Goal: Task Accomplishment & Management: Use online tool/utility

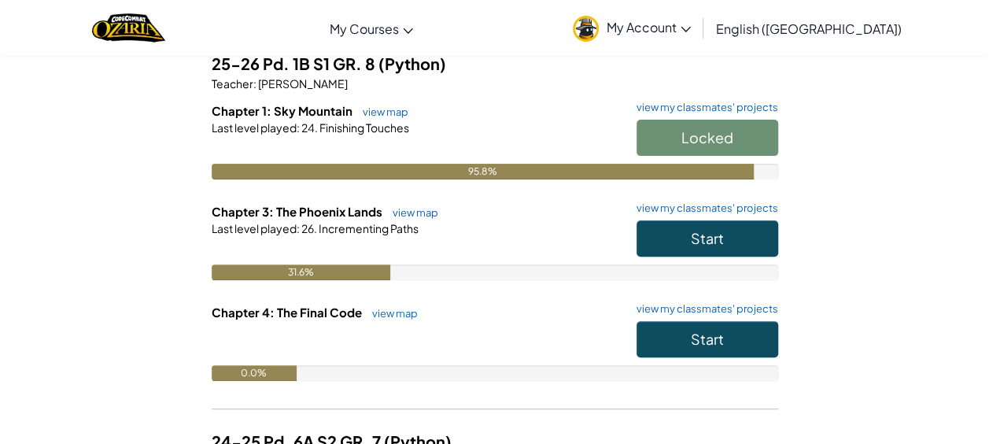
scroll to position [142, 0]
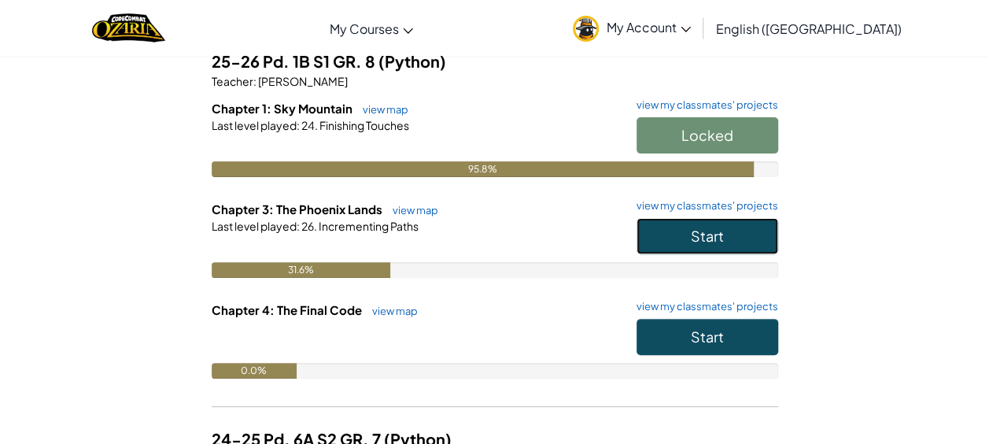
click at [709, 239] on span "Start" at bounding box center [707, 236] width 33 height 18
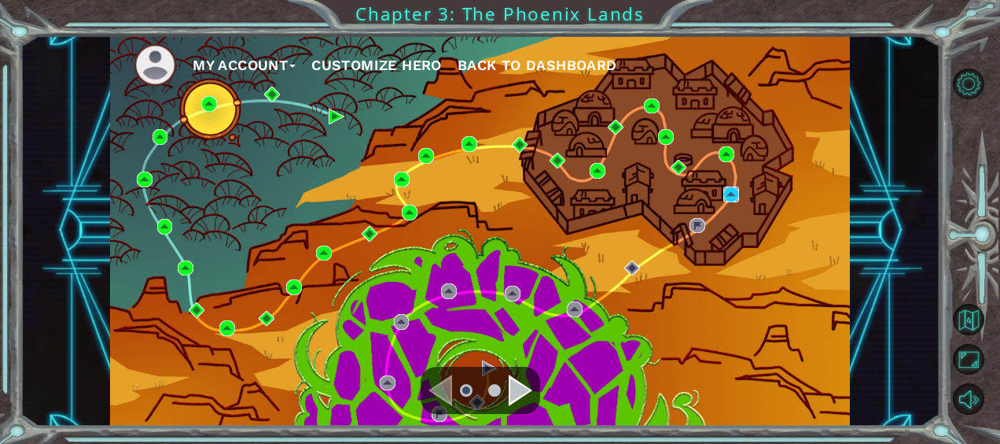
click at [725, 190] on img at bounding box center [732, 194] width 16 height 16
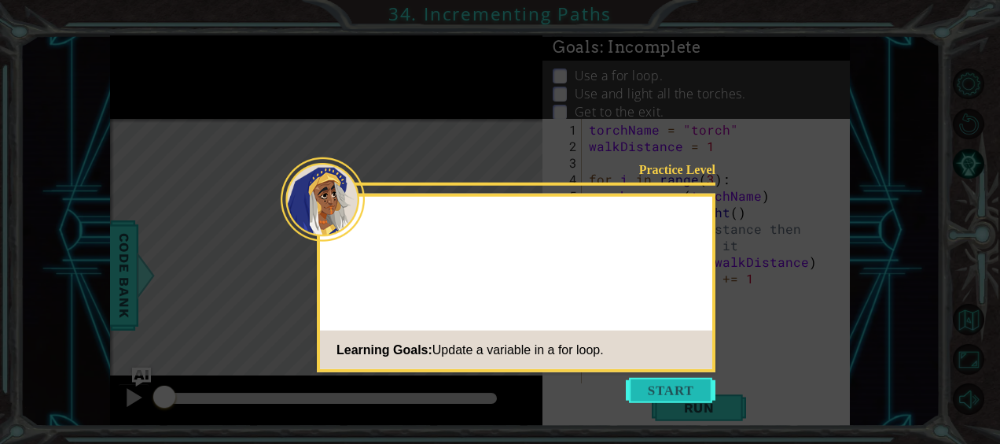
click at [668, 380] on button "Start" at bounding box center [671, 390] width 90 height 25
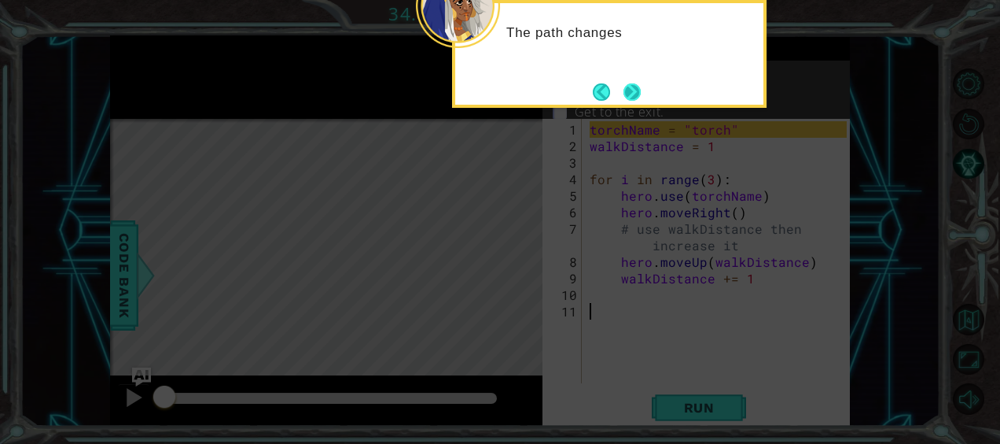
click at [631, 90] on button "Next" at bounding box center [632, 92] width 19 height 19
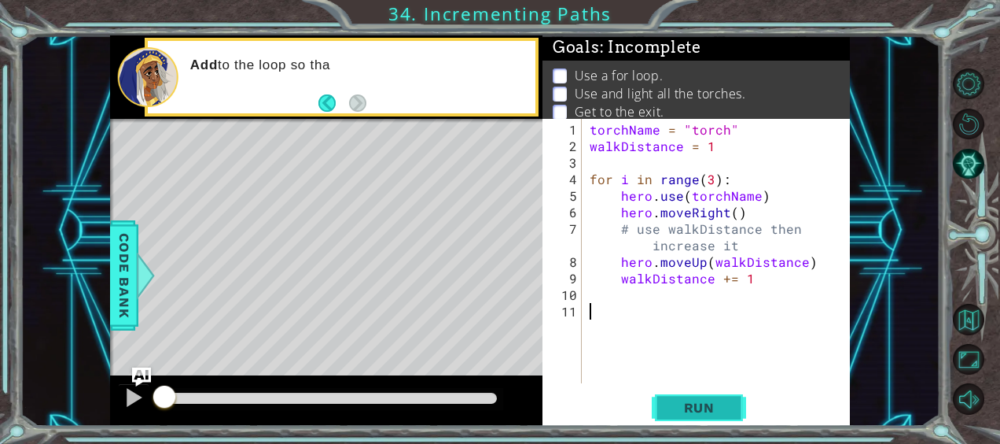
click at [655, 404] on button "Run" at bounding box center [699, 407] width 94 height 31
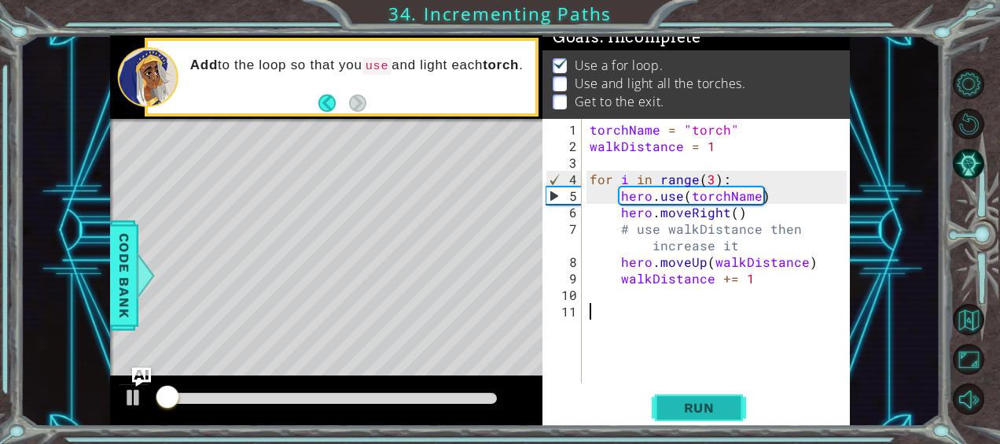
scroll to position [15, 0]
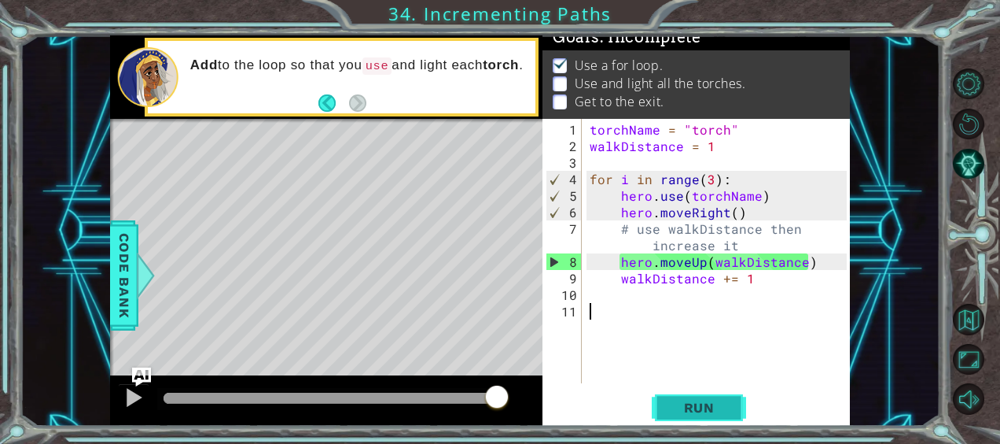
click at [686, 398] on button "Run" at bounding box center [699, 407] width 94 height 31
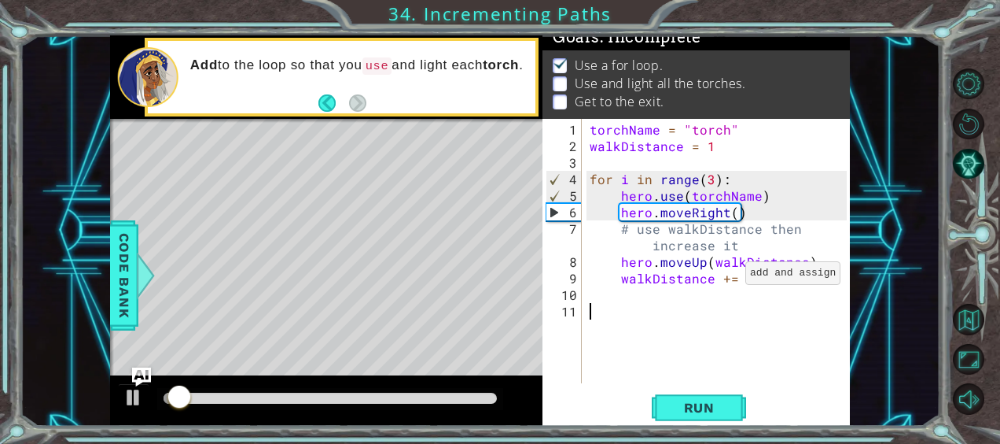
click at [727, 278] on div "torchName = "torch" walkDistance = 1 for i in range ( 3 ) : hero . use ( torchN…" at bounding box center [721, 269] width 268 height 297
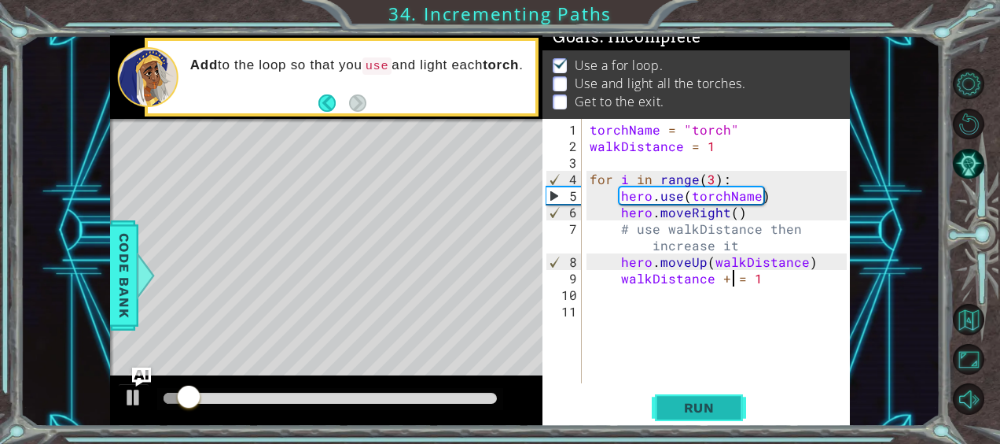
click at [713, 396] on button "Run" at bounding box center [699, 407] width 94 height 31
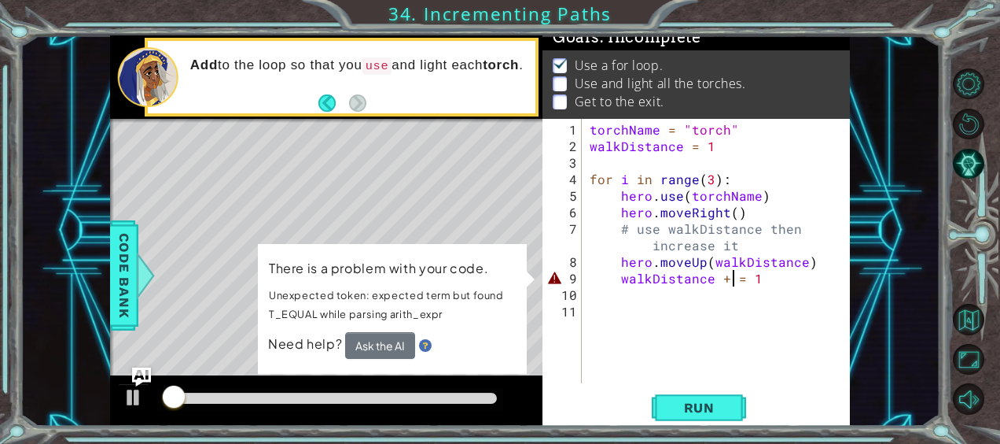
type textarea "walkDistance += 1"
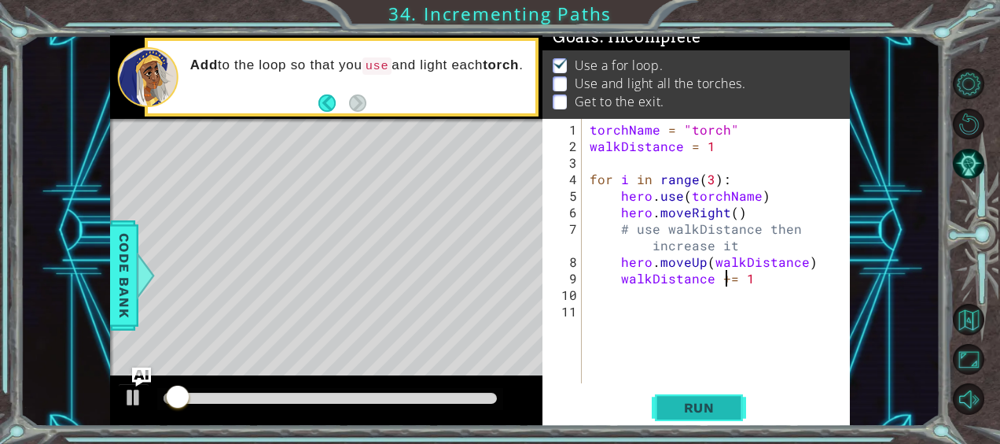
click at [717, 413] on span "Run" at bounding box center [700, 408] width 62 height 16
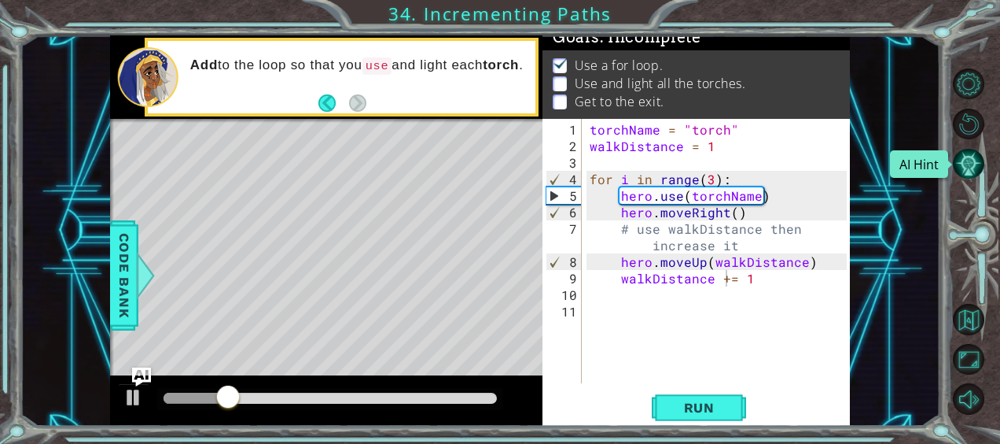
click at [976, 160] on button "AI Hint" at bounding box center [968, 163] width 31 height 31
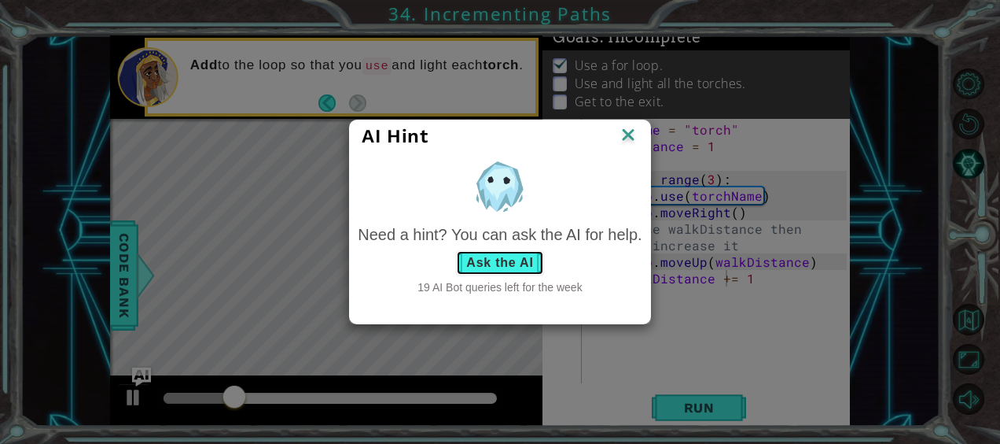
click at [531, 263] on button "Ask the AI" at bounding box center [499, 262] width 87 height 25
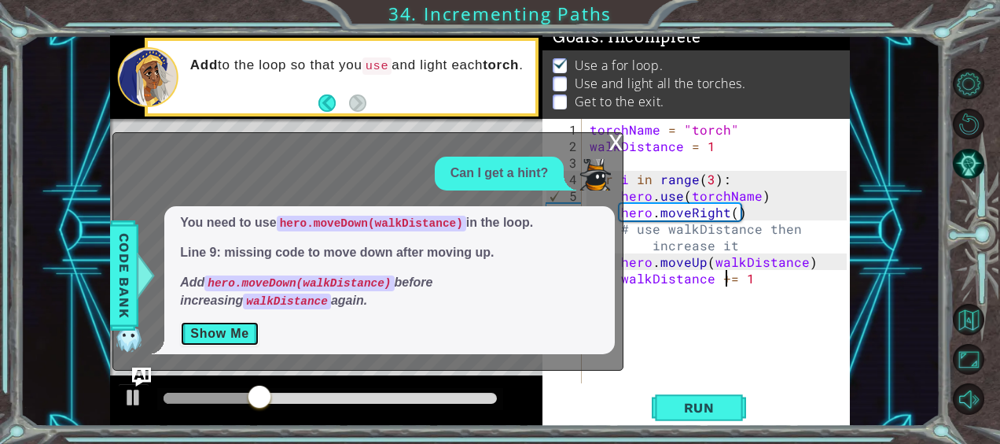
click at [227, 333] on button "Show Me" at bounding box center [219, 333] width 79 height 25
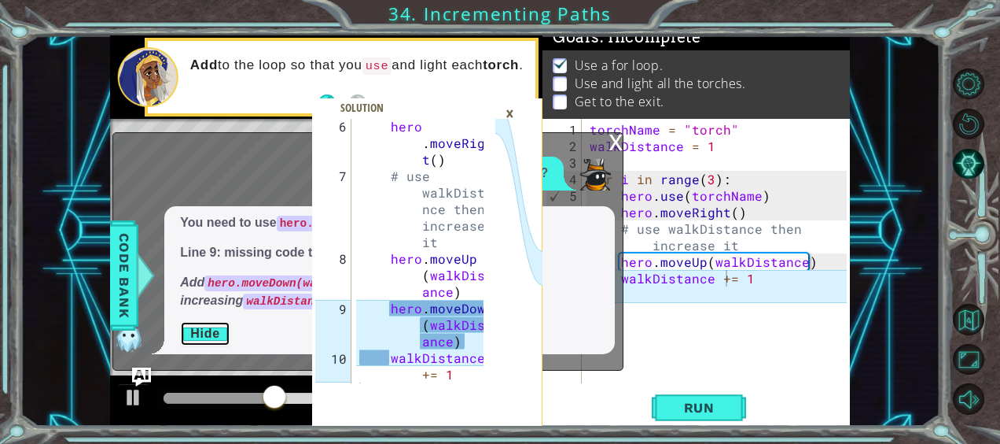
scroll to position [165, 0]
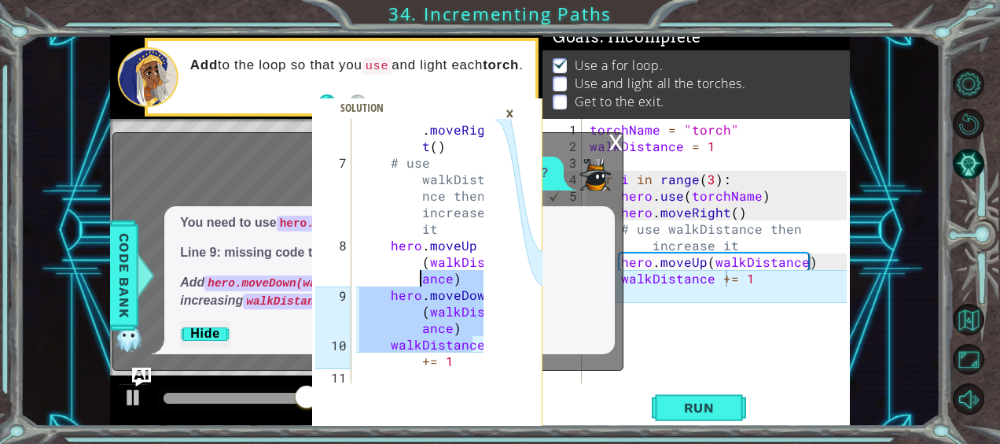
drag, startPoint x: 476, startPoint y: 348, endPoint x: 329, endPoint y: 282, distance: 161.2
click at [329, 282] on div "walkDistance += 1 6 7 8 9 10 11 hero . moveRigh t ( ) # use walkDista nce then …" at bounding box center [403, 251] width 183 height 264
drag, startPoint x: 329, startPoint y: 282, endPoint x: 346, endPoint y: 297, distance: 23.4
click at [346, 297] on div "9" at bounding box center [333, 311] width 36 height 50
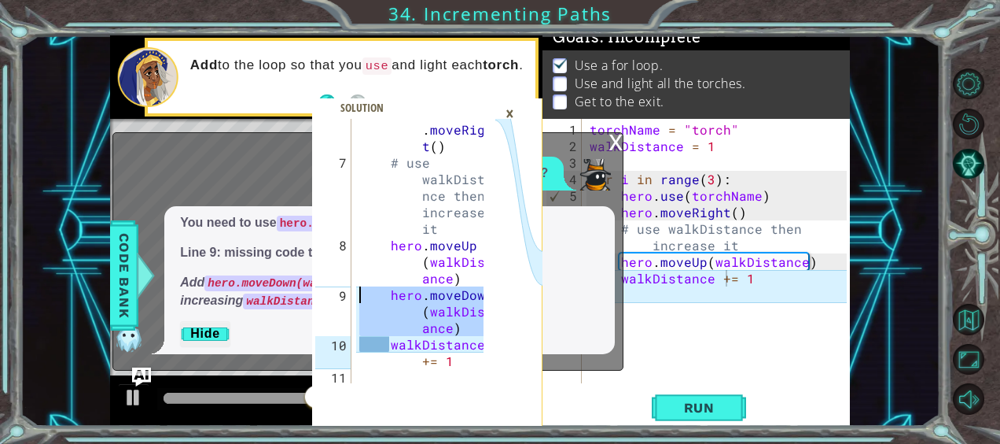
drag, startPoint x: 346, startPoint y: 297, endPoint x: 447, endPoint y: 358, distance: 117.5
click at [447, 358] on div "hero . moveRigh t ( ) # use walkDista nce then increase it hero . moveUp ( walk…" at bounding box center [423, 270] width 135 height 330
type textarea "walkDistance += 1"
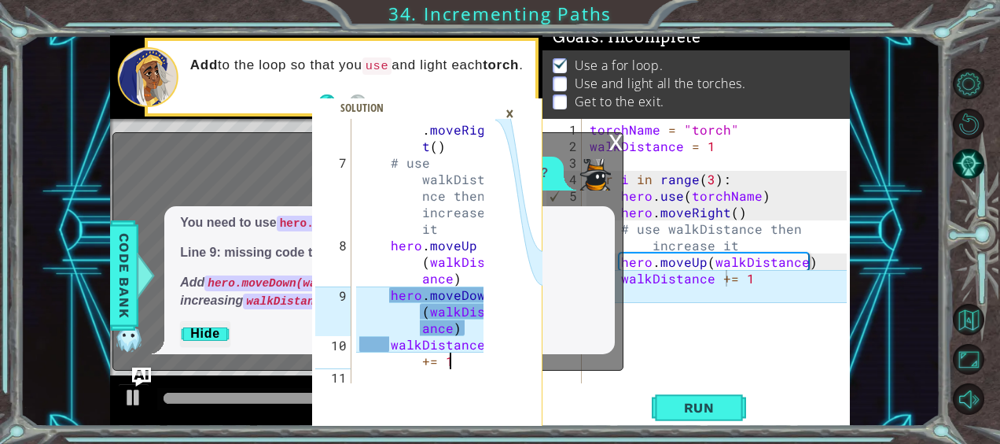
click at [448, 356] on div "hero . moveRigh t ( ) # use walkDista nce then increase it hero . moveUp ( walk…" at bounding box center [423, 270] width 135 height 330
click at [469, 359] on div "hero . moveRigh t ( ) # use walkDista nce then increase it hero . moveUp ( walk…" at bounding box center [423, 270] width 135 height 330
click at [463, 365] on div "hero . moveRigh t ( ) # use walkDista nce then increase it hero . moveUp ( walk…" at bounding box center [423, 270] width 135 height 330
drag, startPoint x: 313, startPoint y: 338, endPoint x: 289, endPoint y: 344, distance: 24.2
click at [289, 344] on div "walkDistance += 1 6 7 8 9 10 11 hero . moveRigh t ( ) # use walkDista nce then …" at bounding box center [480, 230] width 740 height 390
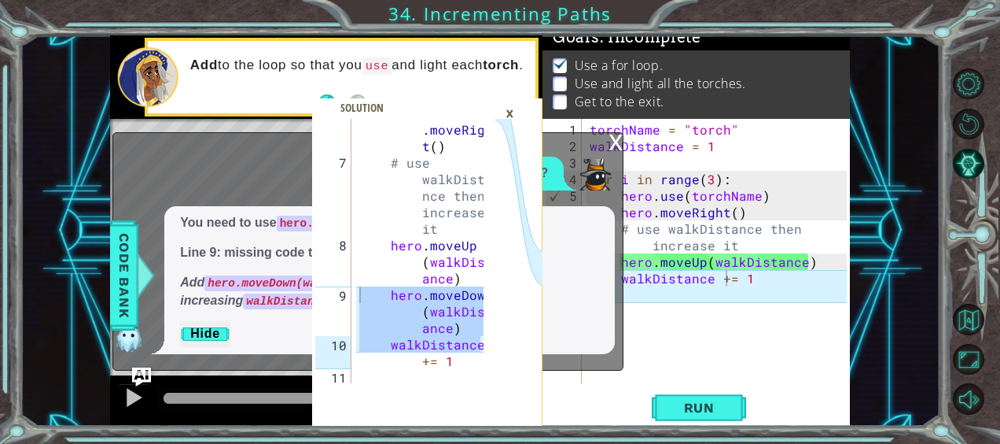
drag, startPoint x: 481, startPoint y: 346, endPoint x: 342, endPoint y: 285, distance: 152.1
click at [342, 285] on div "walkDistance += 1 6 7 8 9 10 11 hero . moveRigh t ( ) # use walkDista nce then …" at bounding box center [403, 251] width 183 height 264
click at [653, 297] on div "torchName = "torch" walkDistance = 1 for i in range ( 3 ) : hero . use ( torchN…" at bounding box center [721, 269] width 268 height 297
paste textarea "walkDistance"
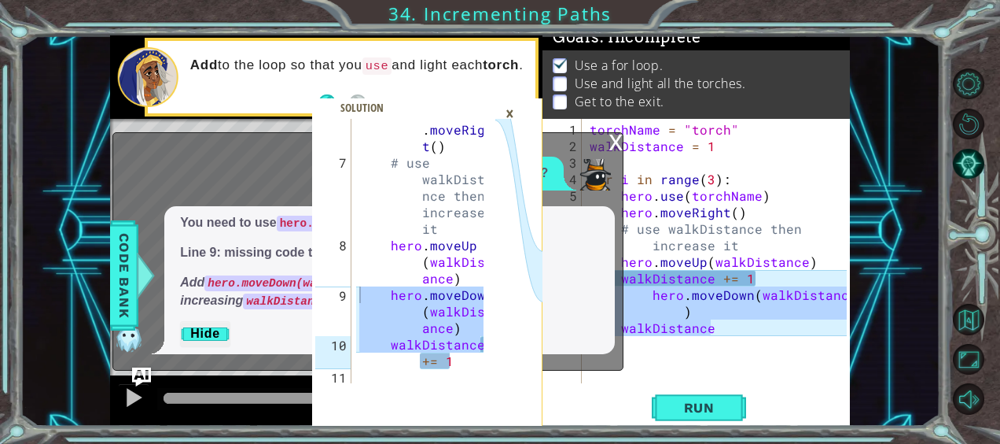
drag, startPoint x: 727, startPoint y: 330, endPoint x: 584, endPoint y: 291, distance: 148.4
click at [584, 291] on div "walkDistance += 1 6 7 8 9 10 11 hero . moveRigh t ( ) # use walkDista nce then …" at bounding box center [480, 230] width 740 height 390
type textarea "hero.moveDown(walkDistance) walkDistance"
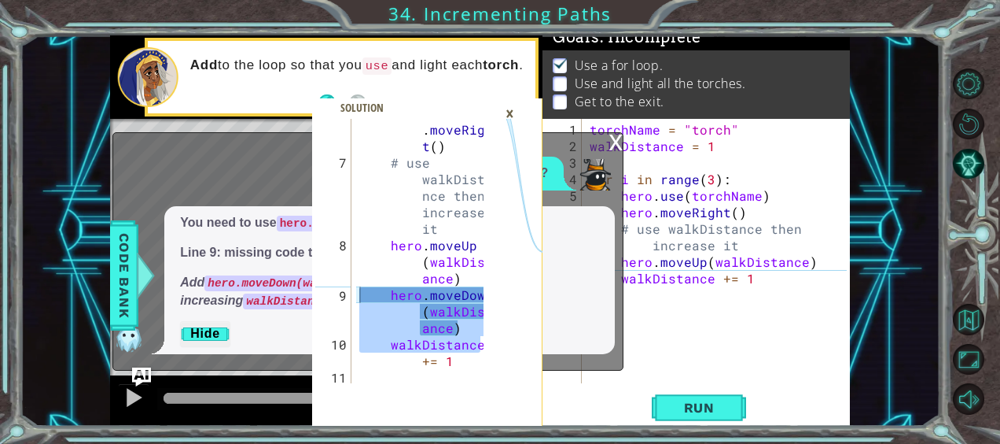
click at [816, 259] on div "torchName = "torch" walkDistance = 1 for i in range ( 3 ) : hero . use ( torchN…" at bounding box center [721, 269] width 268 height 297
type textarea "hero.moveUp(walkDistance)"
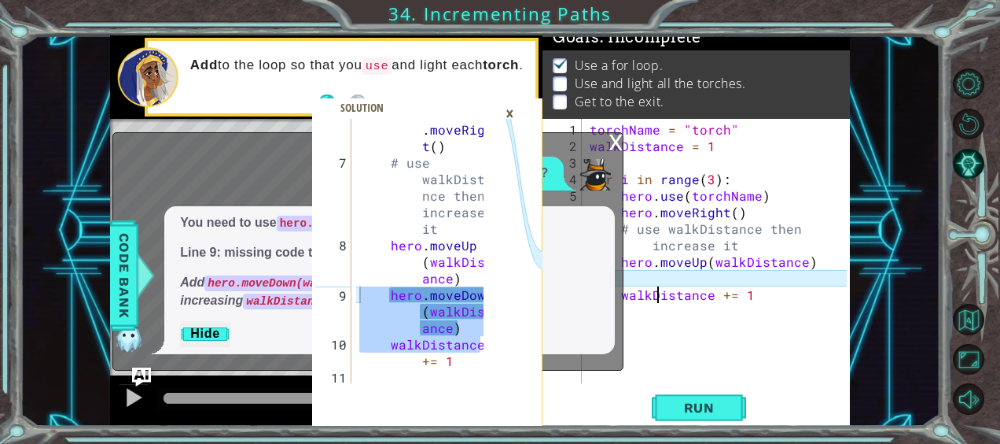
click at [659, 285] on div "torchName = "torch" walkDistance = 1 for i in range ( 3 ) : hero . use ( torchN…" at bounding box center [721, 269] width 268 height 297
paste textarea "istance"
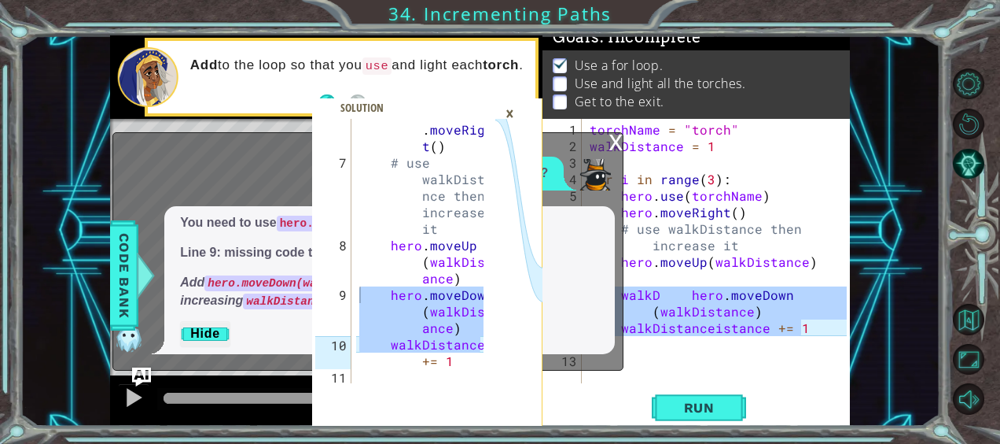
drag, startPoint x: 812, startPoint y: 326, endPoint x: 579, endPoint y: 288, distance: 235.8
click at [579, 288] on div "walkDistance += 1 6 7 8 9 10 11 hero . moveRigh t ( ) # use walkDista nce then …" at bounding box center [480, 230] width 740 height 390
type textarea "walkD hero.moveDown(walkDistance) walkDistanceistance += 1"
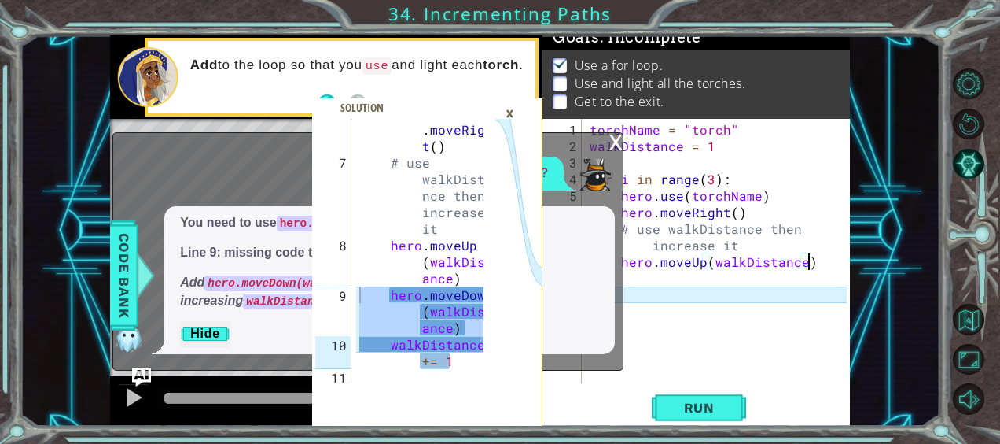
click at [813, 266] on div "torchName = "torch" walkDistance = 1 for i in range ( 3 ) : hero . use ( torchN…" at bounding box center [721, 269] width 268 height 297
type textarea "hero.moveUp(walkDistance)"
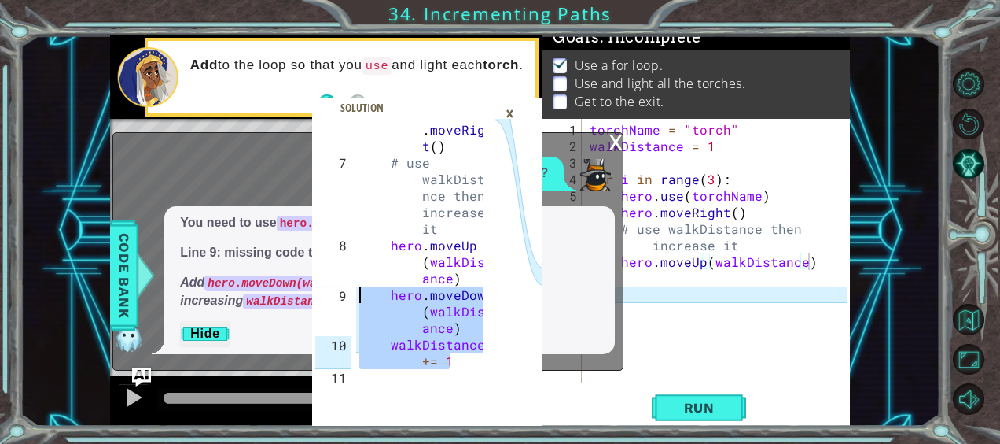
drag, startPoint x: 466, startPoint y: 360, endPoint x: 357, endPoint y: 294, distance: 127.7
click at [357, 294] on div "hero . moveRigh t ( ) # use walkDista nce then increase it hero . moveUp ( walk…" at bounding box center [423, 270] width 135 height 330
type textarea "hero.moveDown(walkDistance) walkDistance += 1"
click at [681, 276] on div "torchName = "torch" walkDistance = 1 for i in range ( 3 ) : hero . use ( torchN…" at bounding box center [721, 269] width 268 height 297
paste textarea "walkDistance += 1"
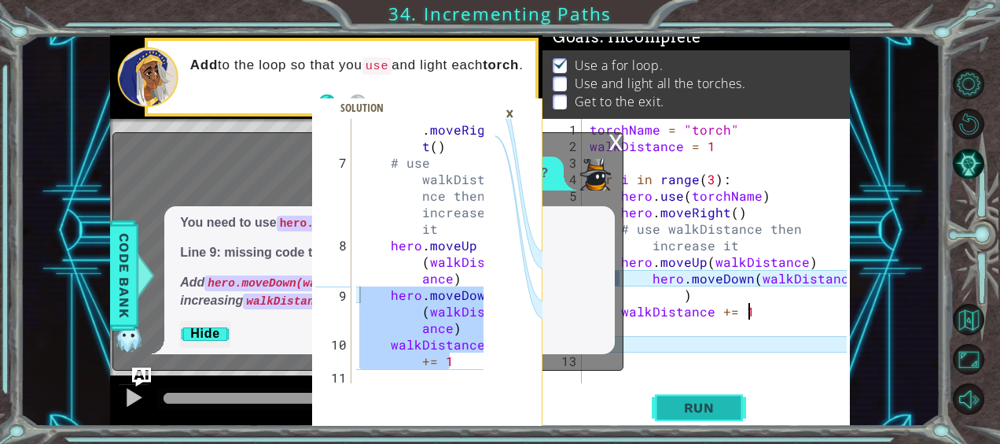
click at [729, 404] on span "Run" at bounding box center [700, 408] width 62 height 16
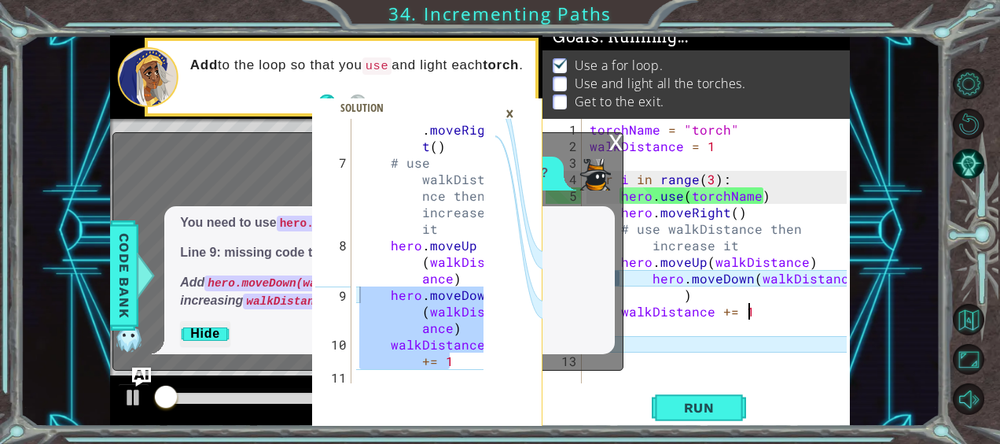
click at [505, 117] on div "×" at bounding box center [510, 113] width 24 height 27
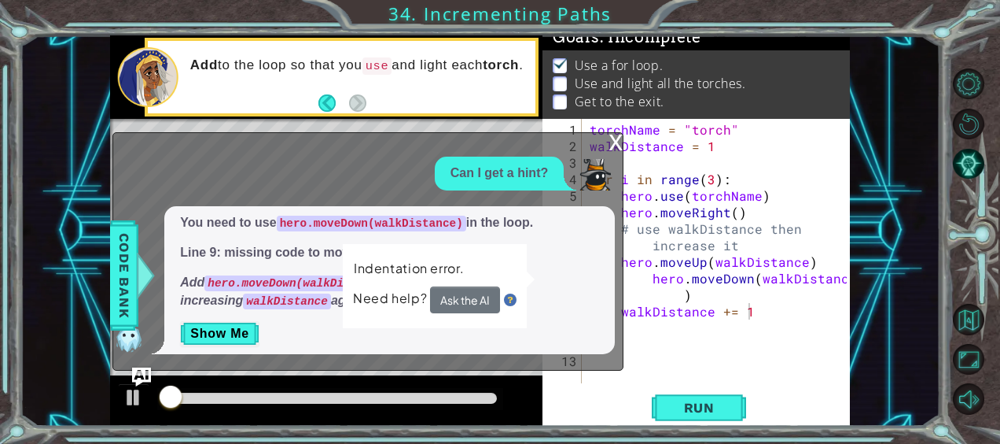
click at [610, 138] on div "x" at bounding box center [616, 141] width 14 height 16
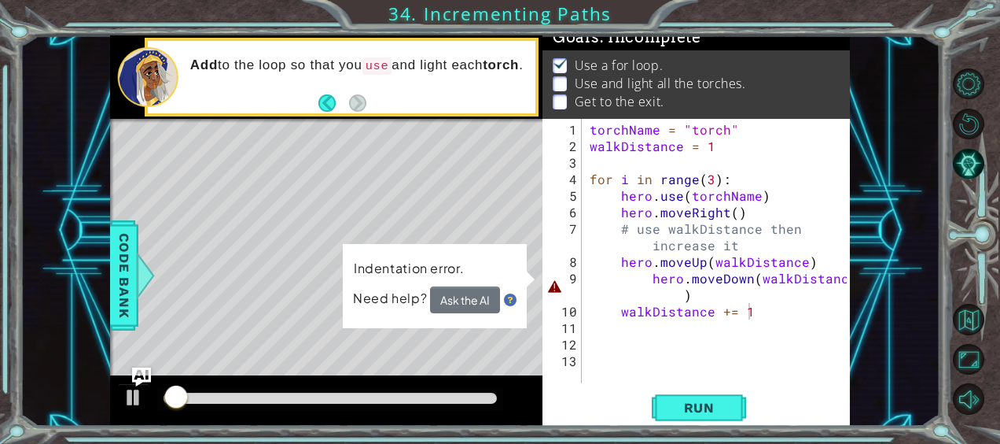
click at [648, 277] on div "torchName = "torch" walkDistance = 1 for i in range ( 3 ) : hero . use ( torchN…" at bounding box center [721, 269] width 268 height 297
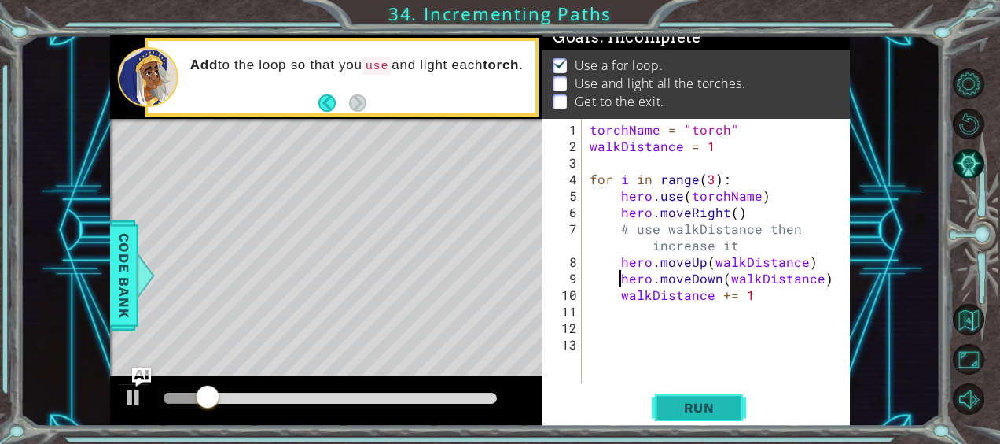
click at [686, 402] on span "Run" at bounding box center [700, 408] width 62 height 16
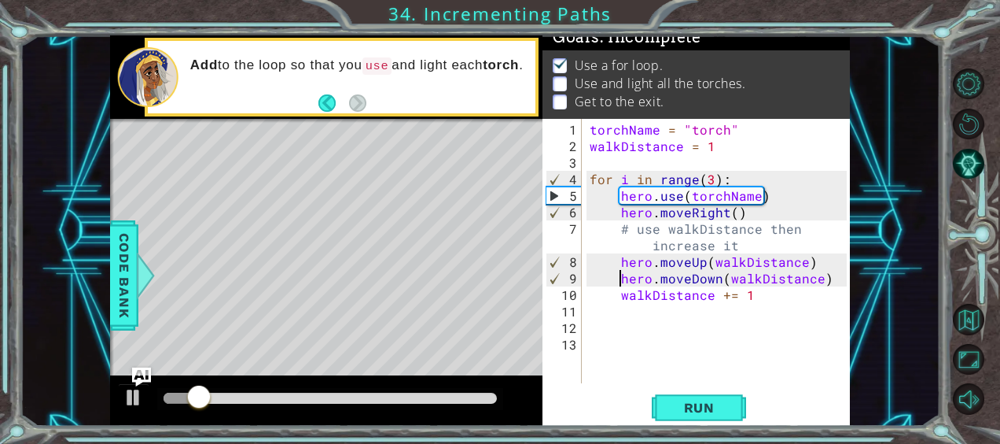
click at [824, 280] on div "torchName = "torch" walkDistance = 1 for i in range ( 3 ) : hero . use ( torchN…" at bounding box center [721, 269] width 268 height 297
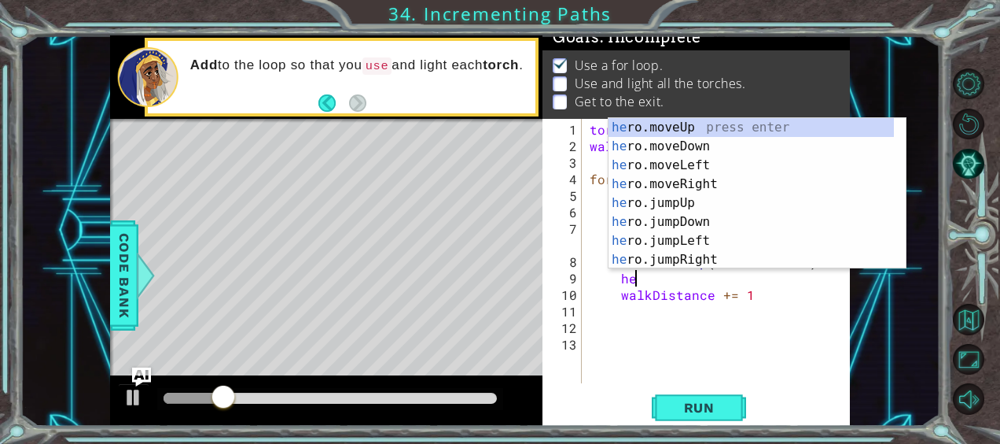
type textarea "h"
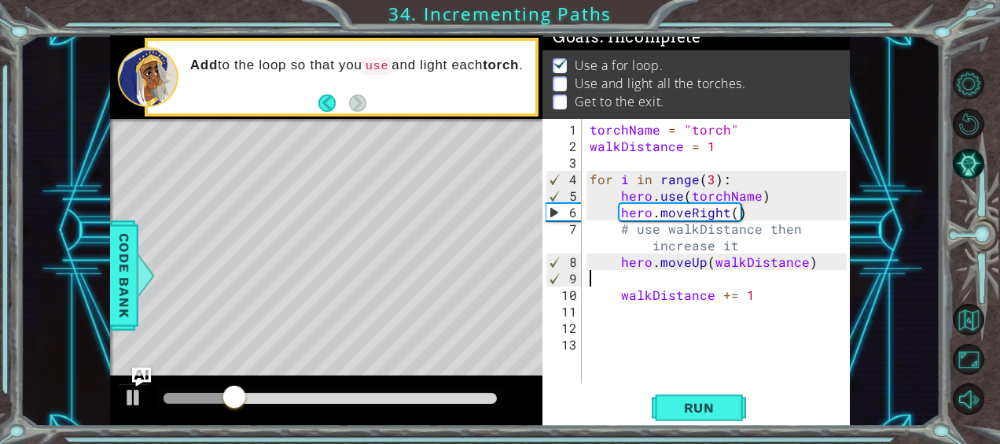
type textarea "hero.moveUp(walkDistance)"
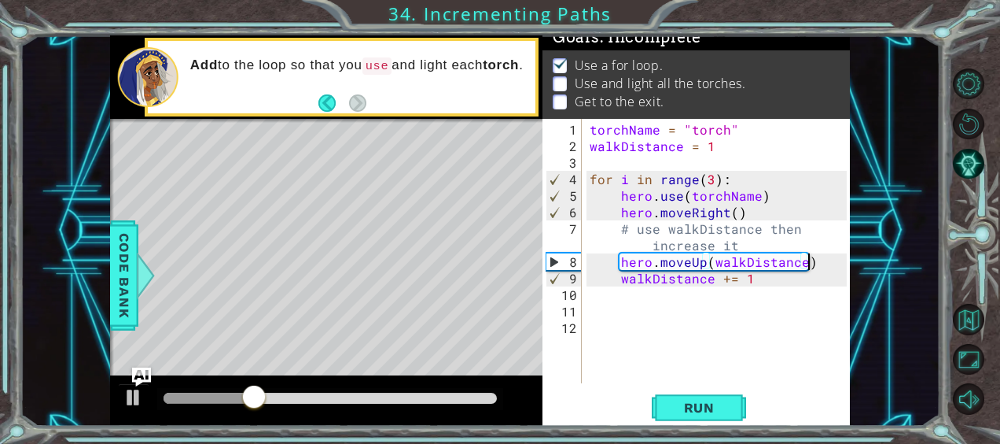
click at [787, 288] on div "torchName = "torch" walkDistance = 1 for i in range ( 3 ) : hero . use ( torchN…" at bounding box center [721, 269] width 268 height 297
click at [706, 286] on div "torchName = "torch" walkDistance = 1 for i in range ( 3 ) : hero . use ( torchN…" at bounding box center [721, 269] width 268 height 297
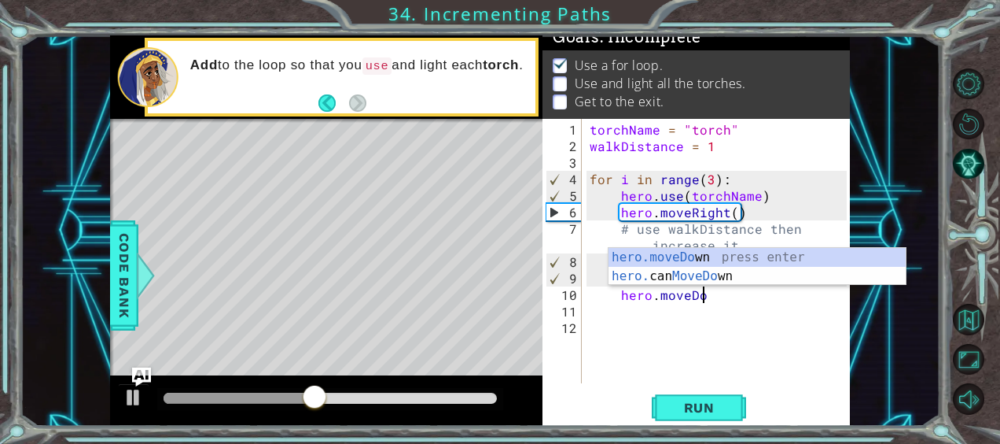
scroll to position [0, 6]
click at [724, 256] on div "hero.moveDo wn press enter hero. can MoveDo wn press enter" at bounding box center [758, 286] width 298 height 76
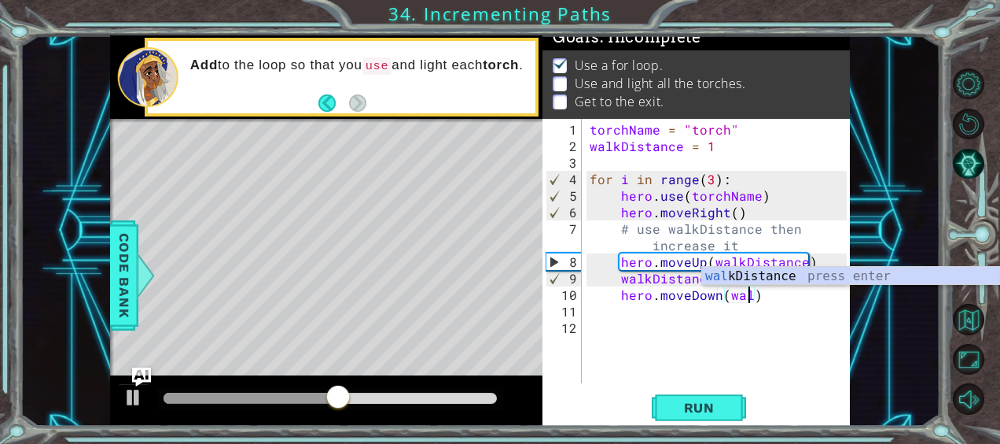
scroll to position [0, 9]
click at [760, 279] on div "walk Distance press enter" at bounding box center [851, 295] width 298 height 57
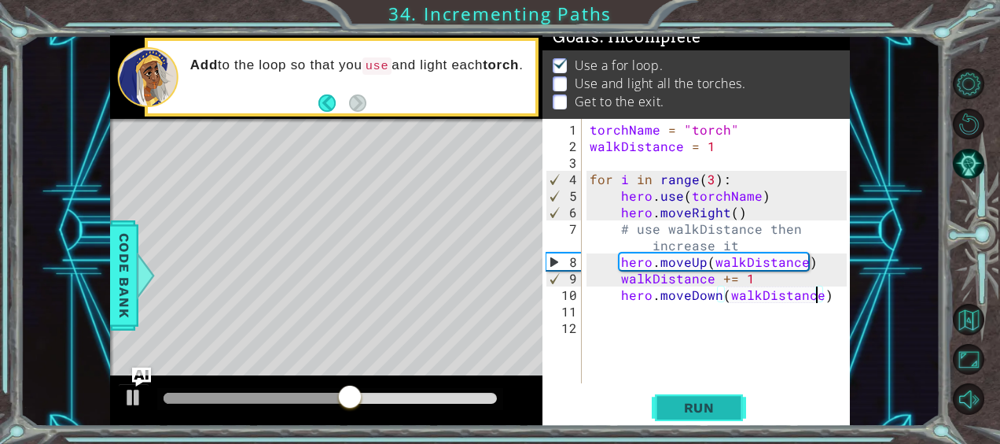
click at [696, 407] on span "Run" at bounding box center [700, 408] width 62 height 16
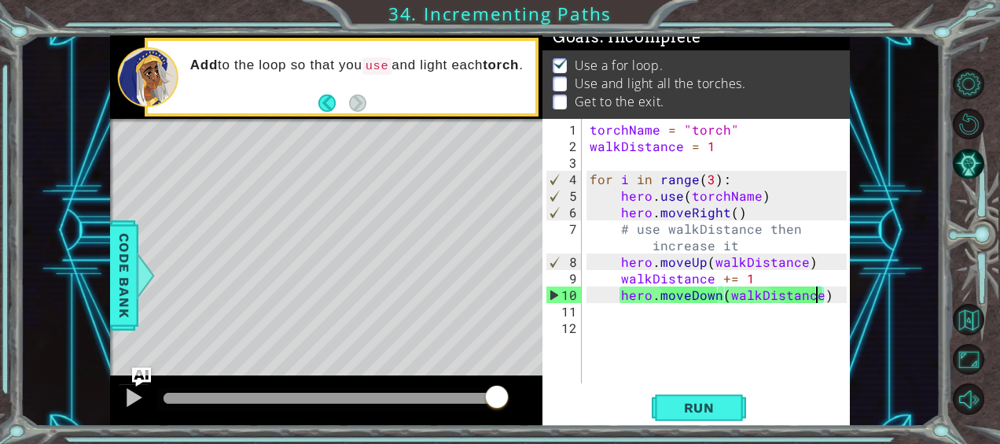
click at [836, 297] on div "torchName = "torch" walkDistance = 1 for i in range ( 3 ) : hero . use ( torchN…" at bounding box center [721, 269] width 268 height 297
click at [751, 278] on div "torchName = "torch" walkDistance = 1 for i in range ( 3 ) : hero . use ( torchN…" at bounding box center [721, 269] width 268 height 297
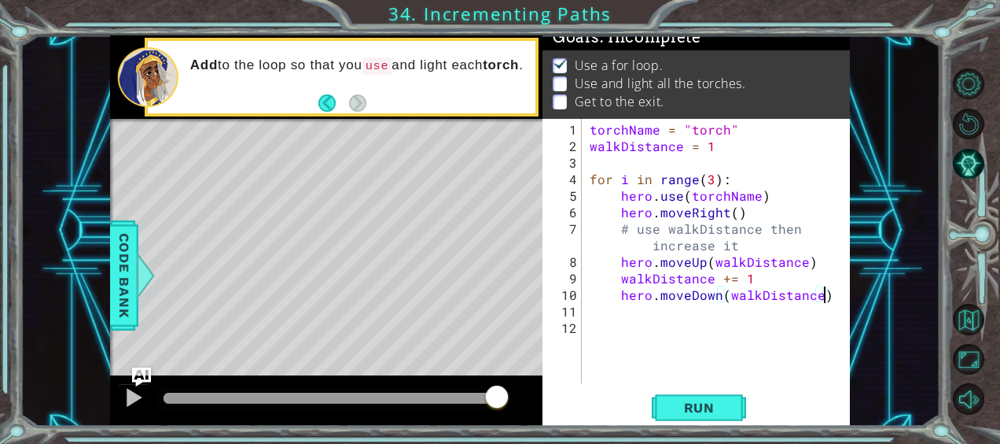
click at [821, 297] on div "torchName = "torch" walkDistance = 1 for i in range ( 3 ) : hero . use ( torchN…" at bounding box center [721, 269] width 268 height 297
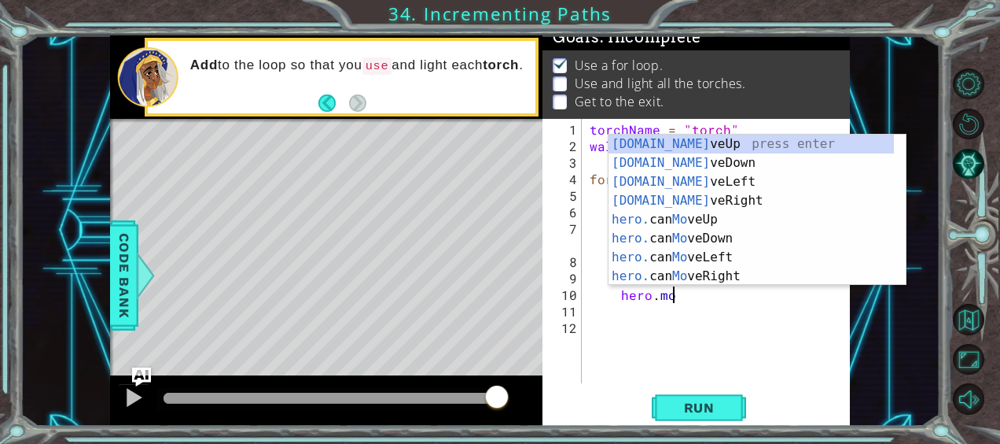
type textarea "h"
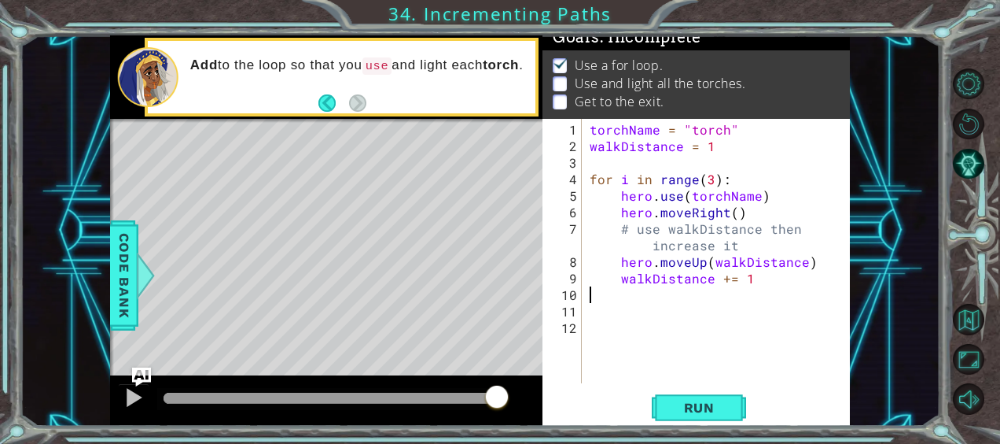
scroll to position [0, 0]
type textarea "walkDistance += 1"
click at [821, 297] on div "torchName = "torch" walkDistance = 1 for i in range ( 3 ) : hero . use ( torchN…" at bounding box center [721, 269] width 268 height 297
click at [771, 272] on div "torchName = "torch" walkDistance = 1 for i in range ( 3 ) : hero . use ( torchN…" at bounding box center [721, 269] width 268 height 297
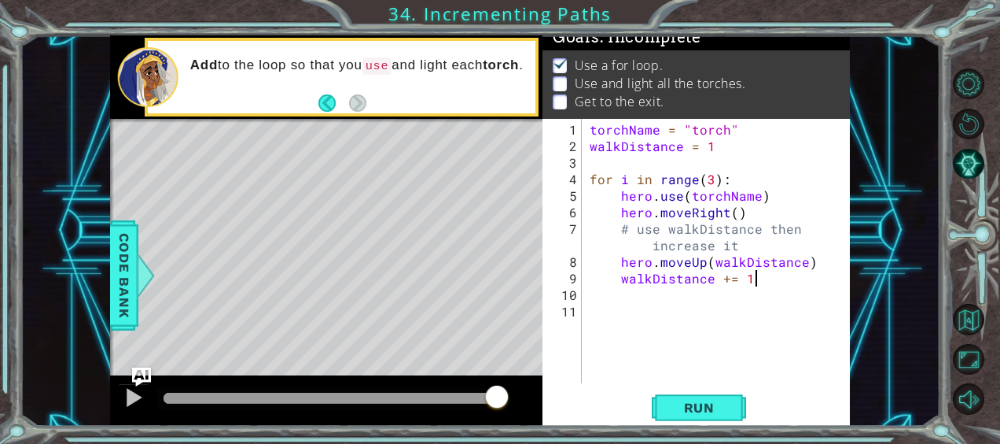
click at [815, 260] on div "torchName = "torch" walkDistance = 1 for i in range ( 3 ) : hero . use ( torchN…" at bounding box center [721, 269] width 268 height 297
type textarea "hero.moveUp(walkDistance)"
click at [812, 261] on div "torchName = "torch" walkDistance = 1 for i in range ( 3 ) : hero . use ( torchN…" at bounding box center [721, 269] width 268 height 297
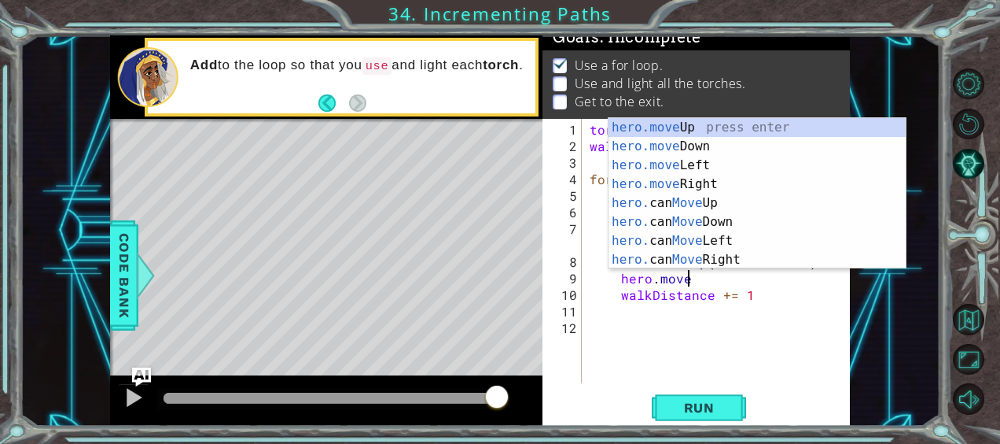
scroll to position [0, 5]
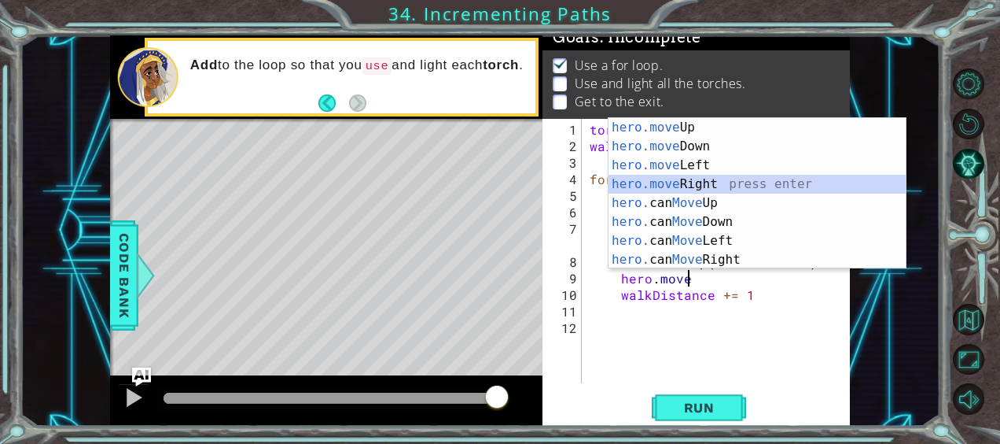
click at [771, 192] on div "hero.move Up press enter hero.move Down press enter hero.move Left press enter …" at bounding box center [758, 212] width 298 height 189
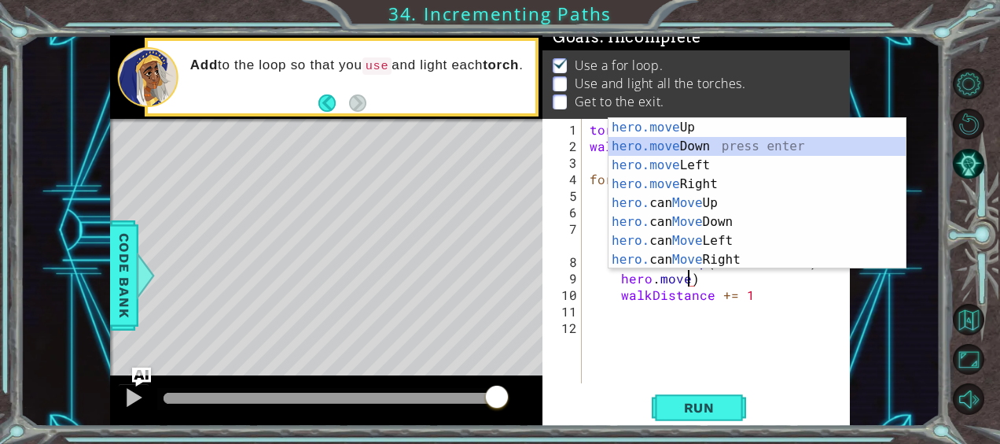
click at [709, 146] on div "hero.move Up press enter hero.move Down press enter hero.move Left press enter …" at bounding box center [758, 212] width 298 height 189
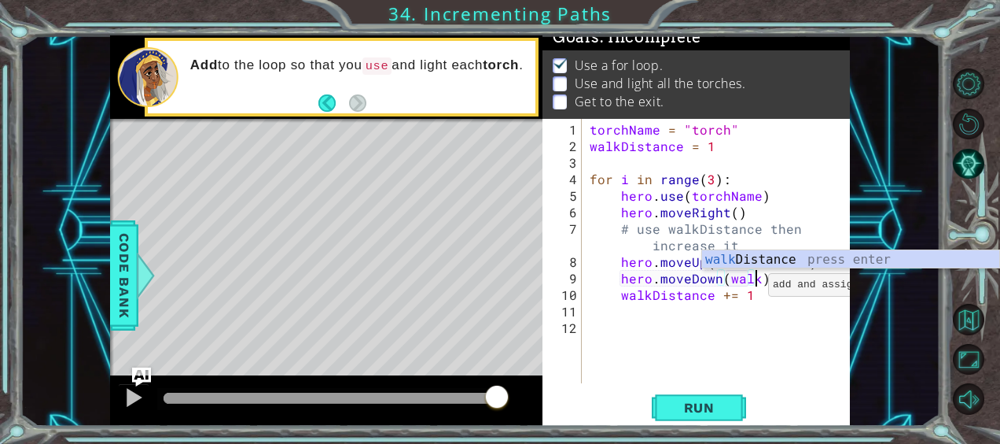
scroll to position [0, 9]
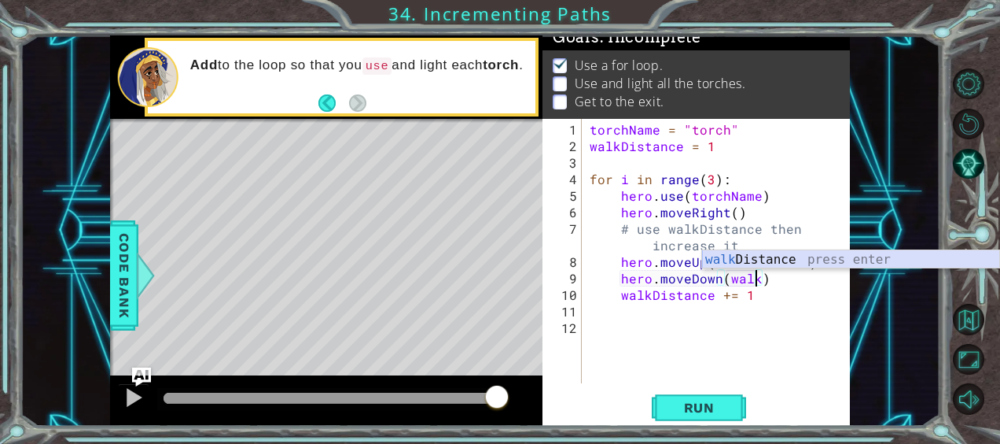
click at [764, 265] on div "walk Distance press enter" at bounding box center [851, 278] width 298 height 57
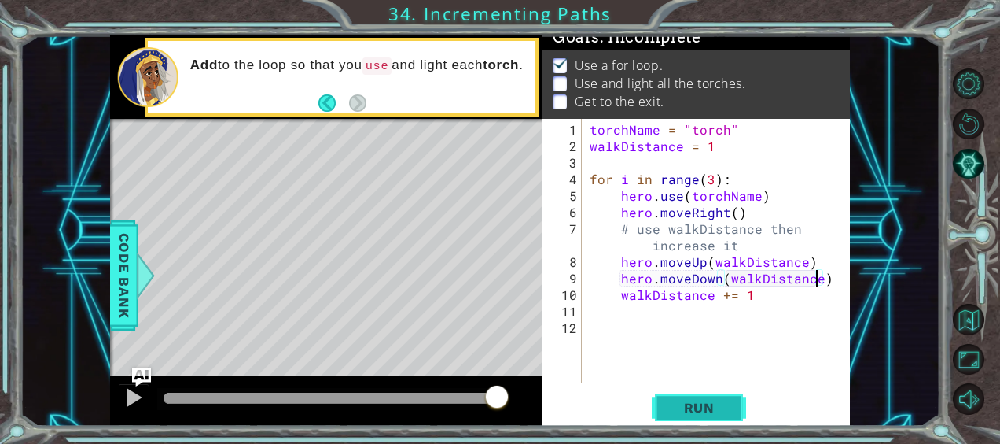
click at [700, 411] on span "Run" at bounding box center [700, 408] width 62 height 16
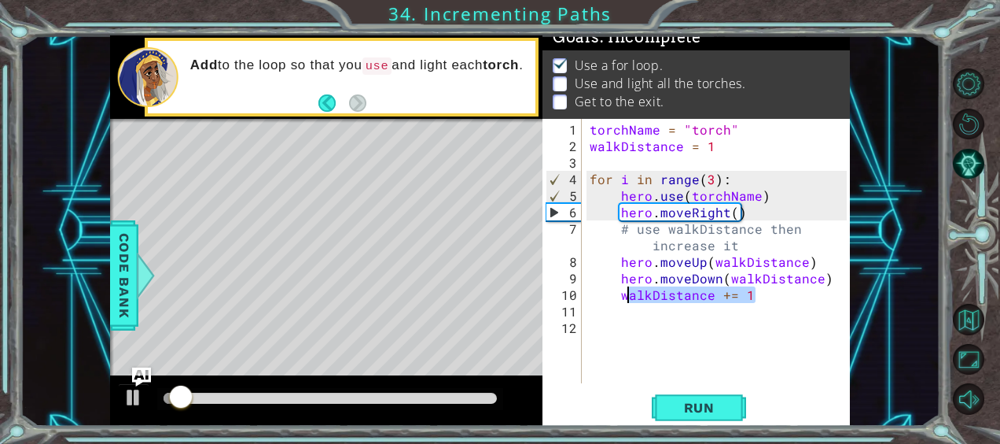
drag, startPoint x: 831, startPoint y: 284, endPoint x: 628, endPoint y: 289, distance: 203.8
click at [628, 289] on div "torchName = "torch" walkDistance = 1 for i in range ( 3 ) : hero . use ( torchN…" at bounding box center [721, 269] width 268 height 297
type textarea "walkDistance += 1"
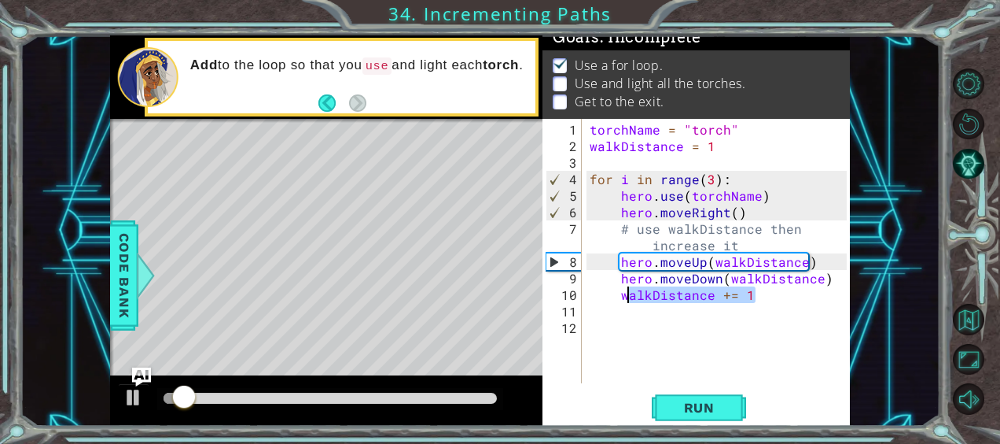
click at [719, 319] on div "torchName = "torch" walkDistance = 1 for i in range ( 3 ) : hero . use ( torchN…" at bounding box center [721, 269] width 268 height 297
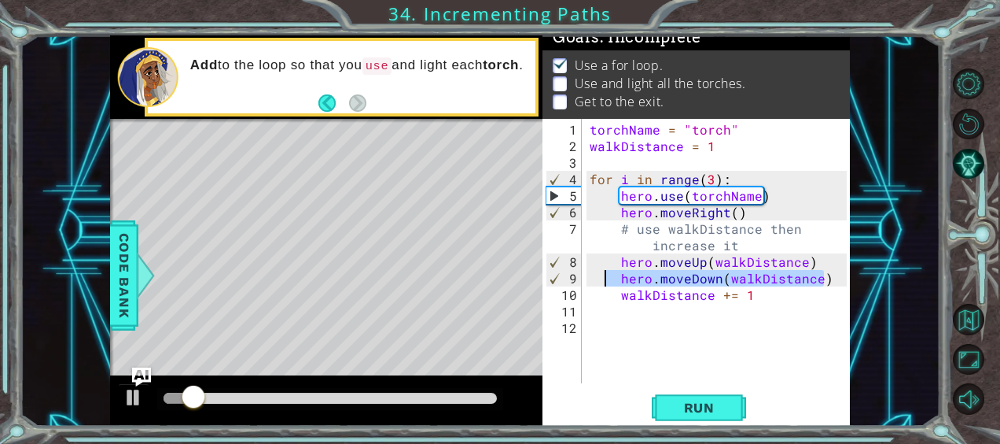
drag, startPoint x: 834, startPoint y: 278, endPoint x: 606, endPoint y: 278, distance: 227.3
click at [606, 278] on div "torchName = "torch" walkDistance = 1 for i in range ( 3 ) : hero . use ( torchN…" at bounding box center [721, 269] width 268 height 297
type textarea "hero.moveDown(walkDistance)"
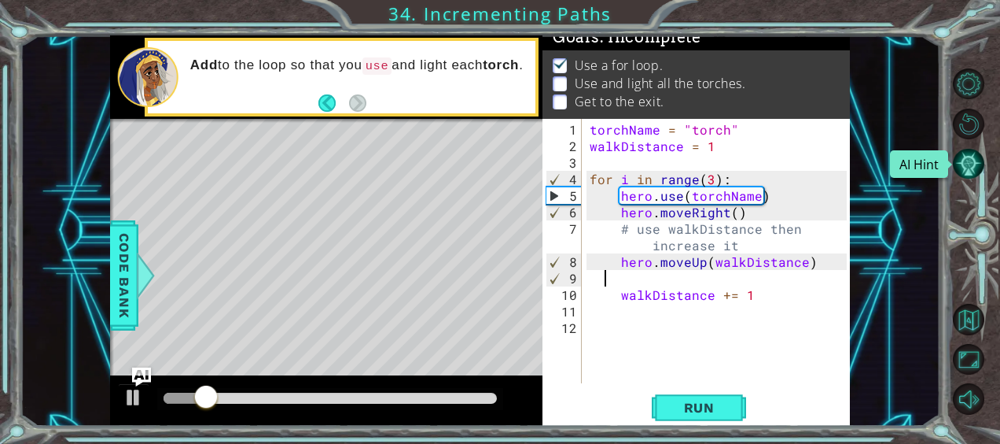
click at [970, 170] on button "AI Hint" at bounding box center [968, 163] width 31 height 31
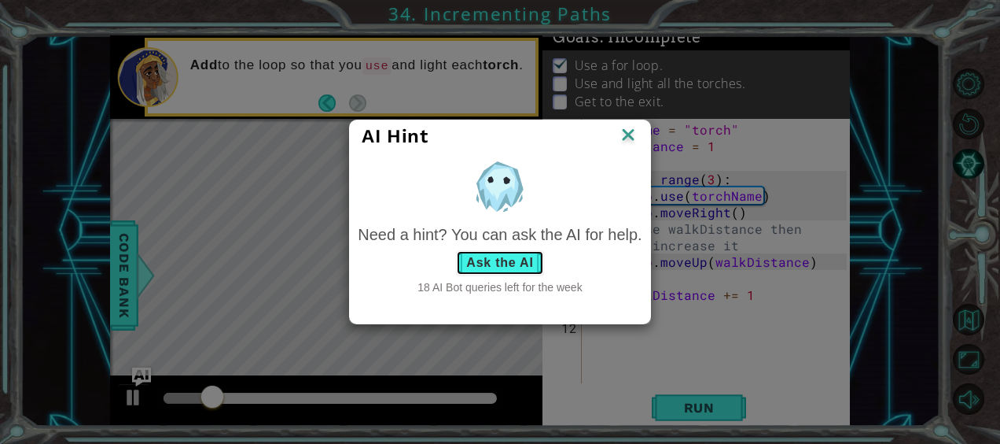
click at [503, 266] on button "Ask the AI" at bounding box center [499, 262] width 87 height 25
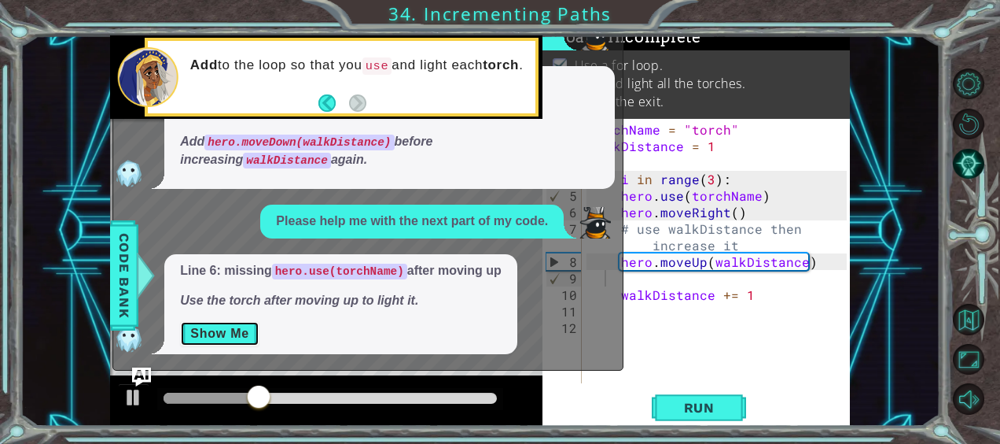
click at [191, 333] on button "Show Me" at bounding box center [219, 333] width 79 height 25
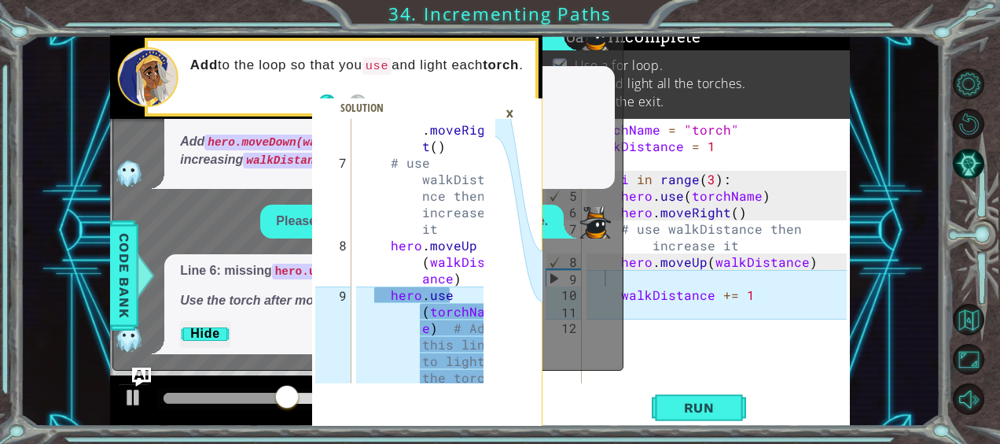
type textarea "hero.use(torchName) # Add this line to light the torch"
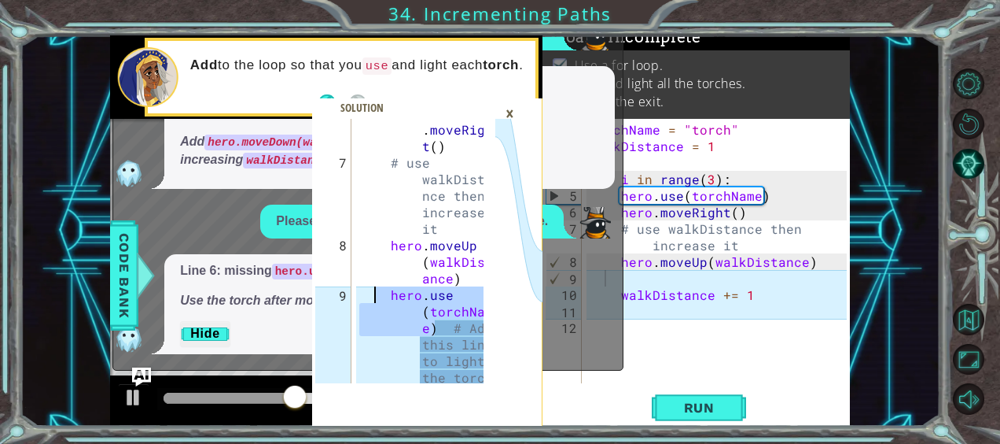
drag, startPoint x: 436, startPoint y: 326, endPoint x: 377, endPoint y: 293, distance: 68.0
click at [377, 293] on div "hero . moveRigh t ( ) # use walkDista nce then increase it hero . moveUp ( walk…" at bounding box center [423, 286] width 135 height 363
click at [643, 282] on div "torchName = "torch" walkDistance = 1 for i in range ( 3 ) : hero . use ( torchN…" at bounding box center [721, 269] width 268 height 297
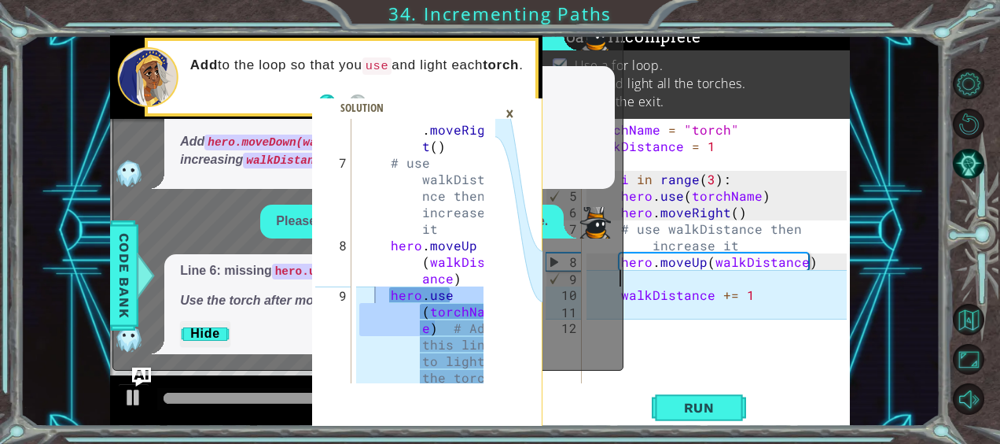
paste textarea "hero.use(torchName)"
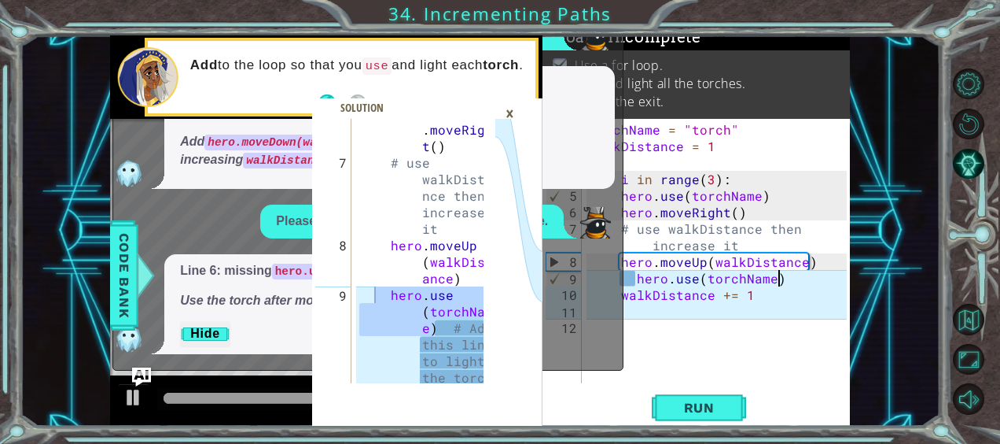
click at [643, 282] on div "torchName = "torch" walkDistance = 1 for i in range ( 3 ) : hero . use ( torchN…" at bounding box center [721, 269] width 268 height 297
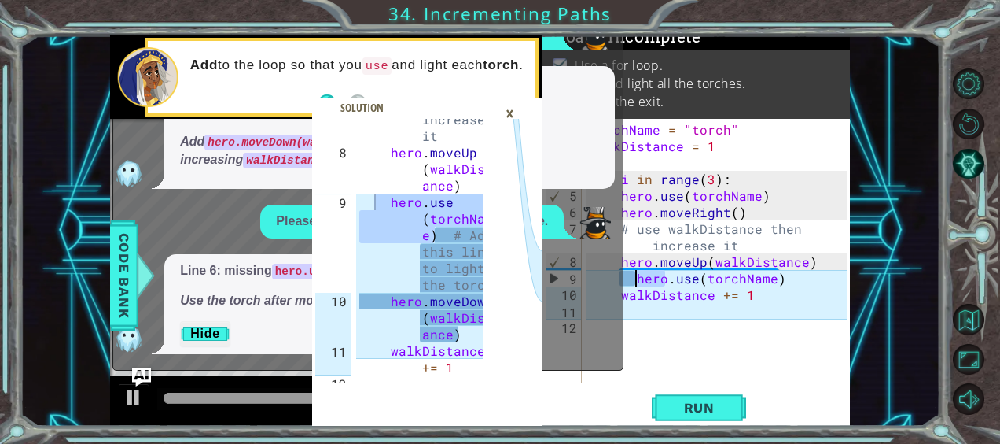
scroll to position [264, 0]
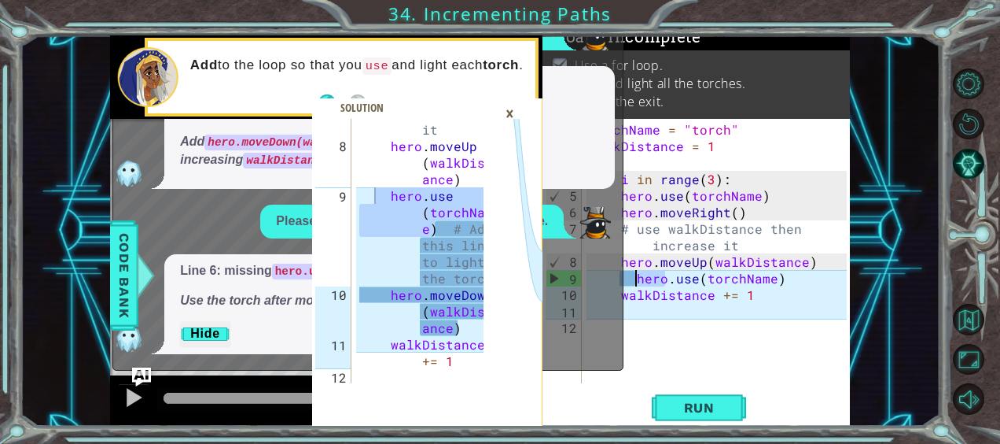
click at [790, 289] on div "torchName = "torch" walkDistance = 1 for i in range ( 3 ) : hero . use ( torchN…" at bounding box center [721, 269] width 268 height 297
click at [790, 286] on div "torchName = "torch" walkDistance = 1 for i in range ( 3 ) : hero . use ( torchN…" at bounding box center [721, 269] width 268 height 297
click at [785, 282] on div "torchName = "torch" walkDistance = 1 for i in range ( 3 ) : hero . use ( torchN…" at bounding box center [721, 269] width 268 height 297
type textarea "hero.use(torchName)"
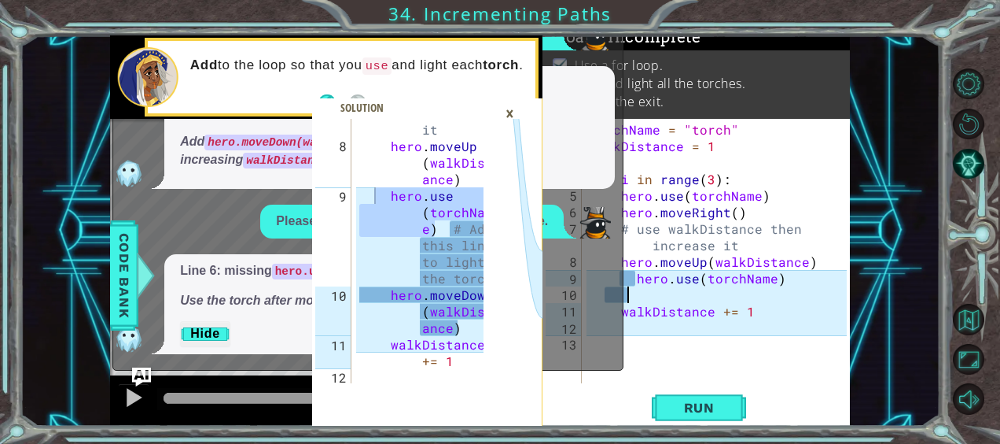
click at [634, 280] on div "torchName = "torch" walkDistance = 1 for i in range ( 3 ) : hero . use ( torchN…" at bounding box center [721, 269] width 268 height 297
type textarea "hero.use(torchName)"
click at [628, 293] on div "torchName = "torch" walkDistance = 1 for i in range ( 3 ) : hero . use ( torchN…" at bounding box center [721, 269] width 268 height 297
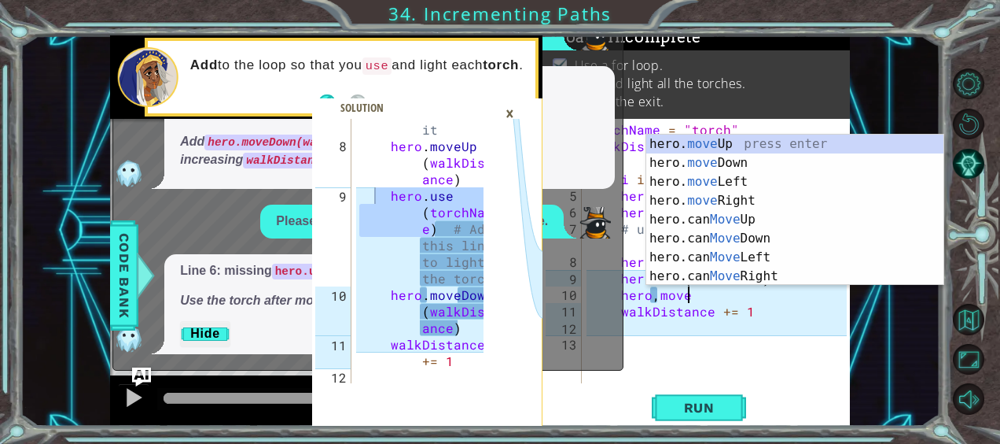
scroll to position [0, 5]
click at [748, 159] on div "hero. move Up press enter hero. move Down press enter hero. move Left press ent…" at bounding box center [796, 228] width 298 height 189
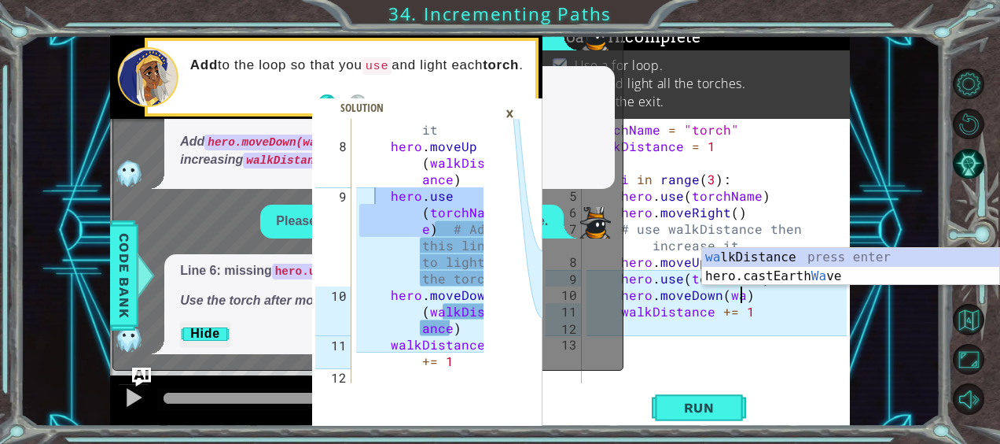
scroll to position [0, 9]
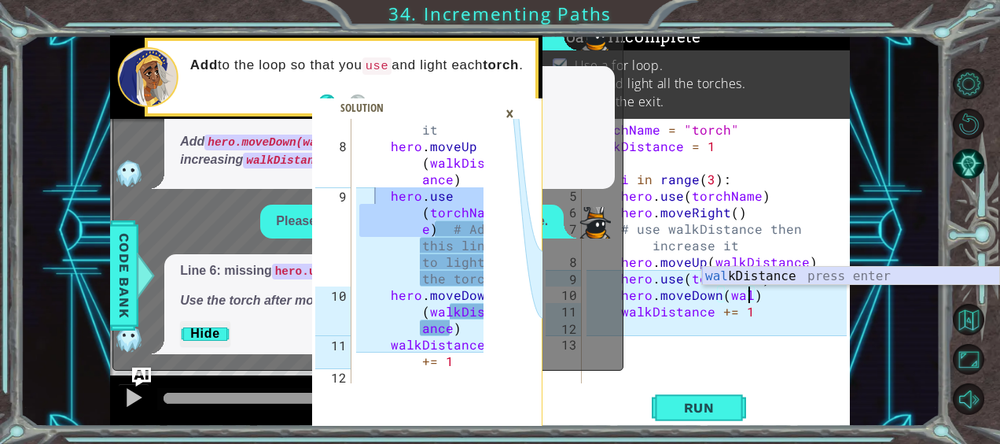
click at [769, 267] on div "wal kDistance press enter" at bounding box center [850, 275] width 297 height 17
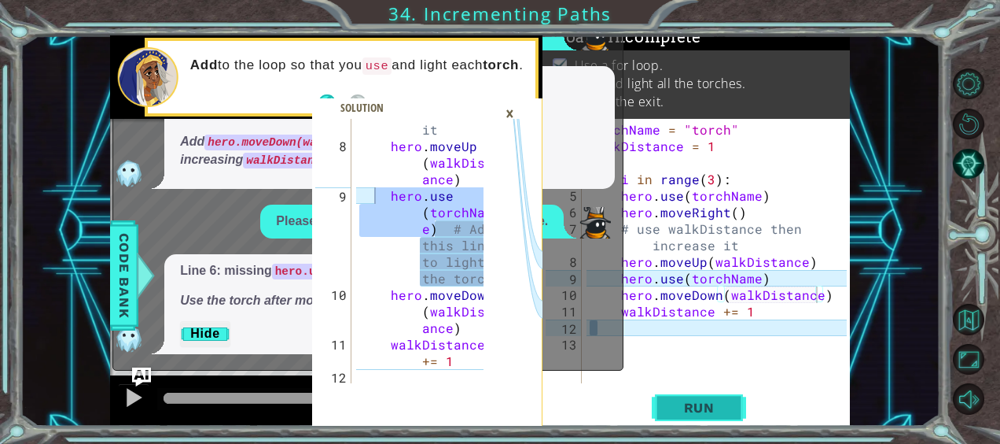
click at [720, 405] on span "Run" at bounding box center [700, 408] width 62 height 16
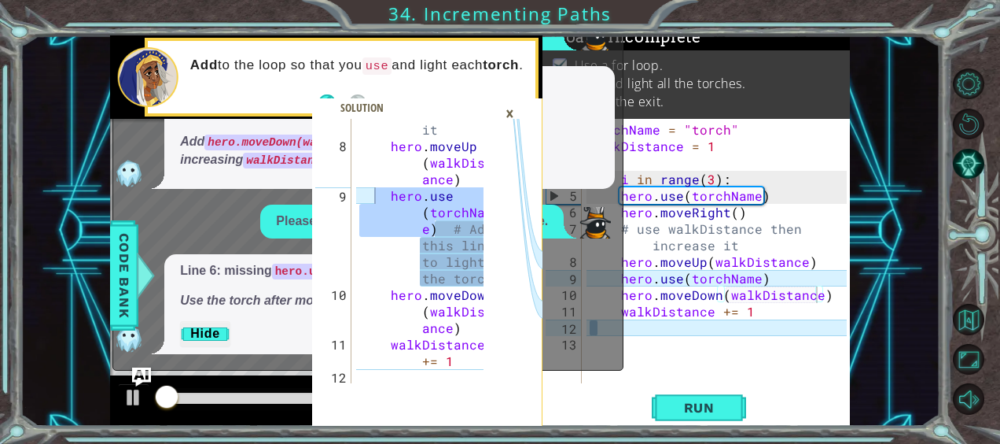
click at [504, 118] on div "×" at bounding box center [510, 113] width 24 height 27
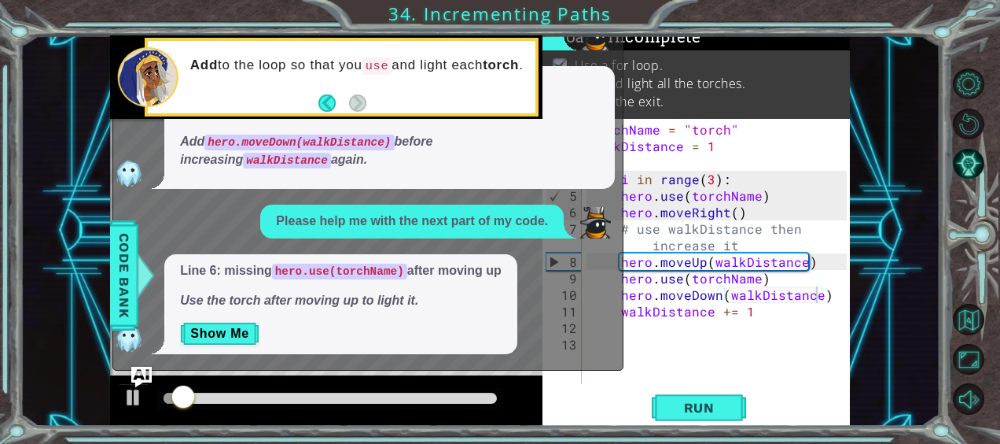
click at [132, 379] on img "Ask AI" at bounding box center [141, 377] width 20 height 20
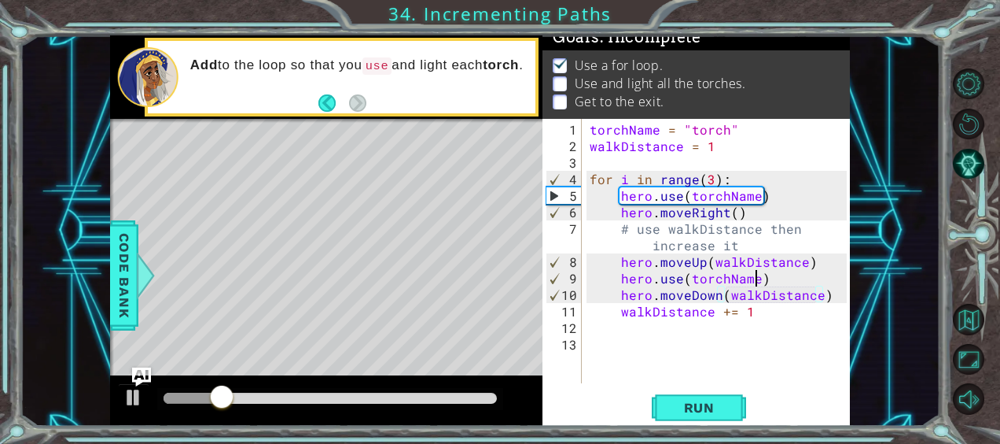
click at [759, 283] on div "torchName = "torch" walkDistance = 1 for i in range ( 3 ) : hero . use ( torchN…" at bounding box center [721, 269] width 268 height 297
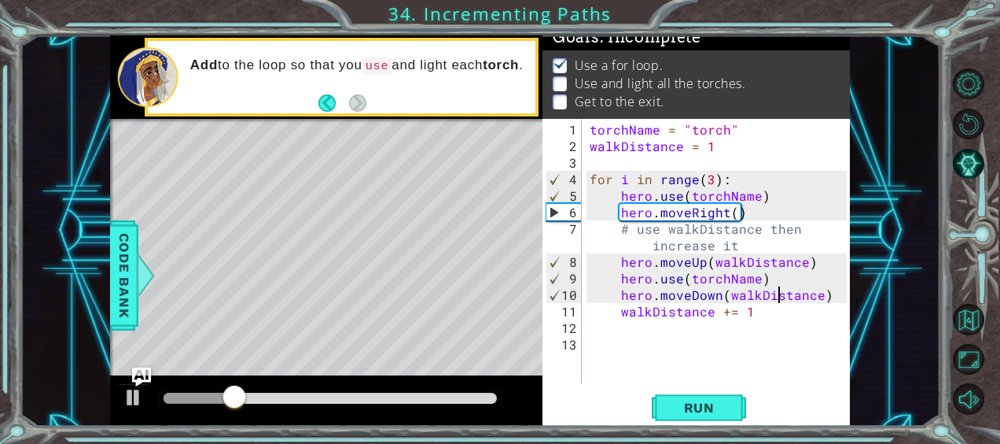
click at [779, 288] on div "torchName = "torch" walkDistance = 1 for i in range ( 3 ) : hero . use ( torchN…" at bounding box center [721, 269] width 268 height 297
click at [769, 285] on div "torchName = "torch" walkDistance = 1 for i in range ( 3 ) : hero . use ( torchN…" at bounding box center [721, 269] width 268 height 297
click at [746, 278] on div "torchName = "torch" walkDistance = 1 for i in range ( 3 ) : hero . use ( torchN…" at bounding box center [721, 269] width 268 height 297
click at [761, 275] on div "torchName = "torch" walkDistance = 1 for i in range ( 3 ) : hero . use ( torchN…" at bounding box center [721, 269] width 268 height 297
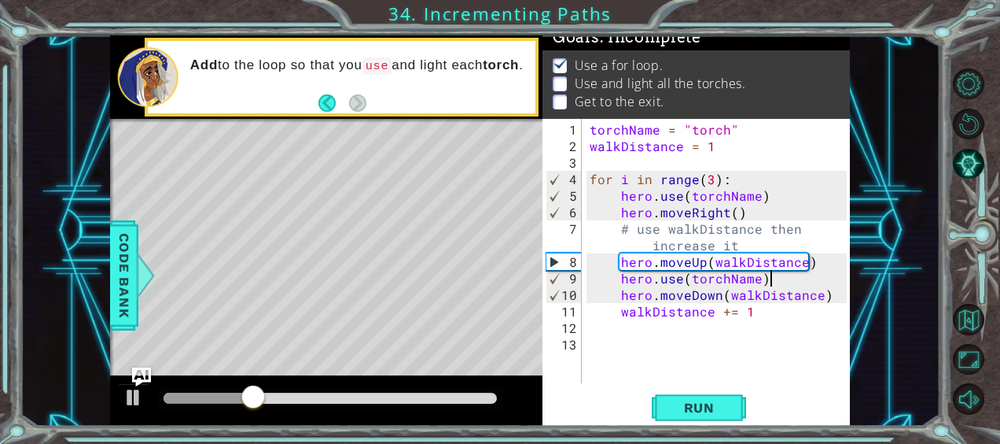
type textarea "hero.use(torchName)"
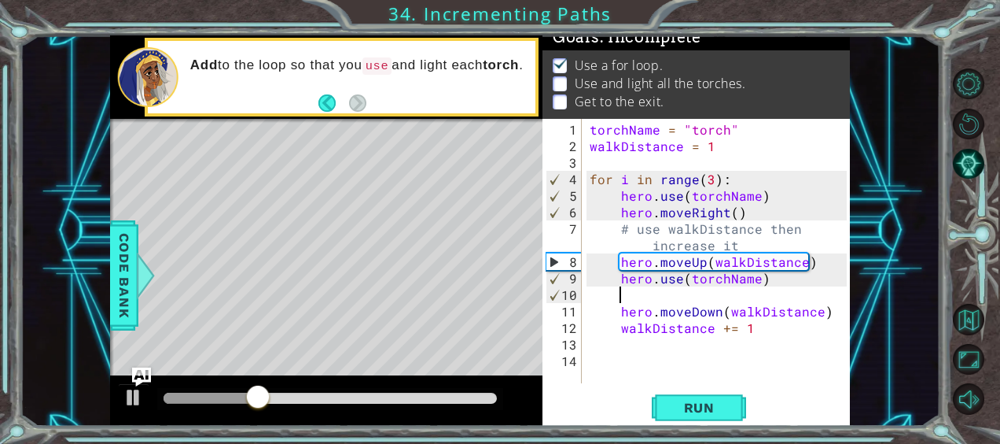
scroll to position [0, 1]
click at [702, 398] on button "Run" at bounding box center [699, 407] width 94 height 31
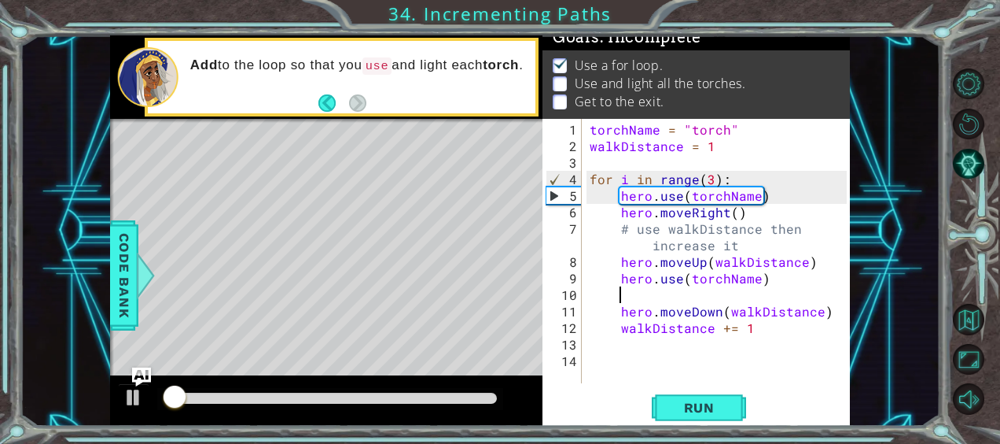
click at [769, 290] on div "torchName = "torch" walkDistance = 1 for i in range ( 3 ) : hero . use ( torchN…" at bounding box center [721, 269] width 268 height 297
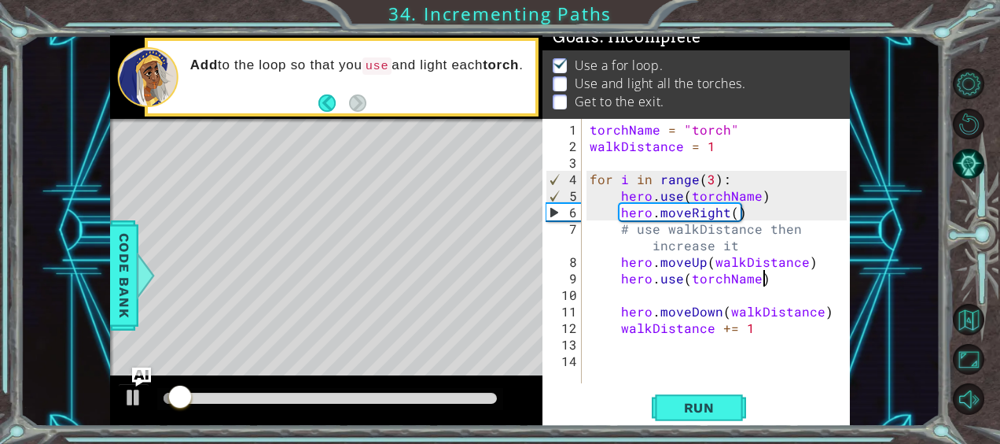
click at [766, 275] on div "torchName = "torch" walkDistance = 1 for i in range ( 3 ) : hero . use ( torchN…" at bounding box center [721, 269] width 268 height 297
type textarea "hero.use(torchName)"
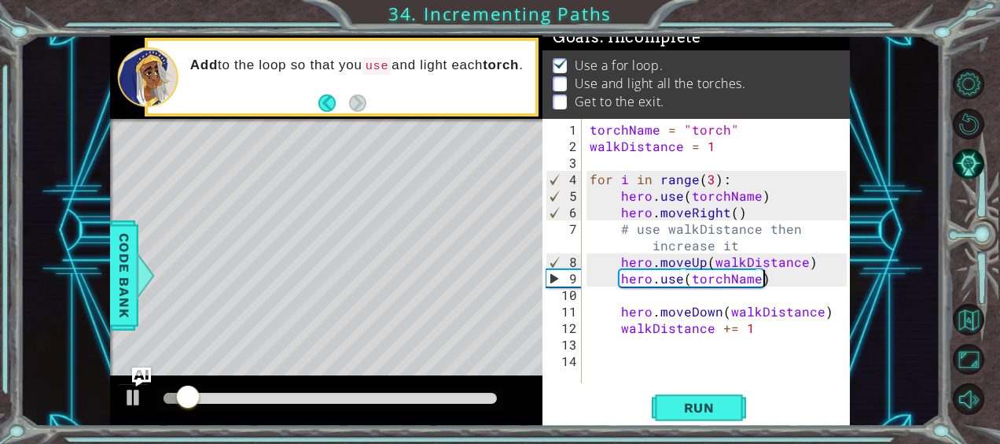
click at [744, 296] on div "torchName = "torch" walkDistance = 1 for i in range ( 3 ) : hero . use ( torchN…" at bounding box center [721, 269] width 268 height 297
type textarea "hero.use(torchName)"
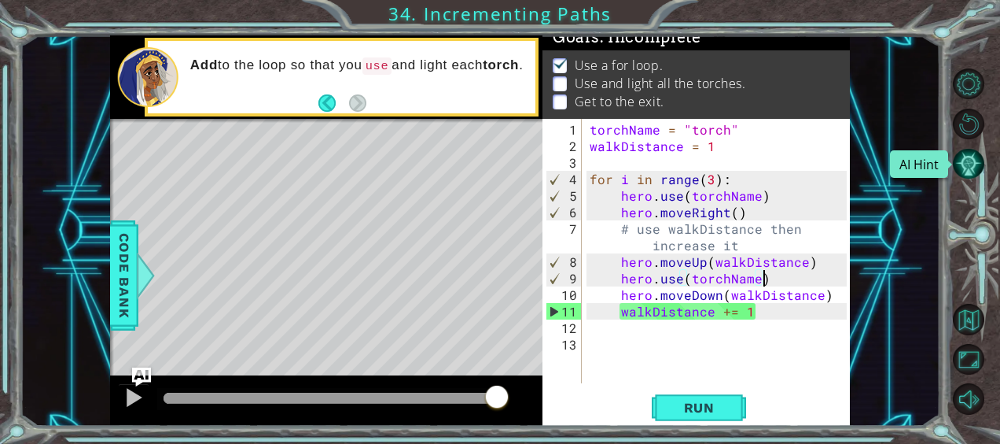
click at [966, 175] on button "AI Hint" at bounding box center [968, 163] width 31 height 31
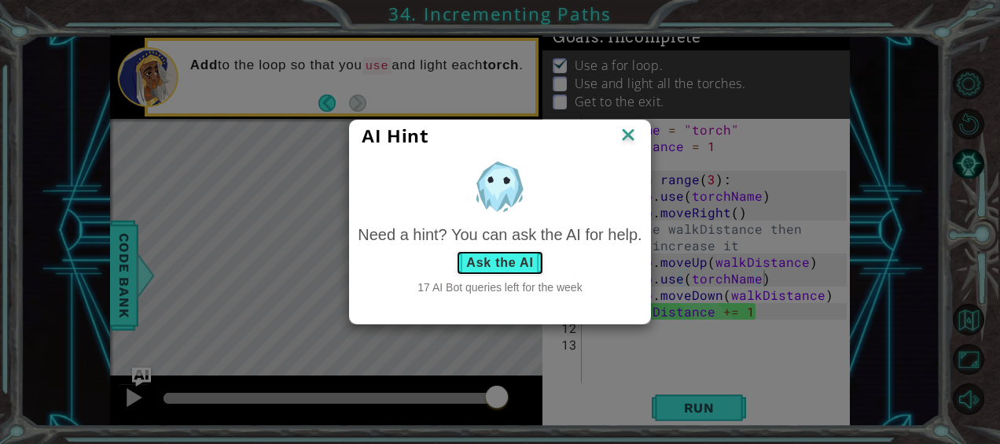
click at [508, 261] on button "Ask the AI" at bounding box center [499, 262] width 87 height 25
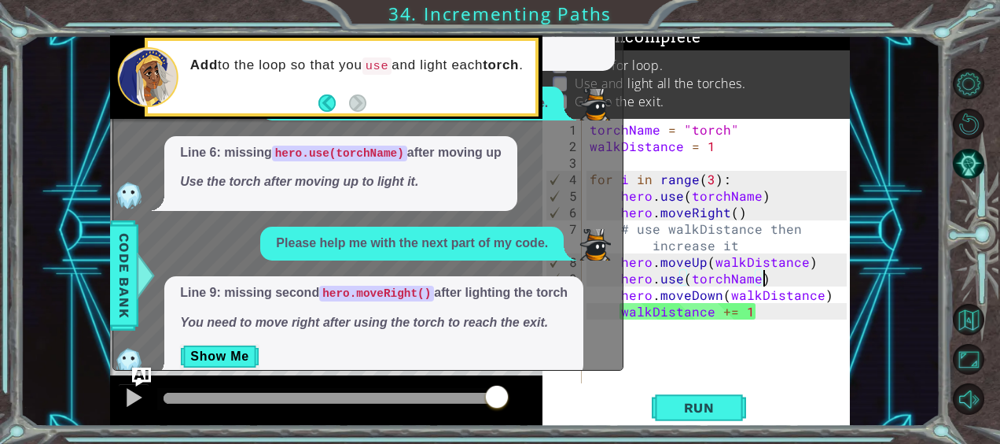
scroll to position [46, 0]
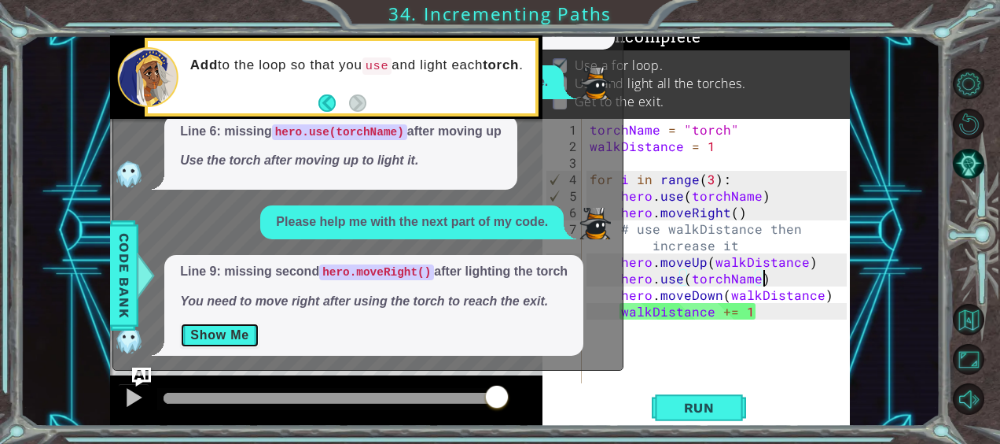
click at [239, 333] on button "Show Me" at bounding box center [219, 334] width 79 height 25
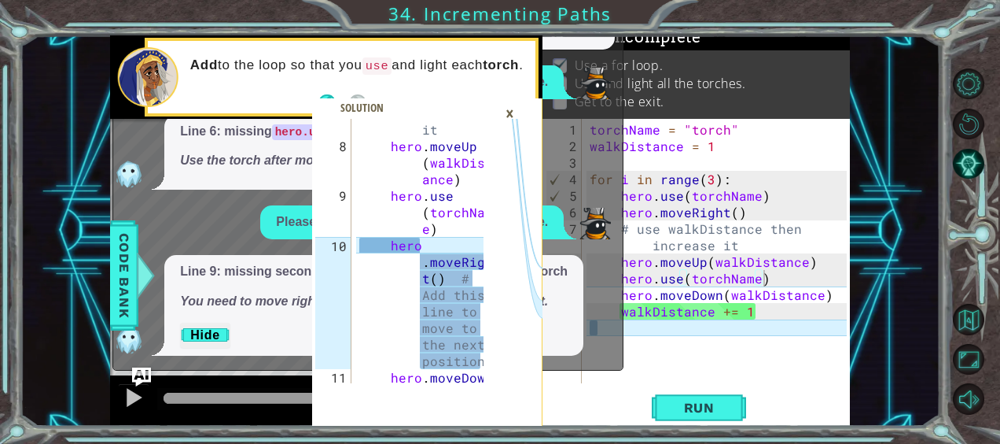
click at [632, 324] on div "torchName = "torch" walkDistance = 1 for i in range ( 3 ) : hero . use ( torchN…" at bounding box center [721, 269] width 268 height 297
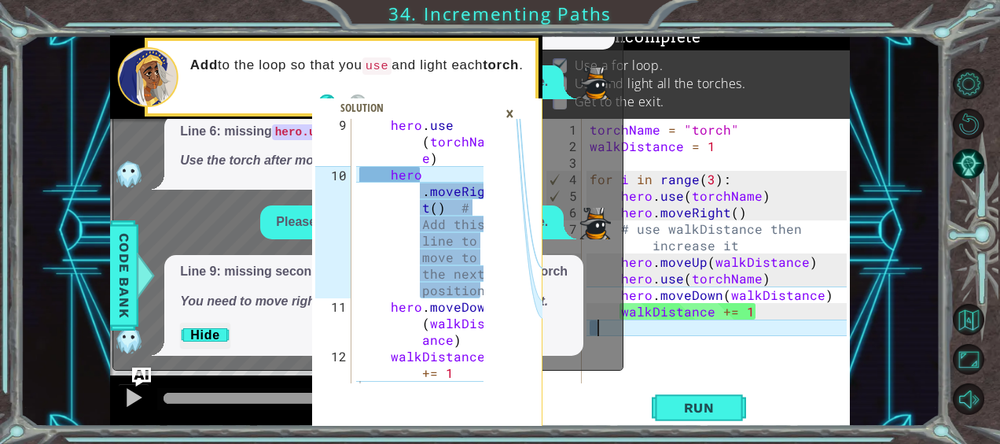
scroll to position [330, 0]
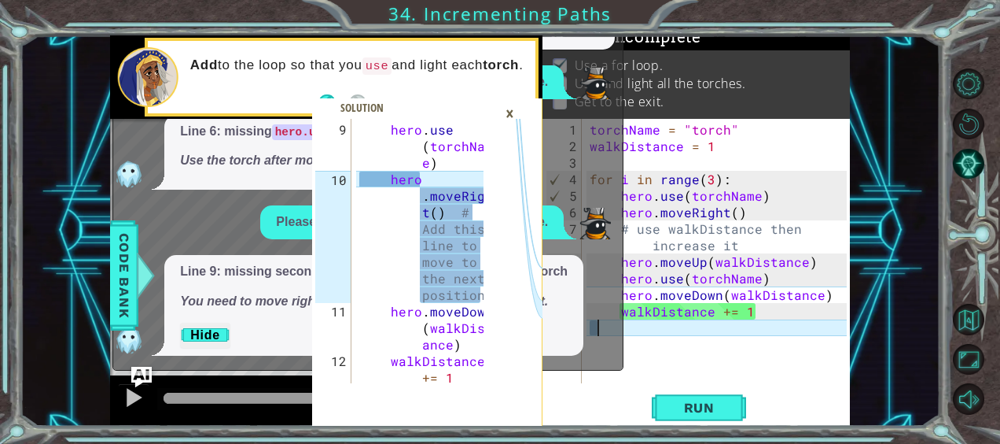
click at [140, 372] on img "Ask AI" at bounding box center [141, 377] width 20 height 20
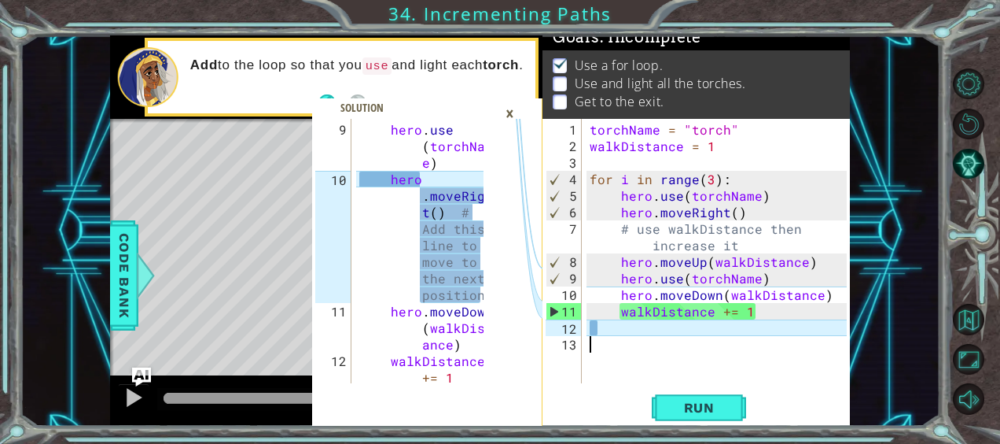
click at [604, 334] on div "torchName = "torch" walkDistance = 1 for i in range ( 3 ) : hero . use ( torchN…" at bounding box center [721, 269] width 268 height 297
click at [820, 295] on div "torchName = "torch" walkDistance = 1 for i in range ( 3 ) : hero . use ( torchN…" at bounding box center [721, 269] width 268 height 297
type textarea "hero.moveDown(walkDistance)"
click at [824, 296] on div "torchName = "torch" walkDistance = 1 for i in range ( 3 ) : hero . use ( torchN…" at bounding box center [721, 269] width 268 height 297
click at [635, 338] on div "torchName = "torch" walkDistance = 1 for i in range ( 3 ) : hero . use ( torchN…" at bounding box center [721, 269] width 268 height 297
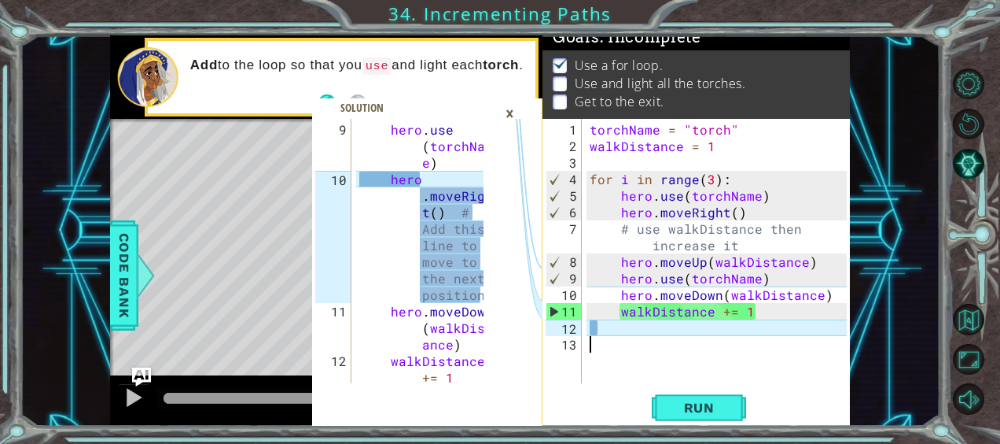
click at [639, 315] on div "torchName = "torch" walkDistance = 1 for i in range ( 3 ) : hero . use ( torchN…" at bounding box center [721, 269] width 268 height 297
type textarea "walkDistance += 1"
click at [636, 321] on div "torchName = "torch" walkDistance = 1 for i in range ( 3 ) : hero . use ( torchN…" at bounding box center [721, 269] width 268 height 297
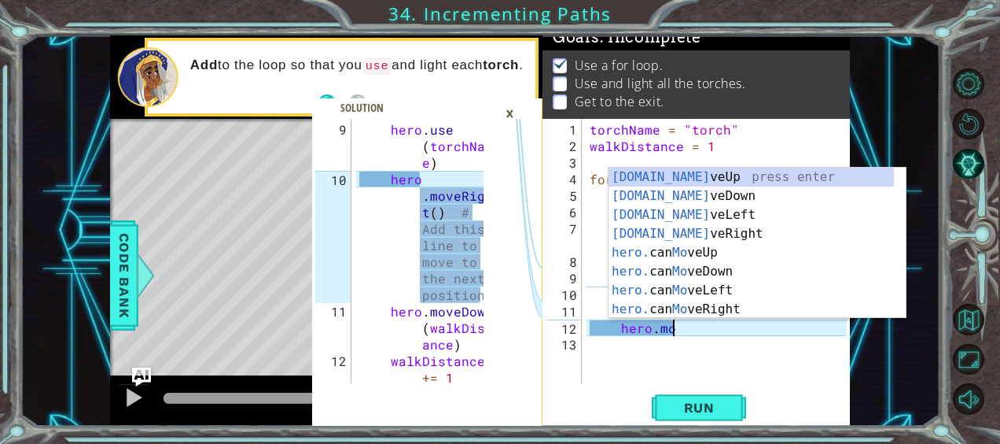
scroll to position [0, 5]
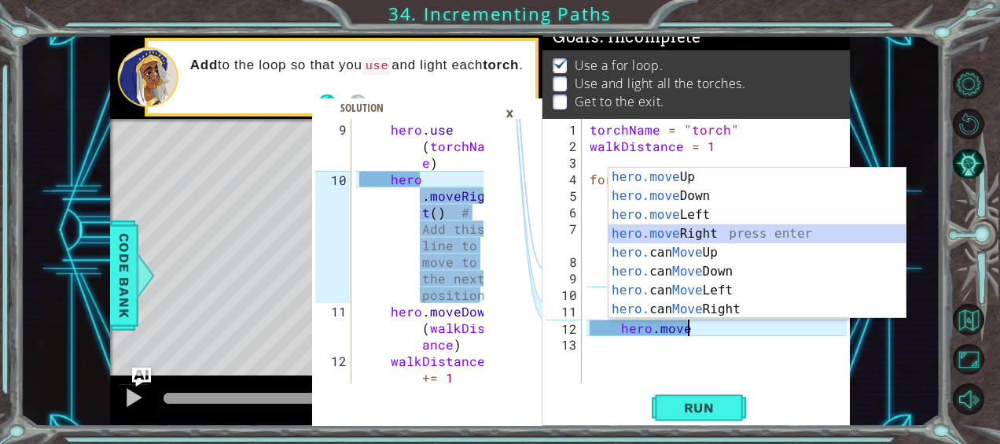
click at [725, 227] on div "hero.move Up press enter hero.move Down press enter hero.move Left press enter …" at bounding box center [758, 262] width 298 height 189
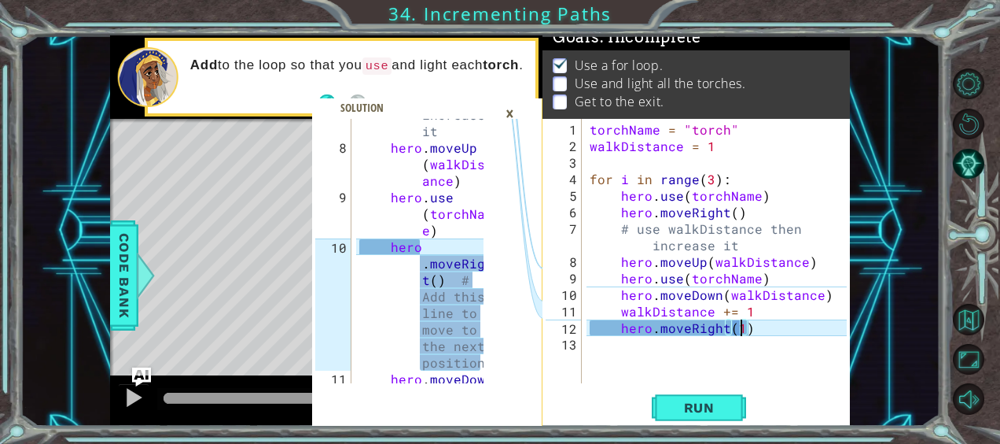
scroll to position [263, 0]
click at [769, 282] on div "torchName = "torch" walkDistance = 1 for i in range ( 3 ) : hero . use ( torchN…" at bounding box center [721, 269] width 268 height 297
type textarea "hero.use(torchName)"
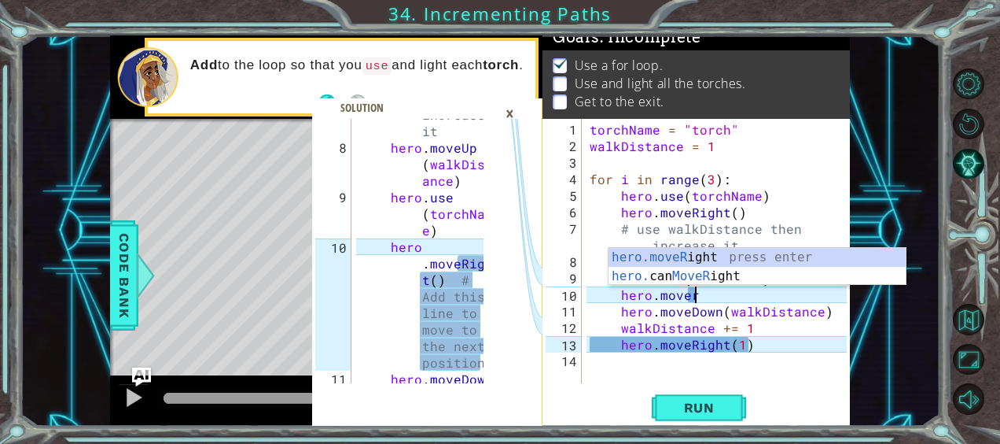
scroll to position [0, 5]
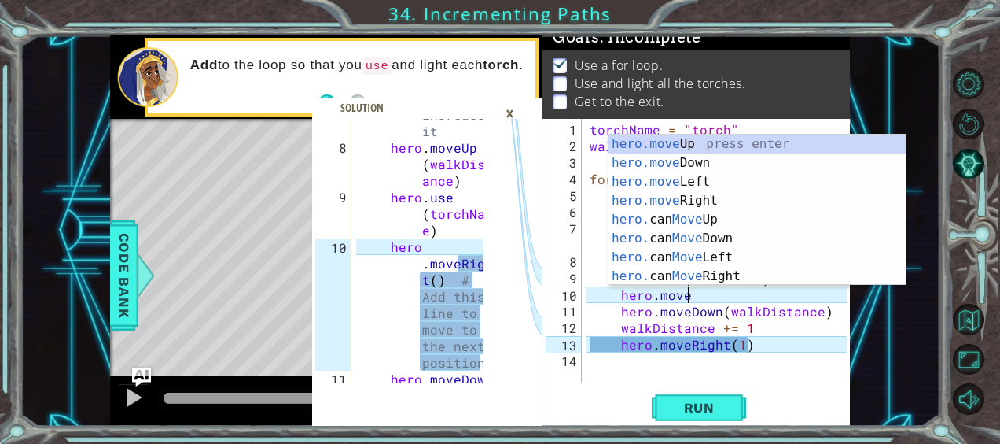
type textarea "hero.moveUp(1)"
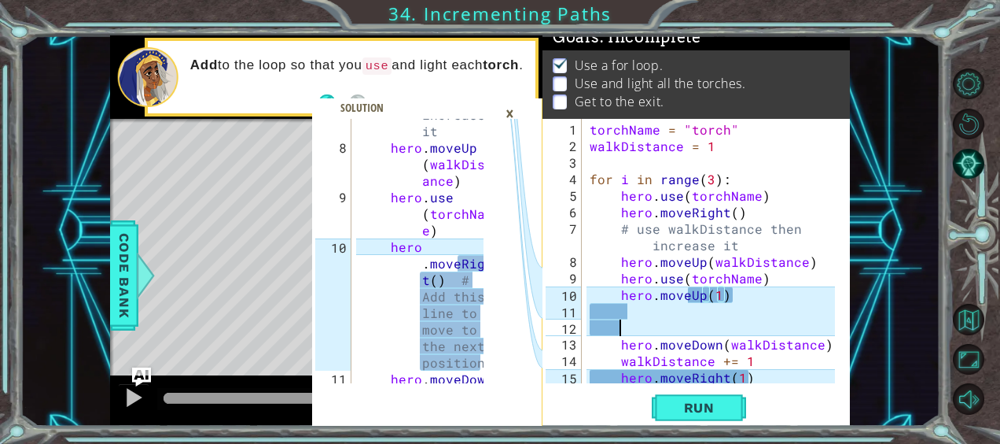
type textarea "r"
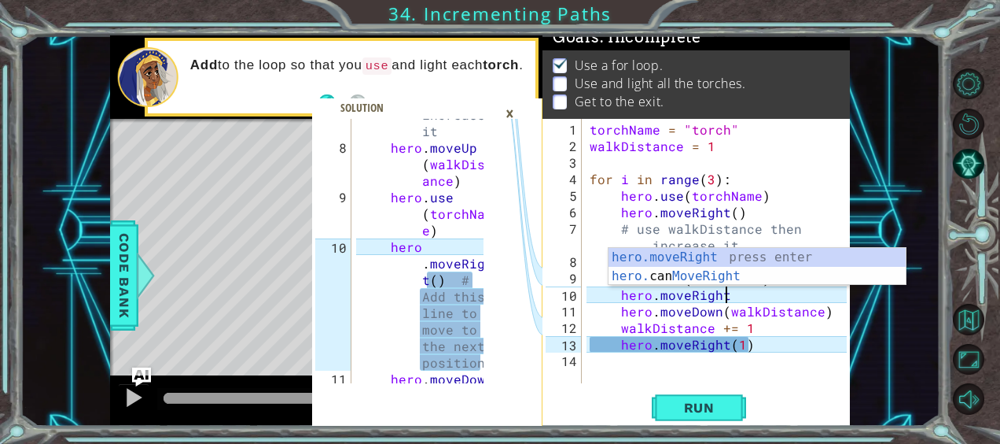
scroll to position [0, 8]
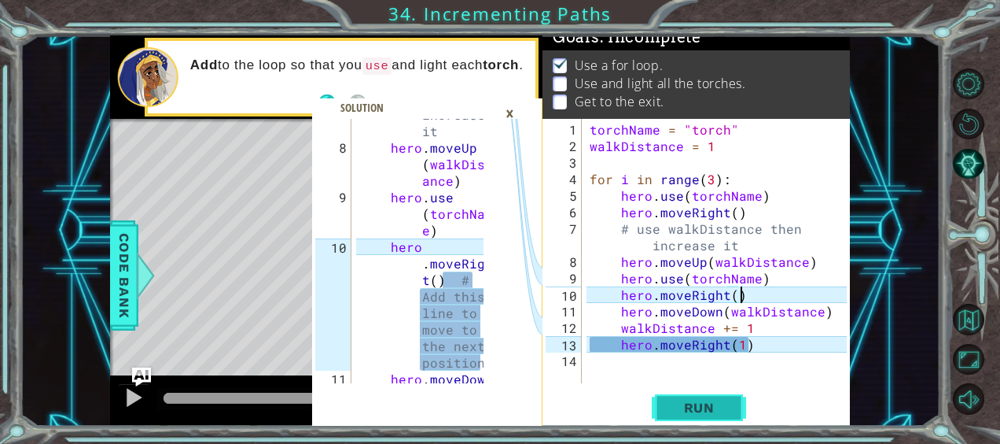
click at [728, 406] on span "Run" at bounding box center [700, 408] width 62 height 16
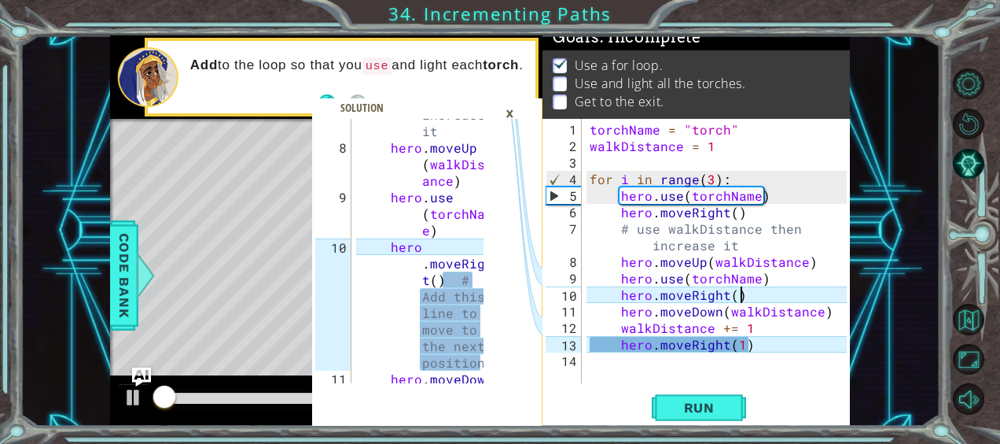
click at [507, 110] on div "×" at bounding box center [510, 113] width 24 height 27
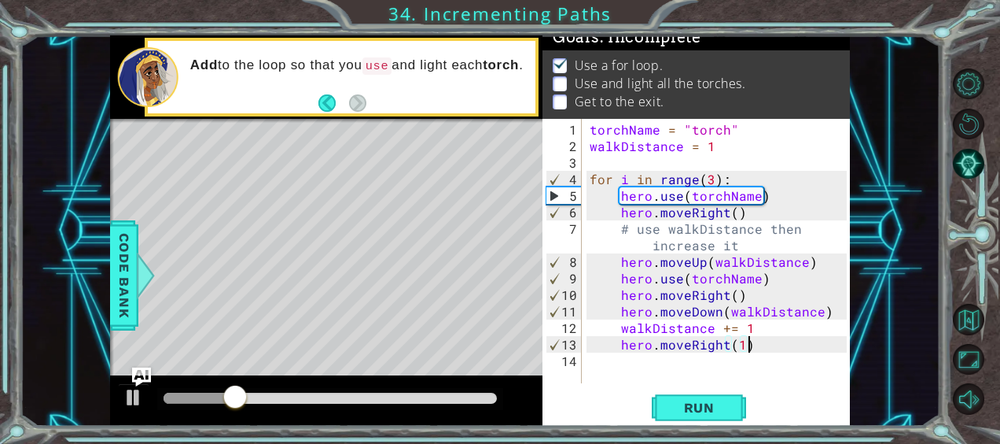
click at [754, 338] on div "torchName = "torch" walkDistance = 1 for i in range ( 3 ) : hero . use ( torchN…" at bounding box center [721, 269] width 268 height 297
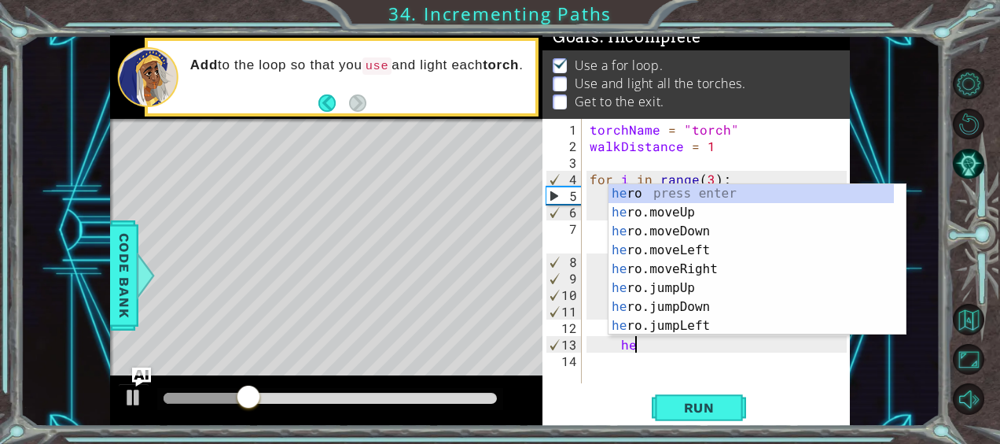
type textarea "h"
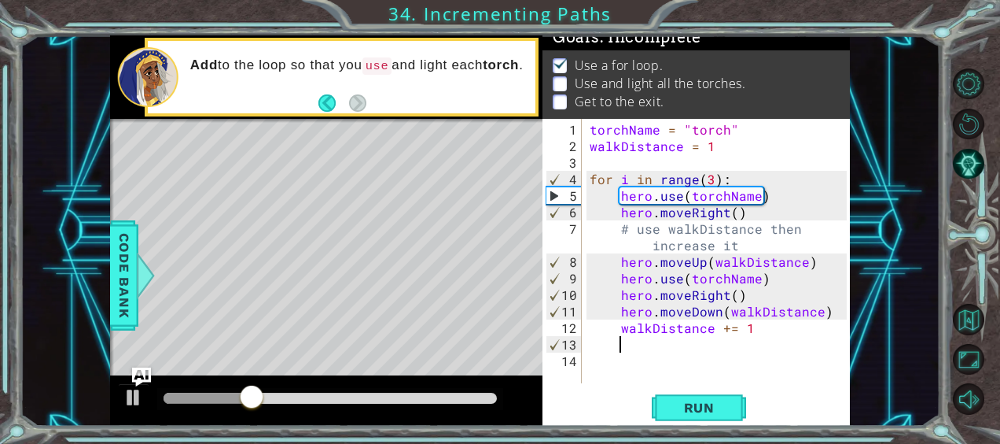
scroll to position [0, 0]
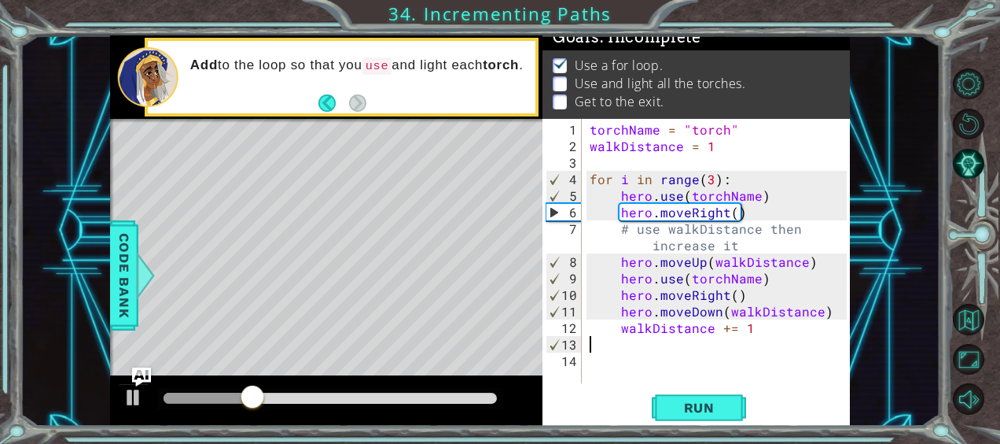
type textarea "walkDistance += 1"
click at [694, 403] on span "Run" at bounding box center [700, 408] width 62 height 16
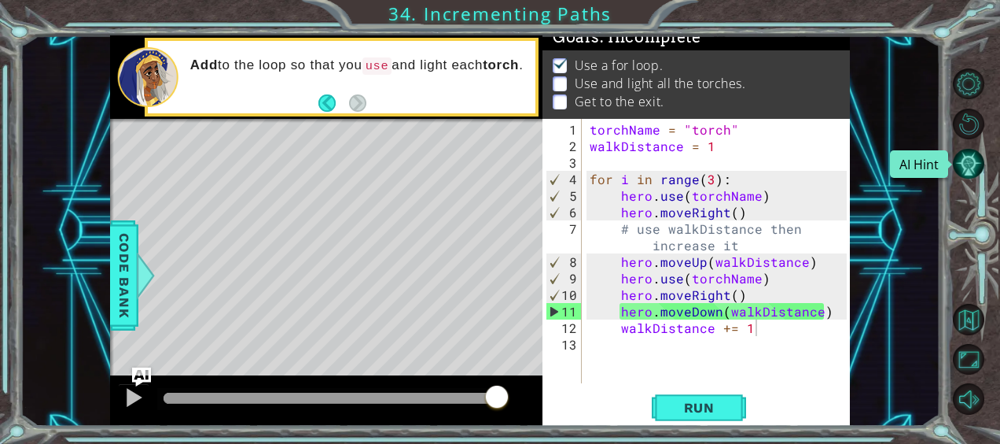
click at [966, 156] on button "AI Hint" at bounding box center [968, 163] width 31 height 31
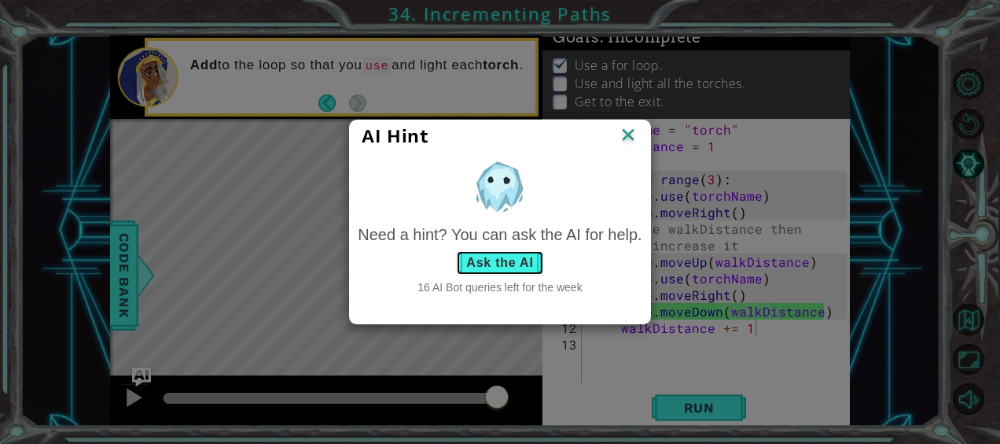
click at [482, 259] on button "Ask the AI" at bounding box center [499, 262] width 87 height 25
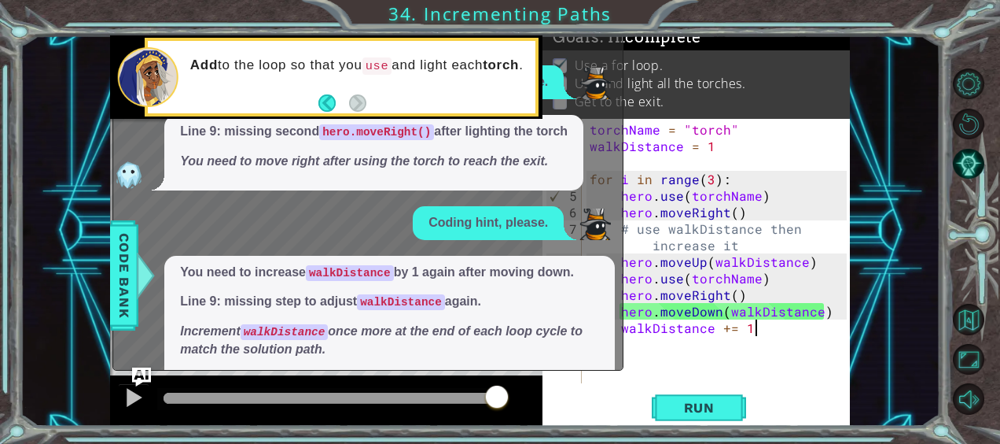
scroll to position [234, 0]
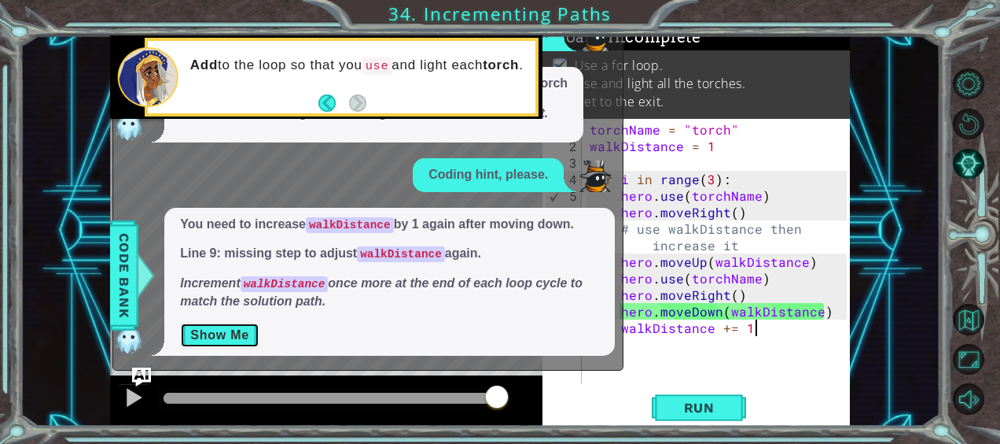
click at [231, 325] on button "Show Me" at bounding box center [219, 334] width 79 height 25
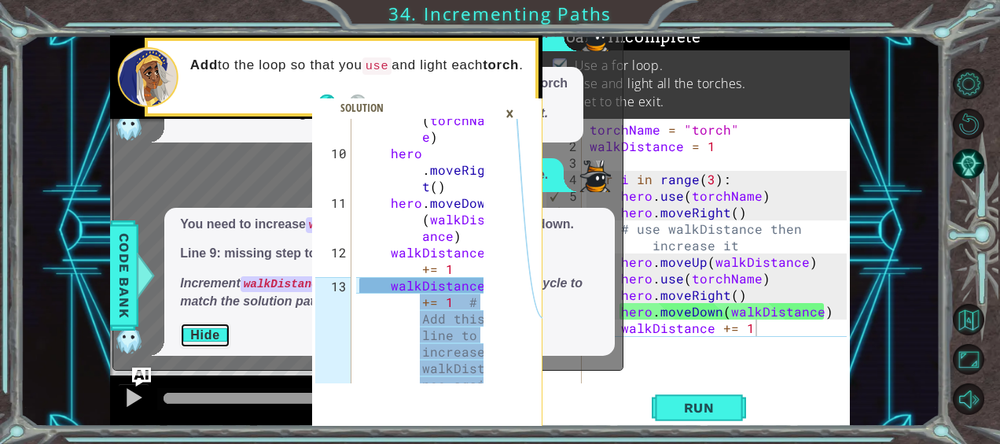
scroll to position [380, 0]
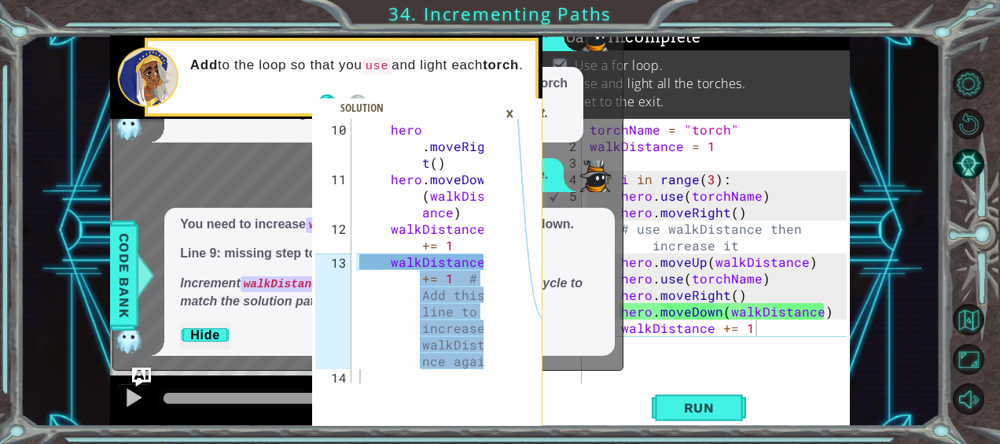
click at [753, 330] on div "torchName = "torch" walkDistance = 1 for i in range ( 3 ) : hero . use ( torchN…" at bounding box center [721, 269] width 268 height 297
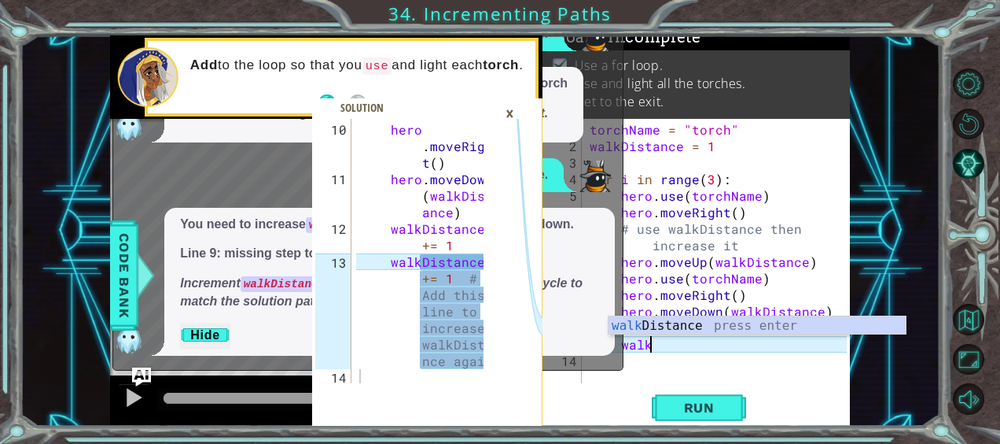
scroll to position [0, 3]
click at [766, 321] on div "walk Distance press enter" at bounding box center [758, 344] width 298 height 57
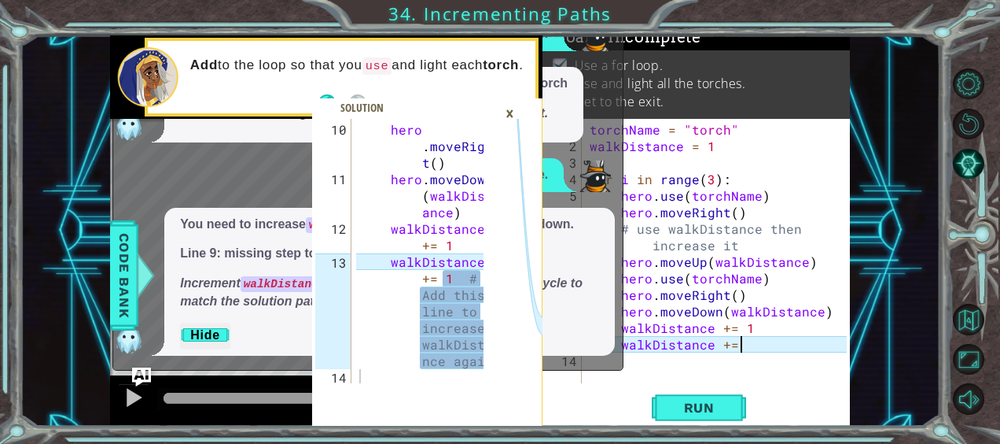
scroll to position [0, 9]
click at [707, 407] on span "Run" at bounding box center [700, 408] width 62 height 16
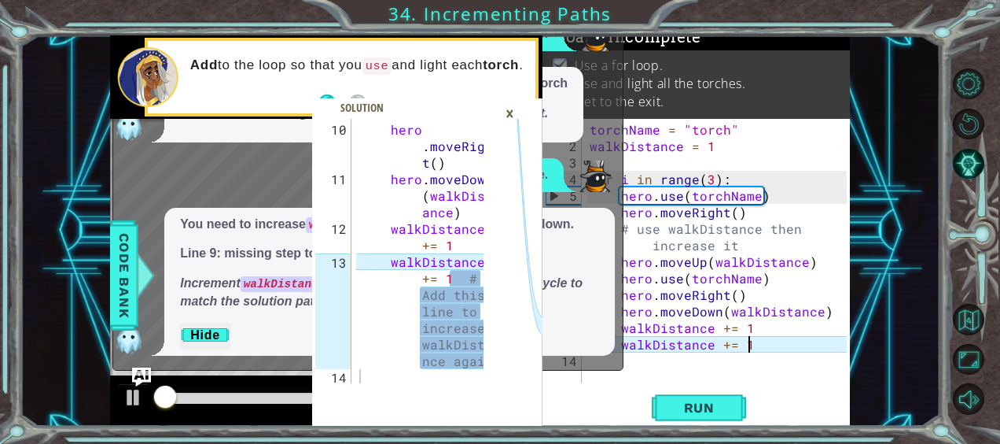
click at [504, 116] on div "×" at bounding box center [510, 113] width 24 height 27
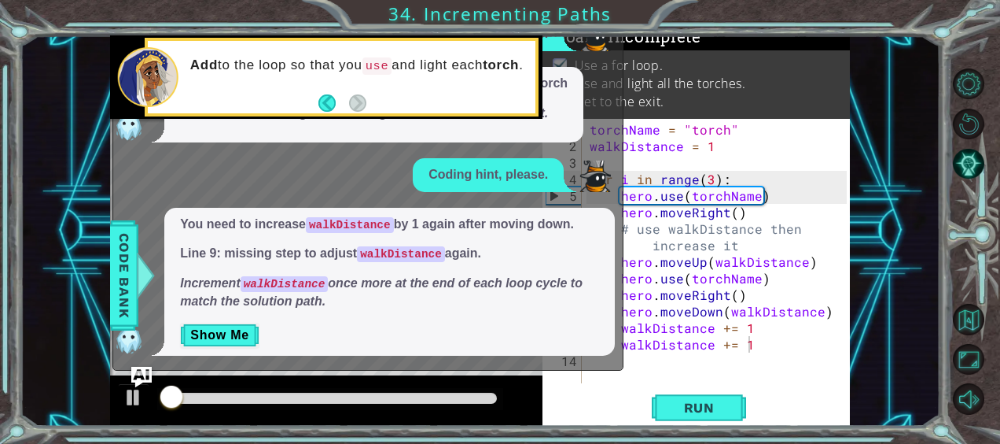
click at [142, 368] on img "Ask AI" at bounding box center [141, 377] width 20 height 20
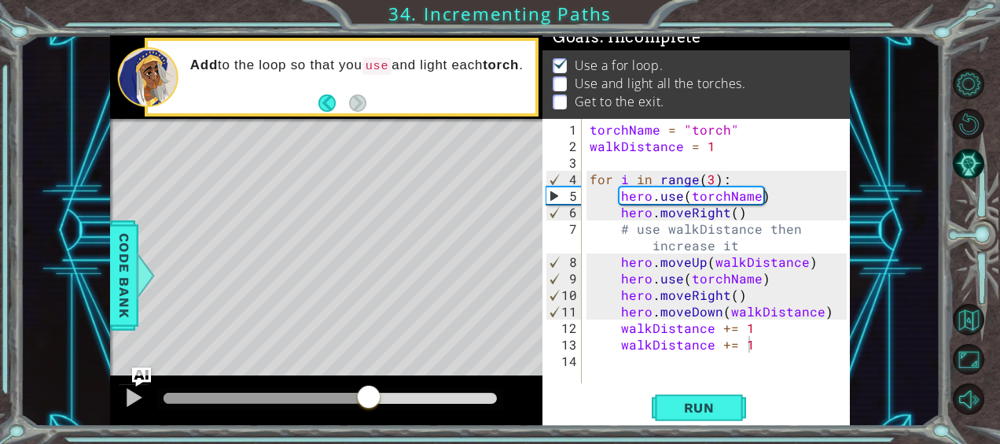
click at [369, 398] on div at bounding box center [330, 397] width 333 height 11
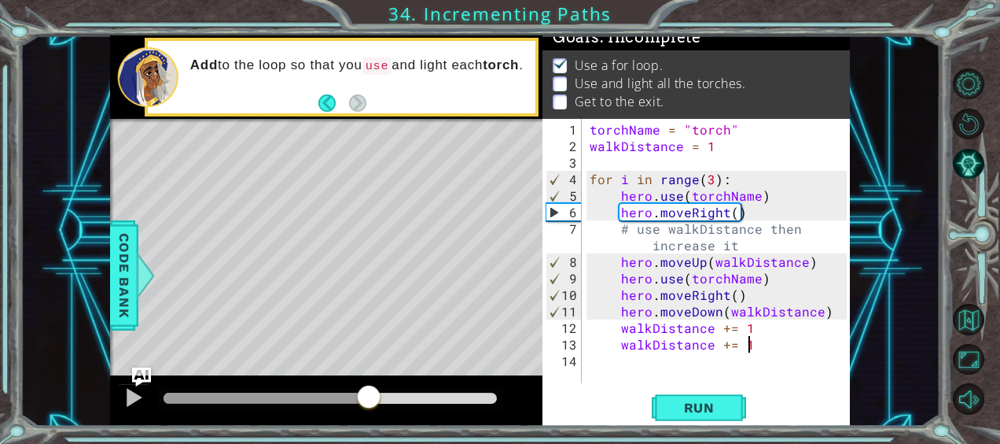
click at [107, 389] on div "hero.use(torchName) # Add this line to light the torch 10 11 12 13 14 hero . mo…" at bounding box center [480, 230] width 920 height 390
click at [132, 391] on div at bounding box center [133, 397] width 20 height 20
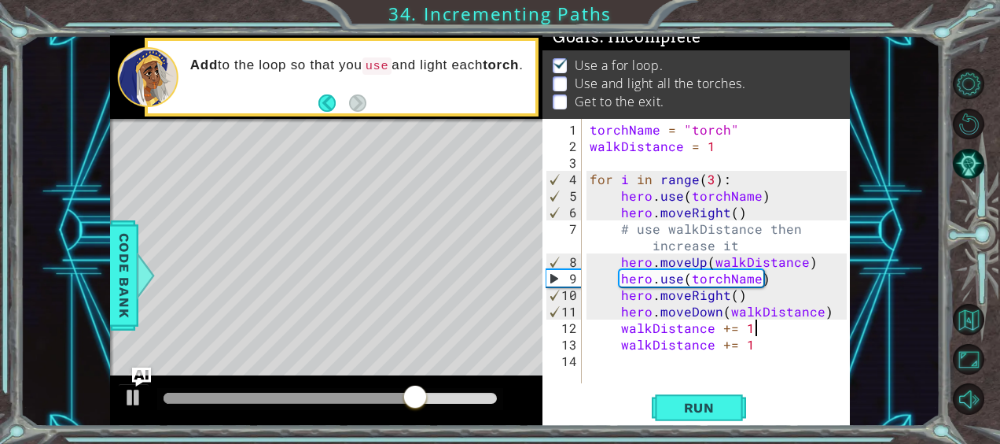
click at [766, 326] on div "torchName = "torch" walkDistance = 1 for i in range ( 3 ) : hero . use ( torchN…" at bounding box center [721, 269] width 268 height 297
type textarea "walkDistance += 1"
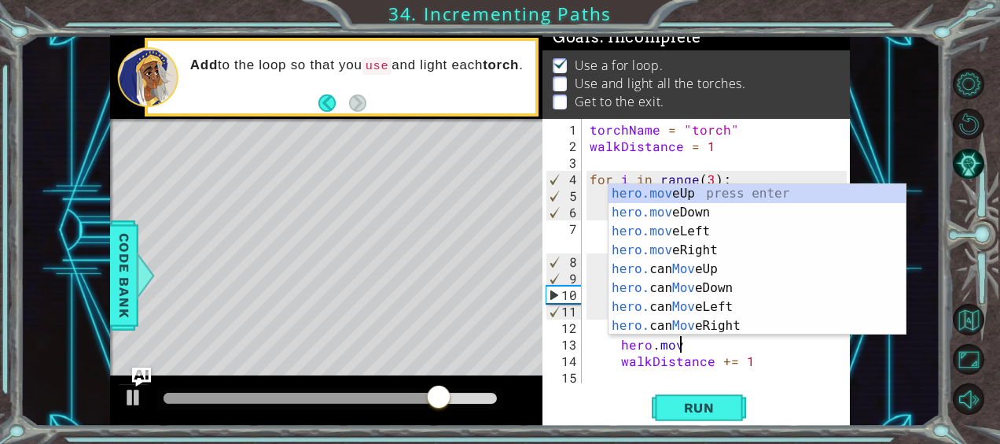
scroll to position [0, 5]
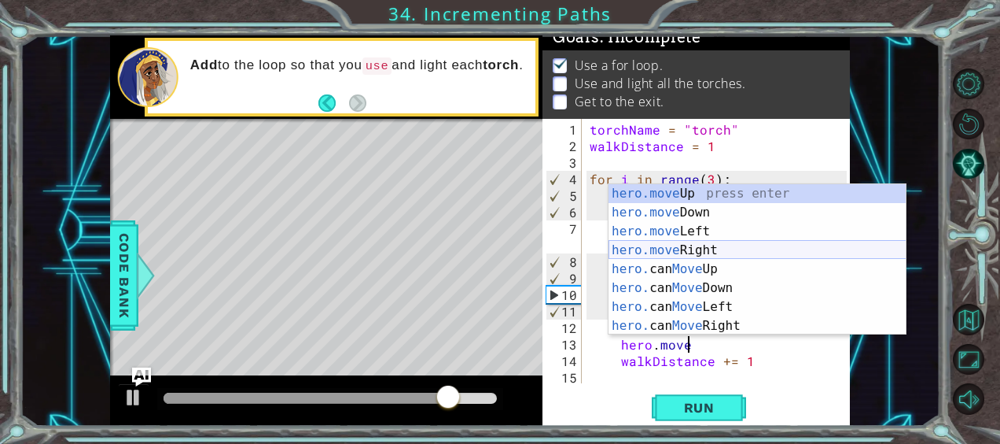
click at [720, 245] on div "hero.move Up press enter hero.move Down press enter hero.move Left press enter …" at bounding box center [758, 278] width 298 height 189
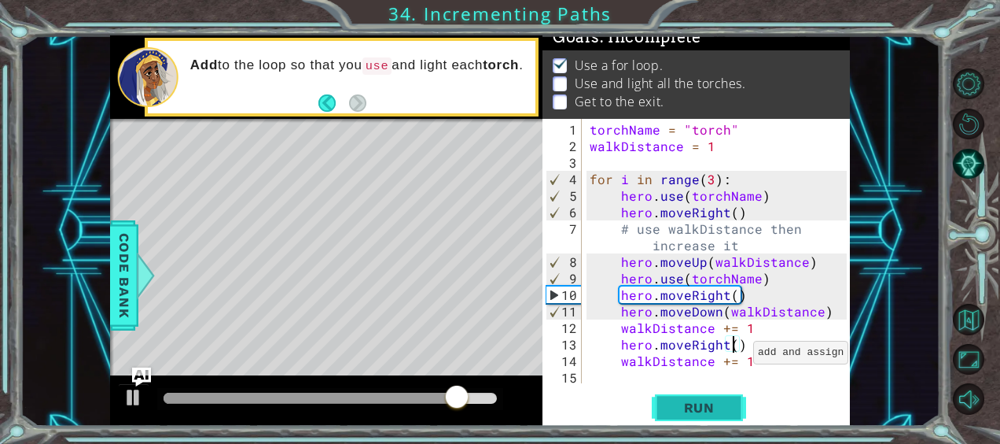
click at [738, 401] on button "Run" at bounding box center [699, 407] width 94 height 31
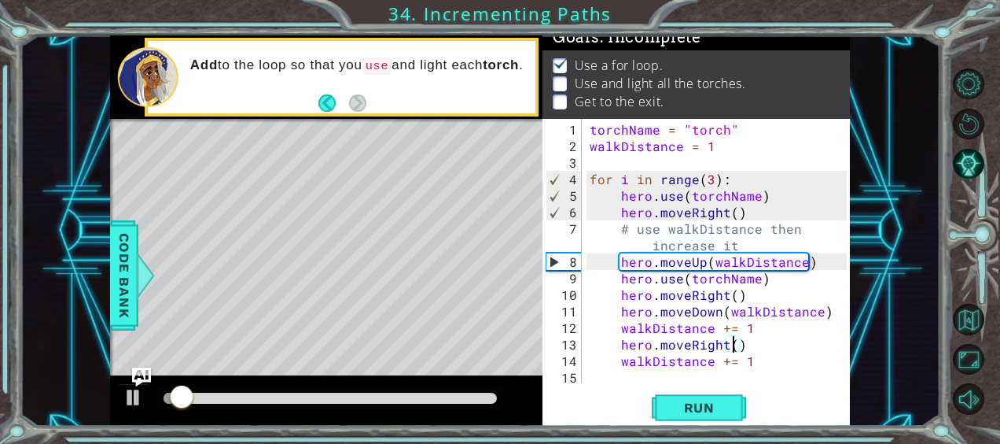
click at [746, 351] on div "torchName = "torch" walkDistance = 1 for i in range ( 3 ) : hero . use ( torchN…" at bounding box center [721, 269] width 268 height 297
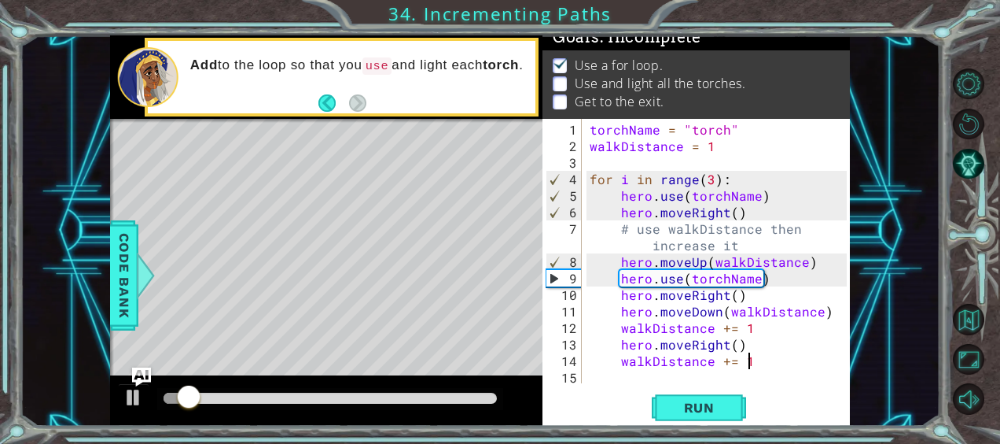
click at [742, 342] on div "torchName = "torch" walkDistance = 1 for i in range ( 3 ) : hero . use ( torchN…" at bounding box center [721, 269] width 268 height 297
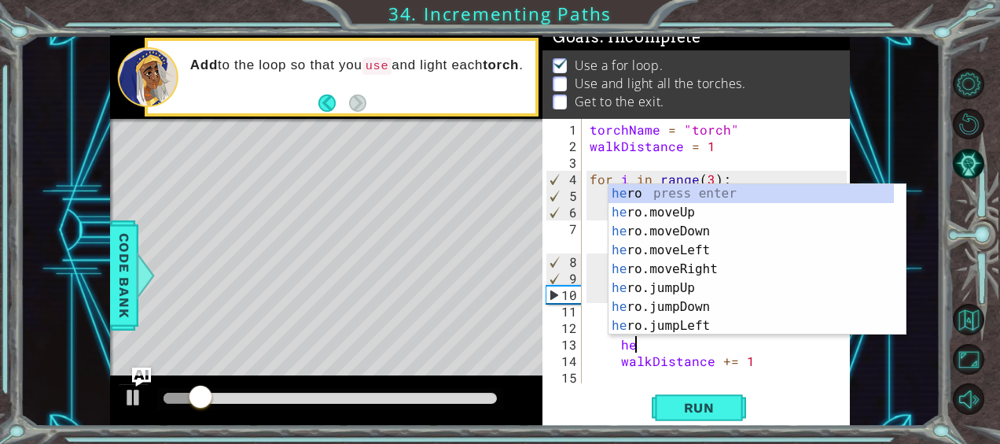
type textarea "h"
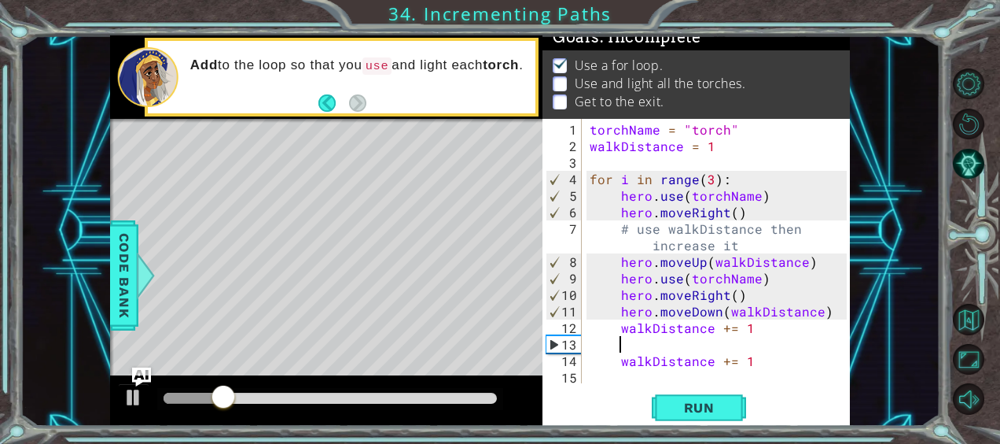
scroll to position [0, 0]
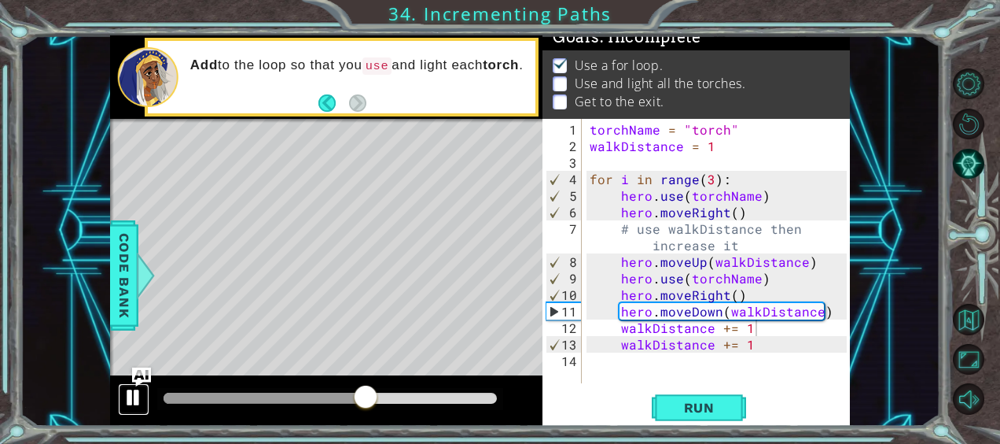
click at [137, 400] on div at bounding box center [133, 397] width 20 height 20
click at [759, 346] on div "torchName = "torch" walkDistance = 1 for i in range ( 3 ) : hero . use ( torchN…" at bounding box center [721, 269] width 268 height 297
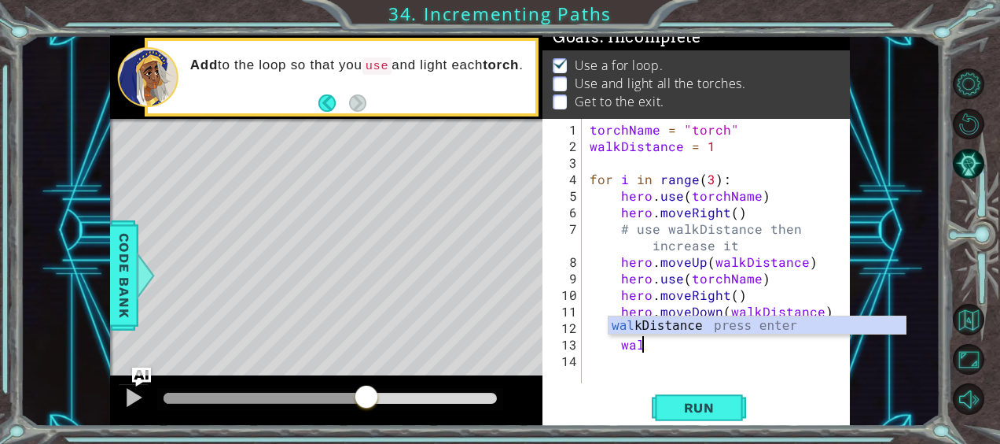
type textarea "w"
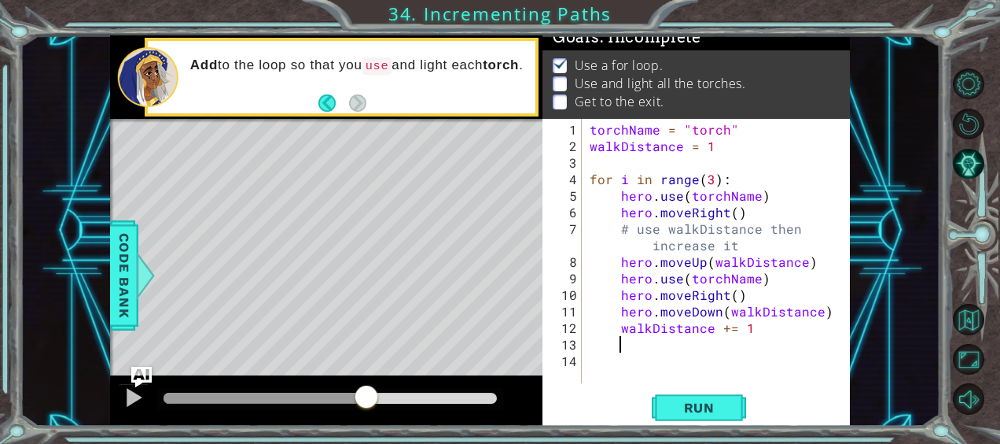
click at [139, 374] on img "Ask AI" at bounding box center [141, 377] width 20 height 20
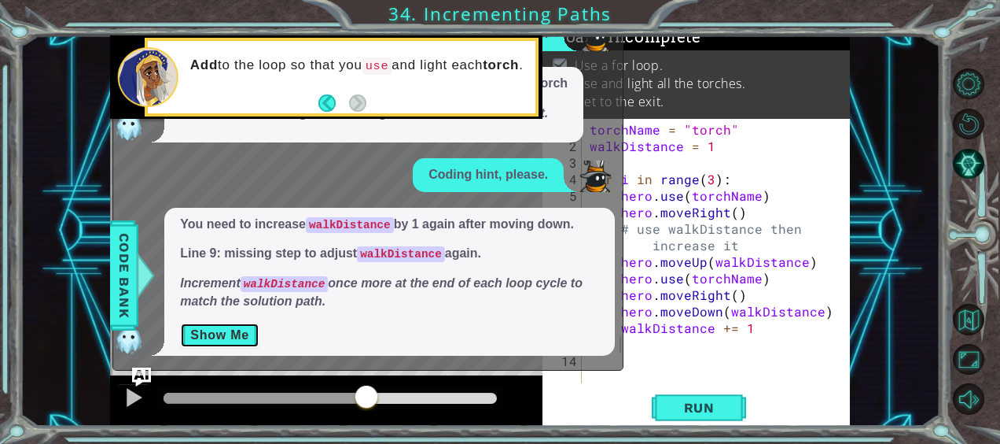
click at [229, 338] on button "Show Me" at bounding box center [219, 334] width 79 height 25
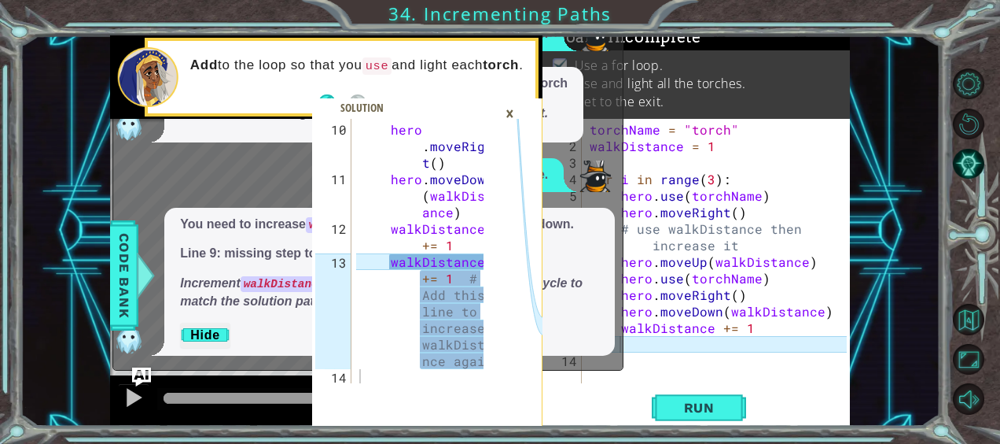
click at [627, 344] on div "torchName = "torch" walkDistance = 1 for i in range ( 3 ) : hero . use ( torchN…" at bounding box center [721, 269] width 268 height 297
type textarea "walkDistance += 1 # Add this line to increase walkDistance again"
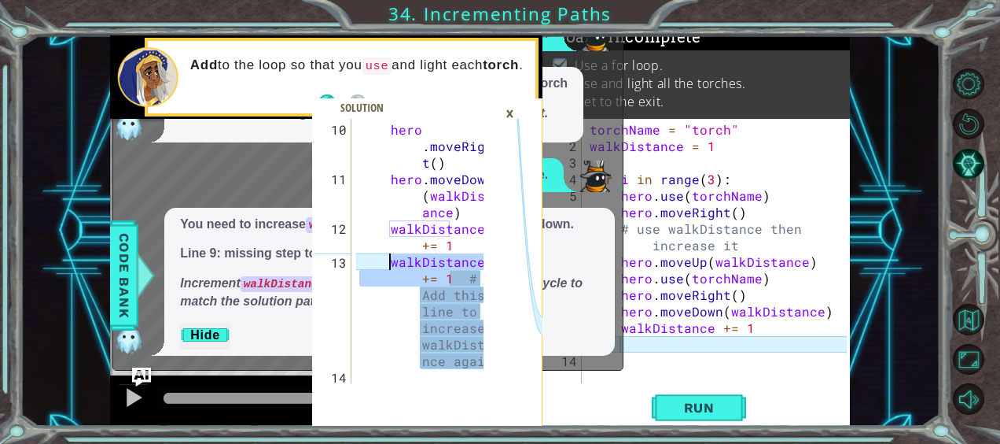
drag, startPoint x: 451, startPoint y: 275, endPoint x: 385, endPoint y: 266, distance: 66.0
click at [385, 266] on div "hero . moveRigh t ( ) hero . moveDown ( walkDist ance ) walkDistance += 1 walkD…" at bounding box center [423, 286] width 135 height 330
click at [637, 340] on div "torchName = "torch" walkDistance = 1 for i in range ( 3 ) : hero . use ( torchN…" at bounding box center [721, 269] width 268 height 297
type textarea "v"
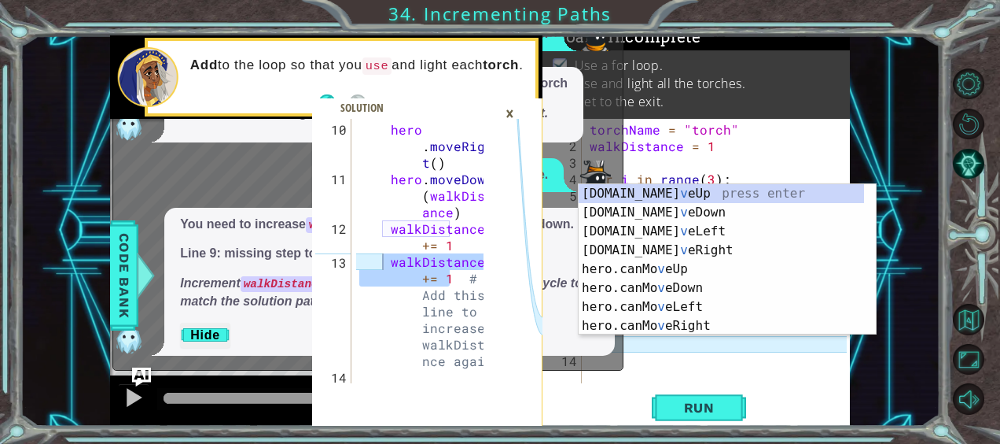
click at [607, 373] on div "torchName = "torch" walkDistance = 1 for i in range ( 3 ) : hero . use ( torchN…" at bounding box center [721, 269] width 268 height 297
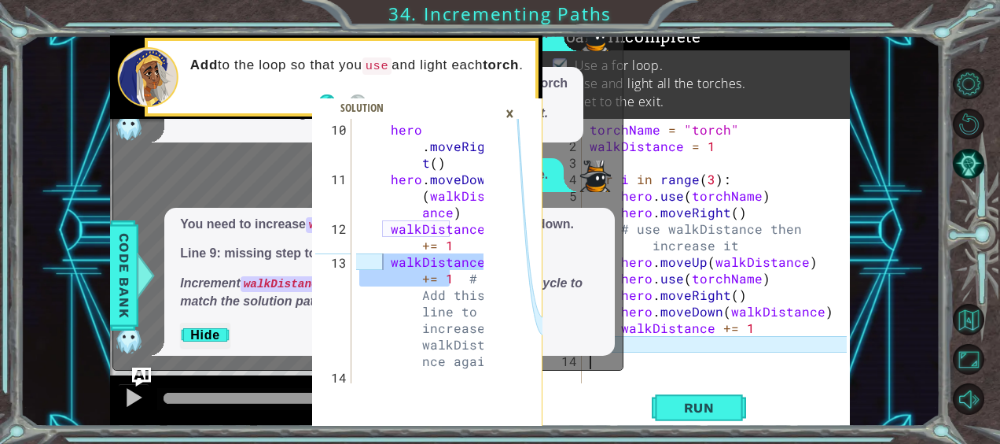
click at [627, 346] on div "torchName = "torch" walkDistance = 1 for i in range ( 3 ) : hero . use ( torchN…" at bounding box center [721, 269] width 268 height 297
click at [627, 344] on div "torchName = "torch" walkDistance = 1 for i in range ( 3 ) : hero . use ( torchN…" at bounding box center [721, 269] width 268 height 297
type textarea "v"
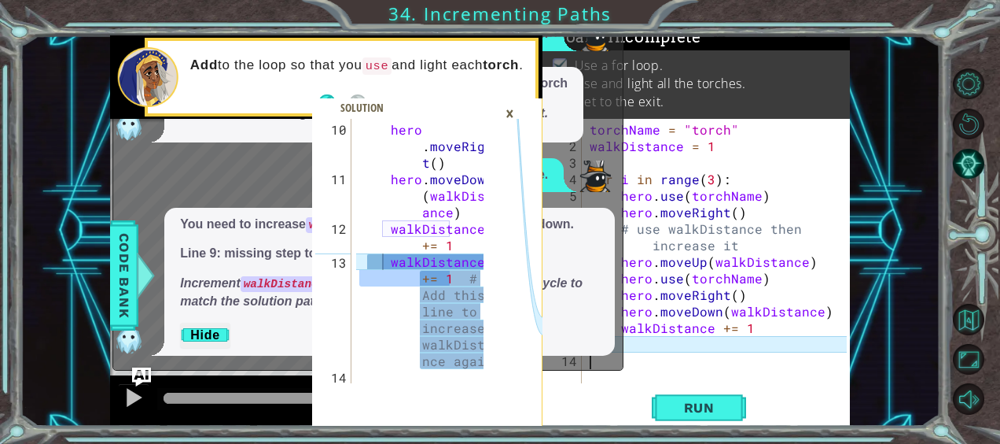
click at [662, 351] on div "torchName = "torch" walkDistance = 1 for i in range ( 3 ) : hero . use ( torchN…" at bounding box center [721, 269] width 268 height 297
click at [645, 338] on div "torchName = "torch" walkDistance = 1 for i in range ( 3 ) : hero . use ( torchN…" at bounding box center [721, 269] width 268 height 297
click at [657, 345] on div "torchName = "torch" walkDistance = 1 for i in range ( 3 ) : hero . use ( torchN…" at bounding box center [721, 269] width 268 height 297
paste textarea "walkDistance += 1"
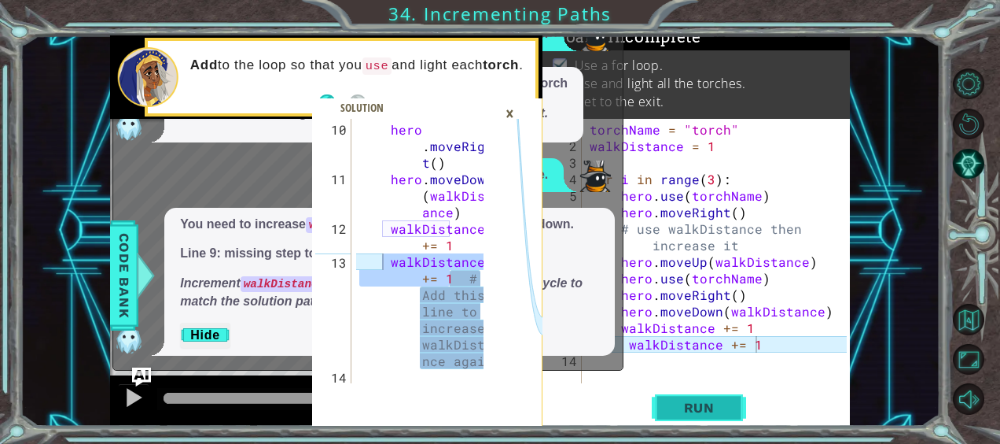
click at [705, 402] on span "Run" at bounding box center [700, 408] width 62 height 16
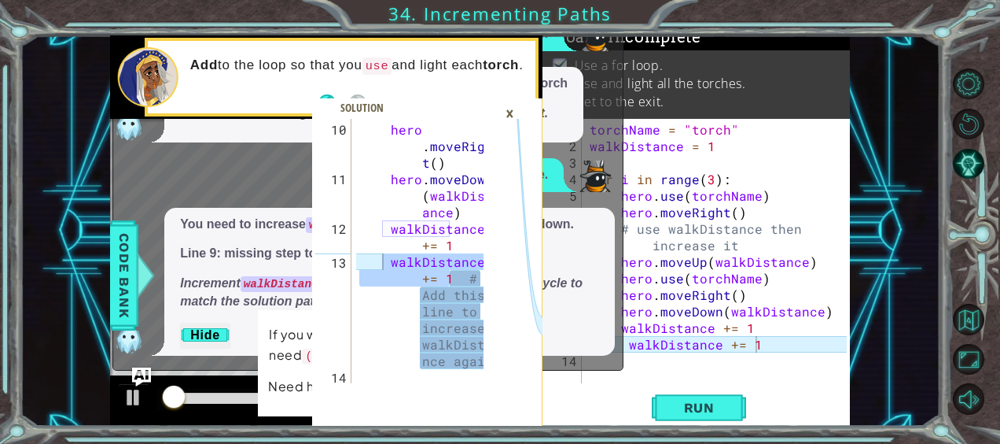
click at [508, 111] on div "×" at bounding box center [510, 113] width 24 height 27
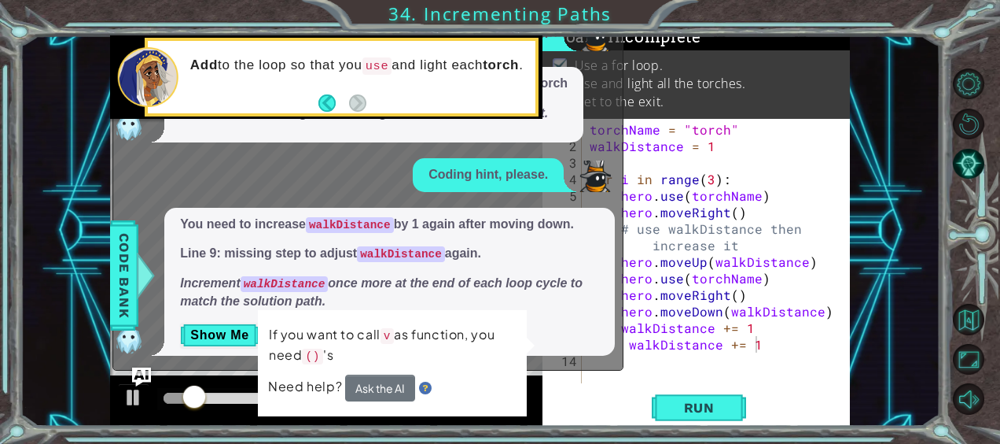
click at [623, 342] on div "x Can I get a hint? You need to use hero.moveDown(walkDistance) in the loop. Li…" at bounding box center [367, 135] width 511 height 472
click at [628, 343] on div "torchName = "torch" walkDistance = 1 for i in range ( 3 ) : hero . use ( torchN…" at bounding box center [721, 269] width 268 height 297
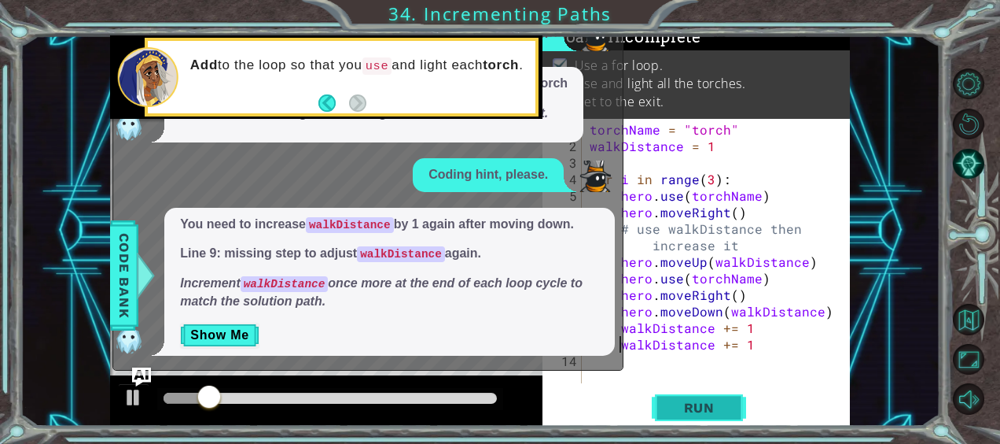
click at [689, 413] on span "Run" at bounding box center [700, 408] width 62 height 16
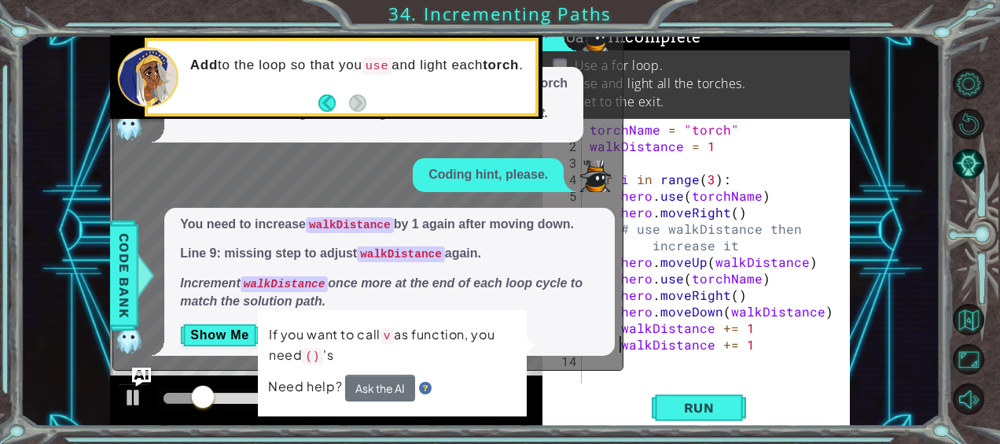
click at [147, 365] on div "x Can I get a hint? You need to use hero.moveDown(walkDistance) in the loop. Li…" at bounding box center [367, 135] width 511 height 472
click at [142, 368] on img "Ask AI" at bounding box center [141, 377] width 20 height 20
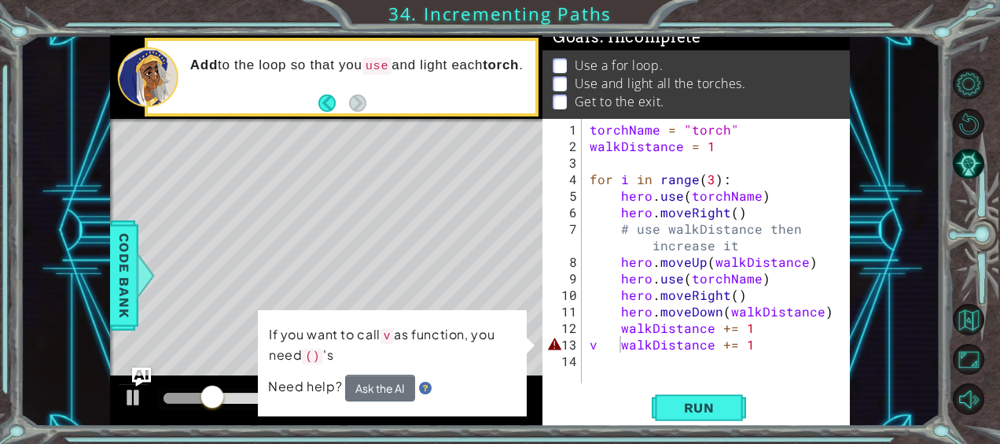
click at [597, 338] on div "torchName = "torch" walkDistance = 1 for i in range ( 3 ) : hero . use ( torchN…" at bounding box center [721, 269] width 268 height 297
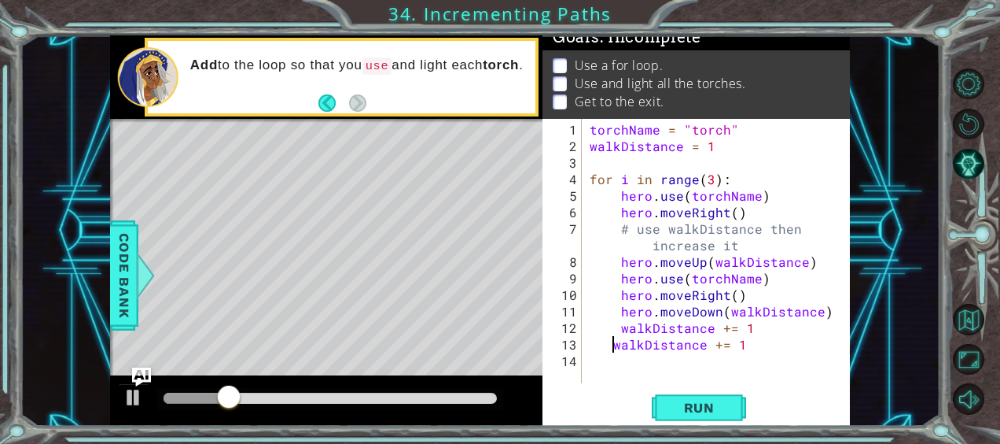
click at [612, 348] on div "torchName = "torch" walkDistance = 1 for i in range ( 3 ) : hero . use ( torchN…" at bounding box center [721, 269] width 268 height 297
click at [704, 411] on span "Run" at bounding box center [700, 408] width 62 height 16
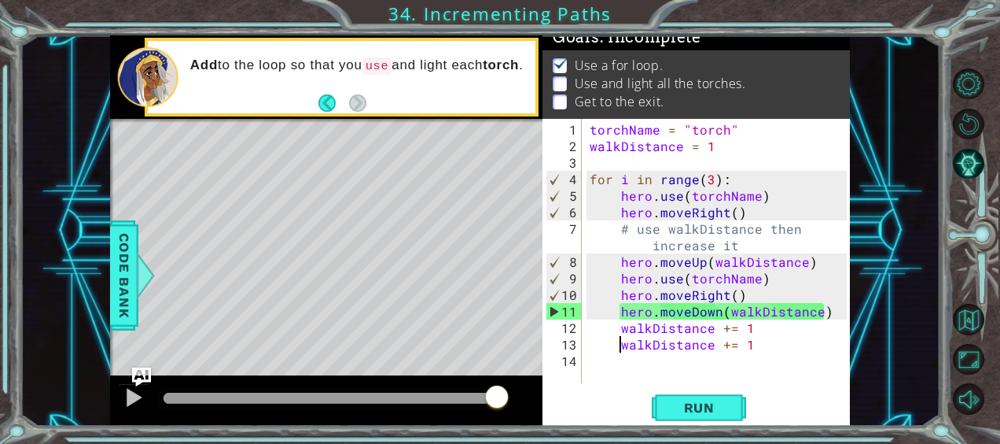
click at [755, 336] on div "torchName = "torch" walkDistance = 1 for i in range ( 3 ) : hero . use ( torchN…" at bounding box center [721, 269] width 268 height 297
click at [961, 157] on button "AI Hint" at bounding box center [968, 163] width 31 height 31
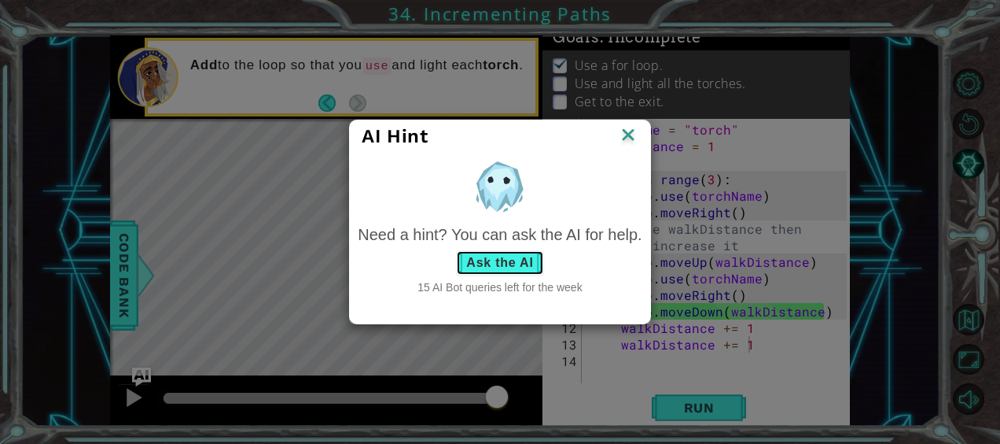
click at [527, 266] on button "Ask the AI" at bounding box center [499, 262] width 87 height 25
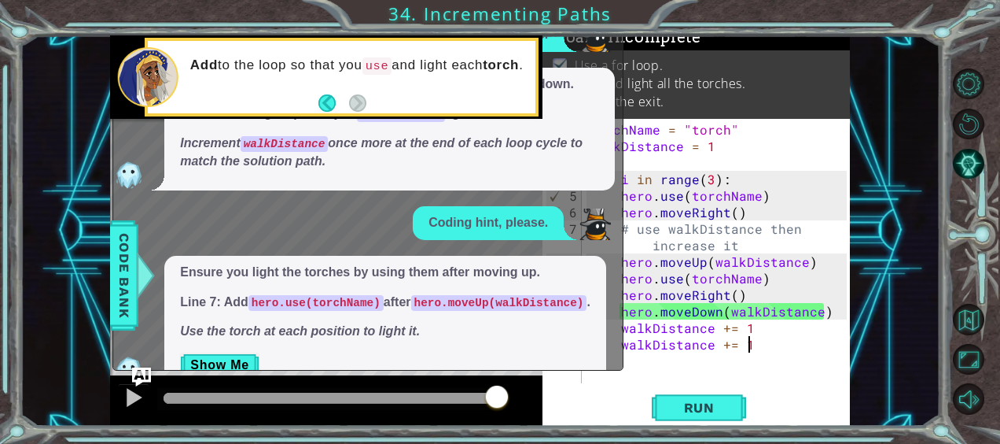
scroll to position [422, 0]
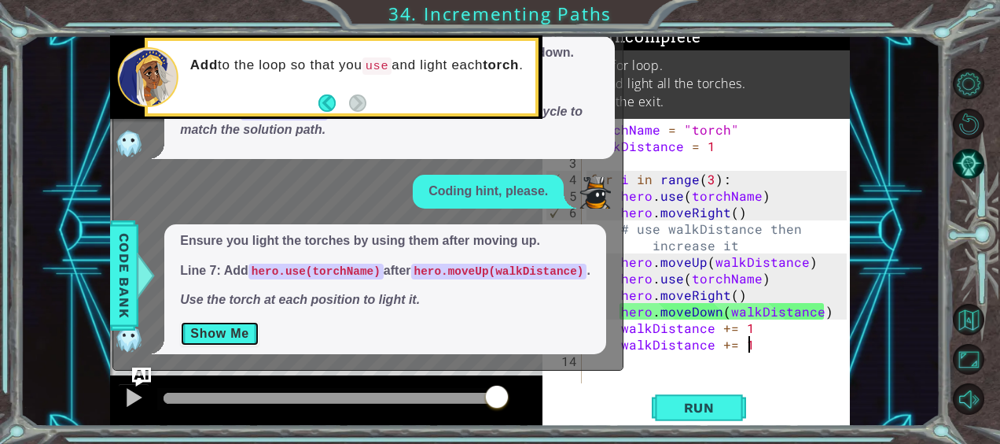
click at [241, 326] on button "Show Me" at bounding box center [219, 333] width 79 height 25
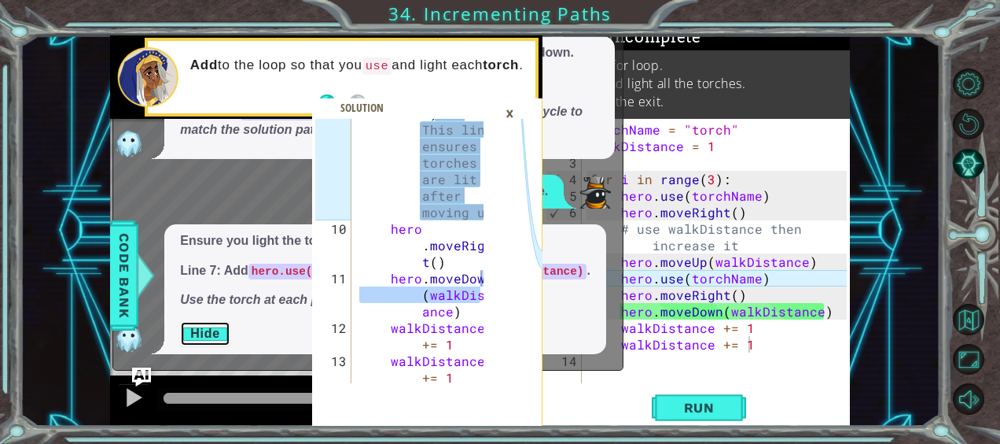
drag, startPoint x: 482, startPoint y: 297, endPoint x: 482, endPoint y: 268, distance: 29.1
click at [482, 268] on div at bounding box center [488, 69] width 16 height 661
click at [482, 295] on div "walkDistance += 1 # Add this line to increase walkDistance again 9 10 11 12 13 …" at bounding box center [403, 251] width 183 height 264
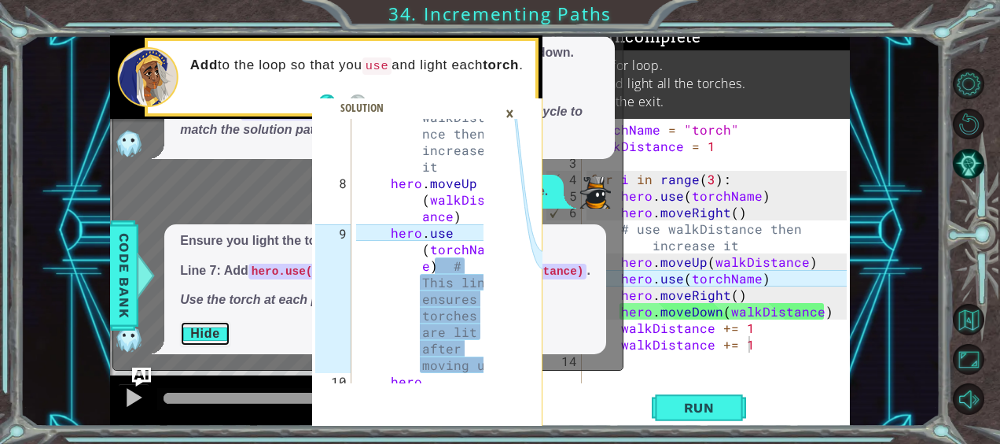
scroll to position [229, 0]
click at [513, 117] on div "×" at bounding box center [510, 113] width 24 height 27
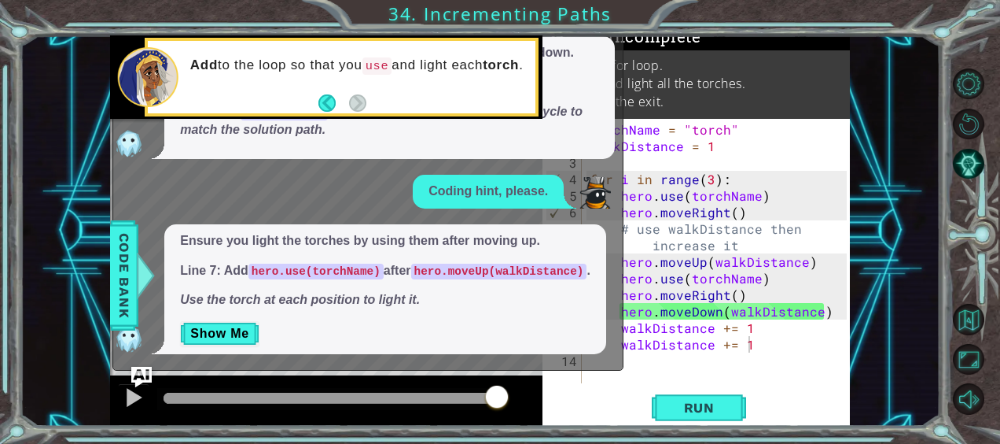
click at [151, 378] on img "Ask AI" at bounding box center [141, 377] width 20 height 20
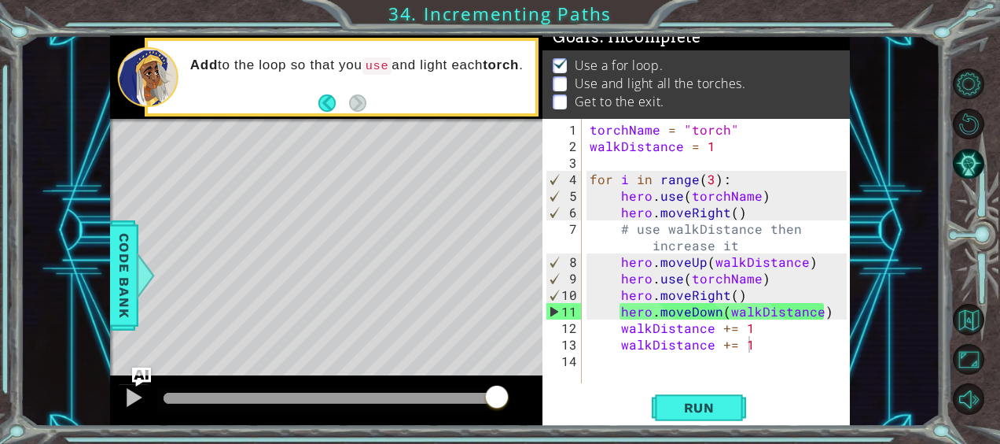
type textarea "hero.moveUp(walkDistance)"
click at [818, 267] on div "torchName = "torch" walkDistance = 1 for i in range ( 3 ) : hero . use ( torchN…" at bounding box center [721, 269] width 268 height 297
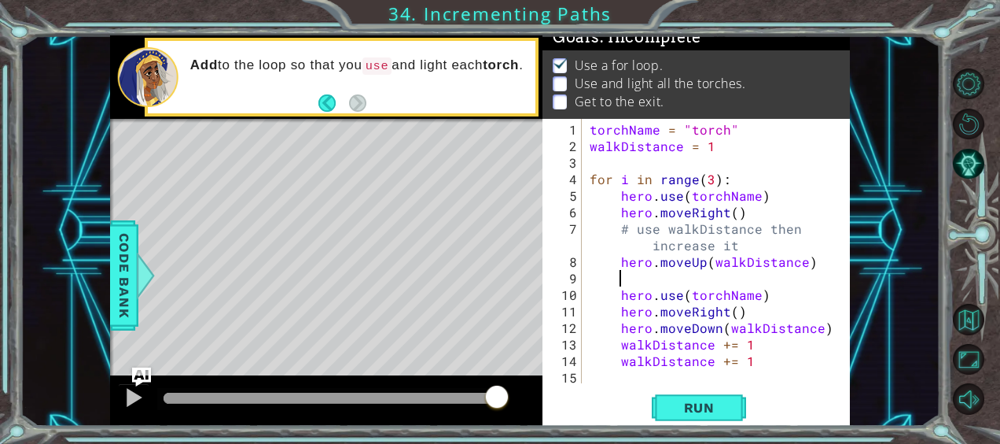
type textarea "h"
click at [136, 384] on img "Ask AI" at bounding box center [141, 377] width 20 height 20
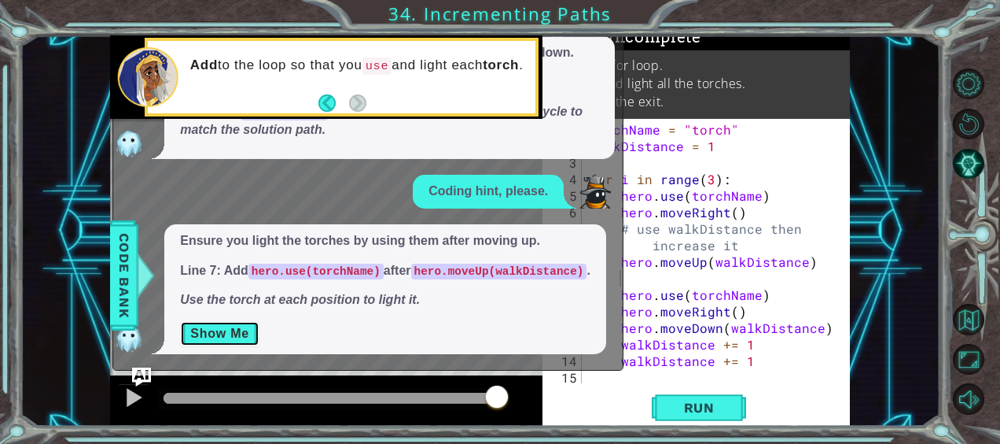
click at [233, 340] on button "Show Me" at bounding box center [219, 333] width 79 height 25
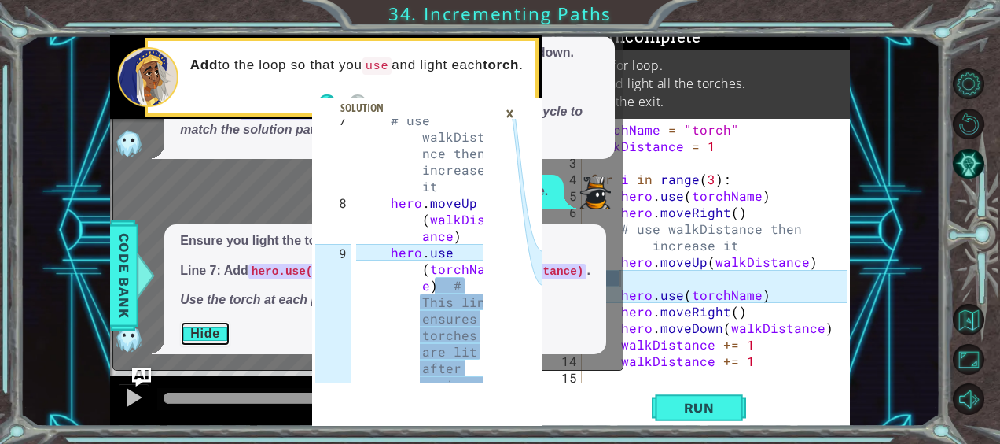
scroll to position [208, 0]
click at [500, 118] on div "×" at bounding box center [510, 113] width 24 height 27
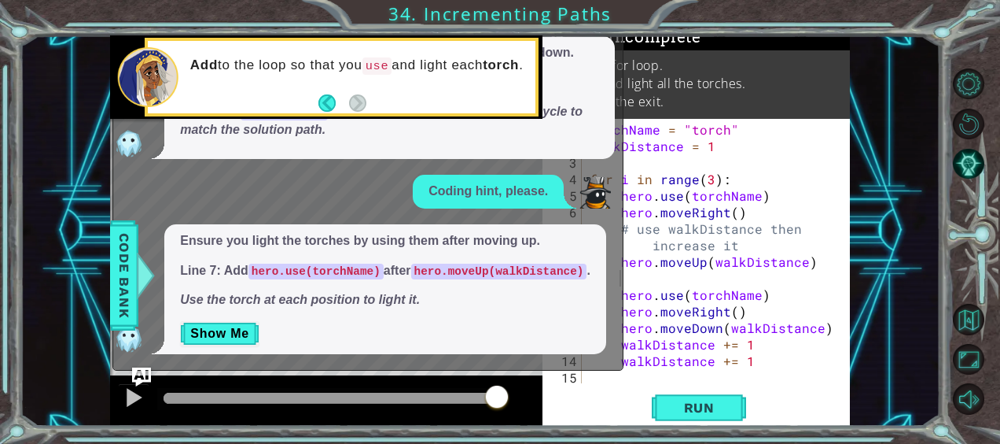
click at [698, 272] on div "torchName = "torch" walkDistance = 1 for i in range ( 3 ) : hero . use ( torchN…" at bounding box center [721, 269] width 268 height 297
type textarea "\"
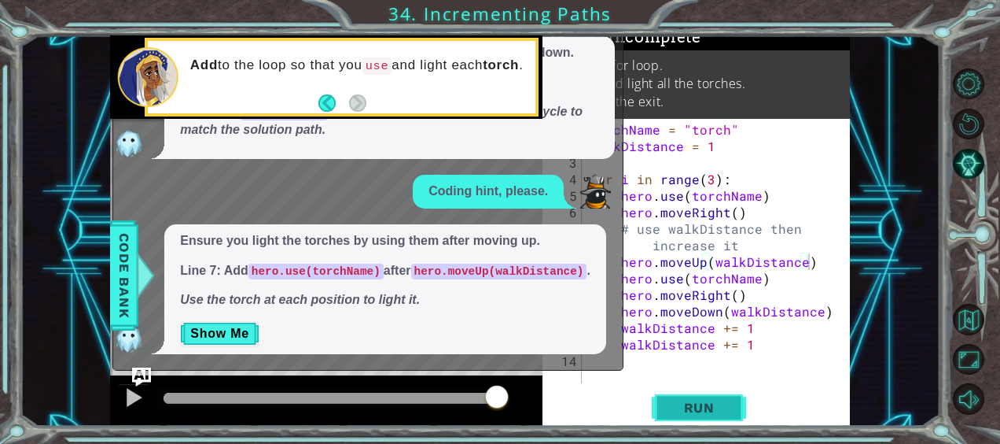
click at [695, 403] on span "Run" at bounding box center [700, 408] width 62 height 16
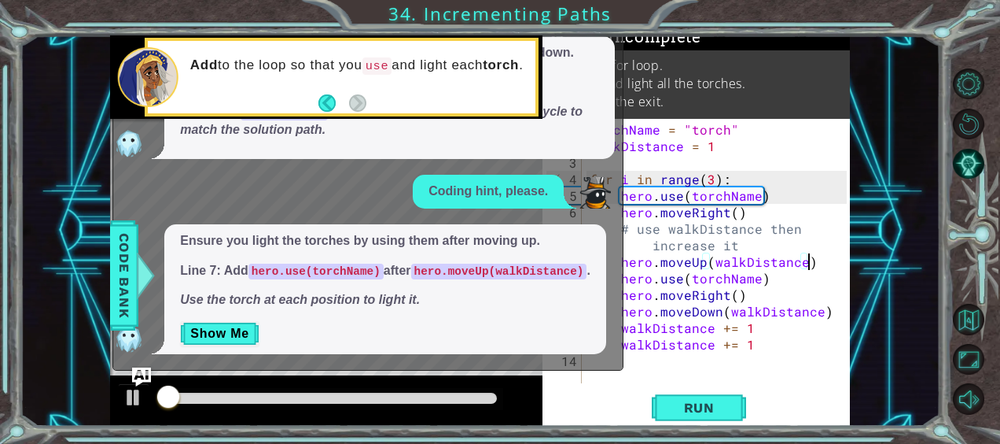
click at [146, 364] on div "x Can I get a hint? You need to use hero.moveDown(walkDistance) in the loop. Li…" at bounding box center [367, 135] width 511 height 472
click at [143, 372] on img "Ask AI" at bounding box center [141, 377] width 20 height 20
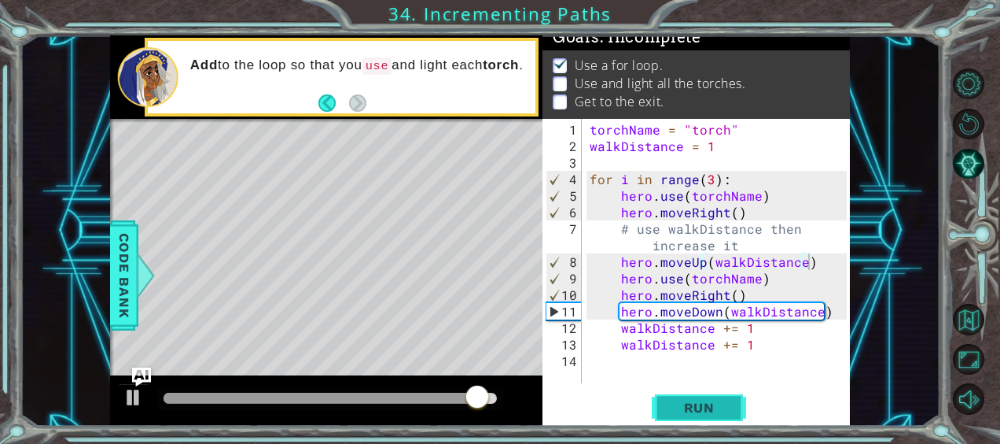
click at [723, 409] on span "Run" at bounding box center [700, 408] width 62 height 16
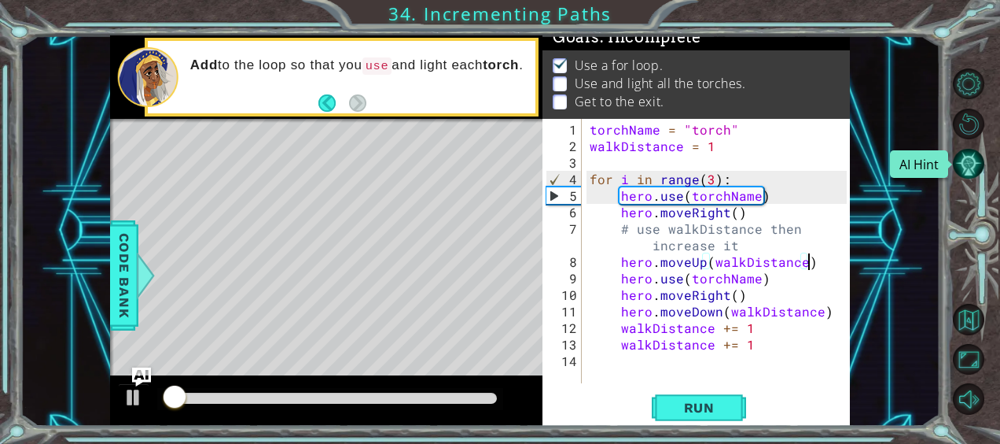
click at [975, 160] on button "AI Hint" at bounding box center [968, 163] width 31 height 31
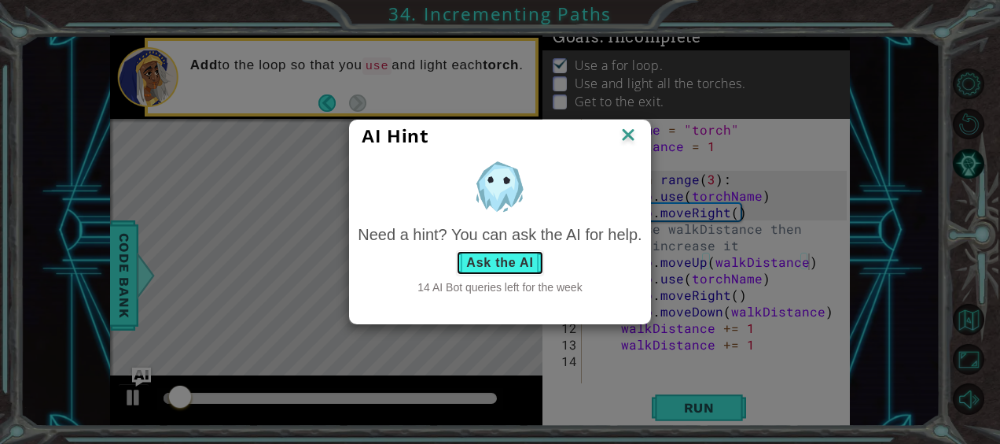
click at [522, 252] on button "Ask the AI" at bounding box center [499, 262] width 87 height 25
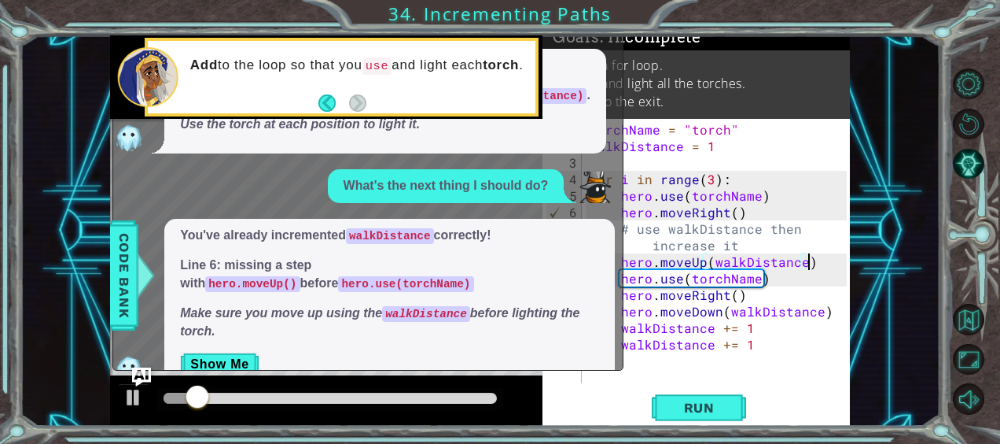
scroll to position [629, 0]
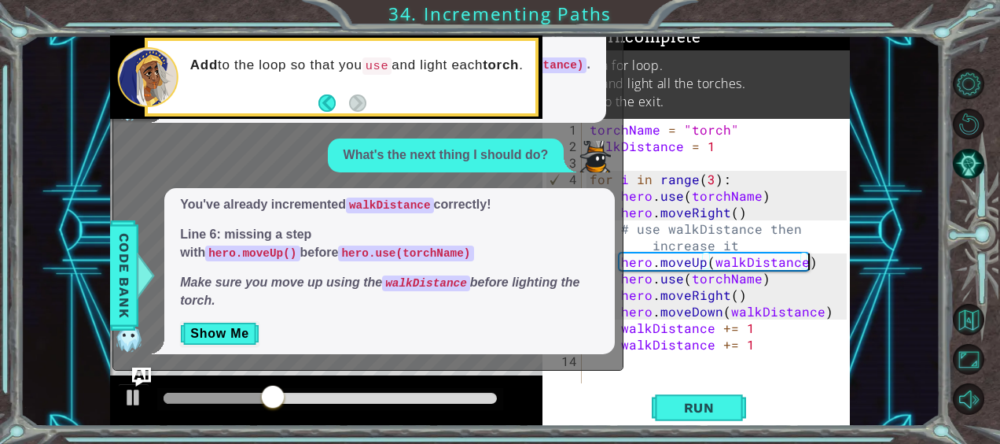
click at [735, 247] on div "torchName = "torch" walkDistance = 1 for i in range ( 3 ) : hero . use ( torchN…" at bounding box center [721, 269] width 268 height 297
type textarea "# use walkDistance then increase it"
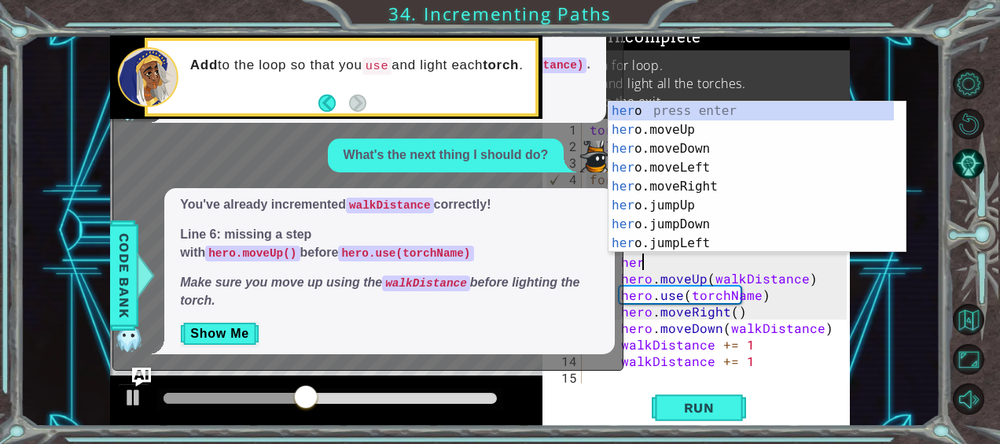
scroll to position [0, 3]
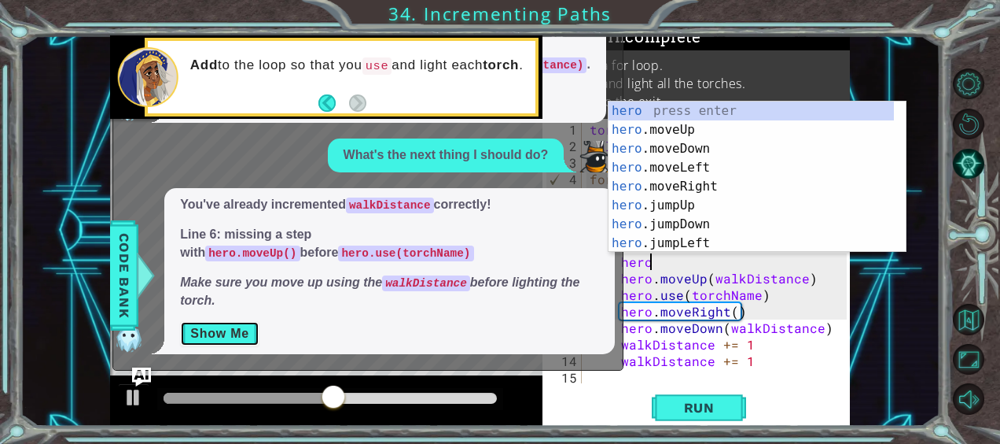
click at [245, 333] on button "Show Me" at bounding box center [219, 333] width 79 height 25
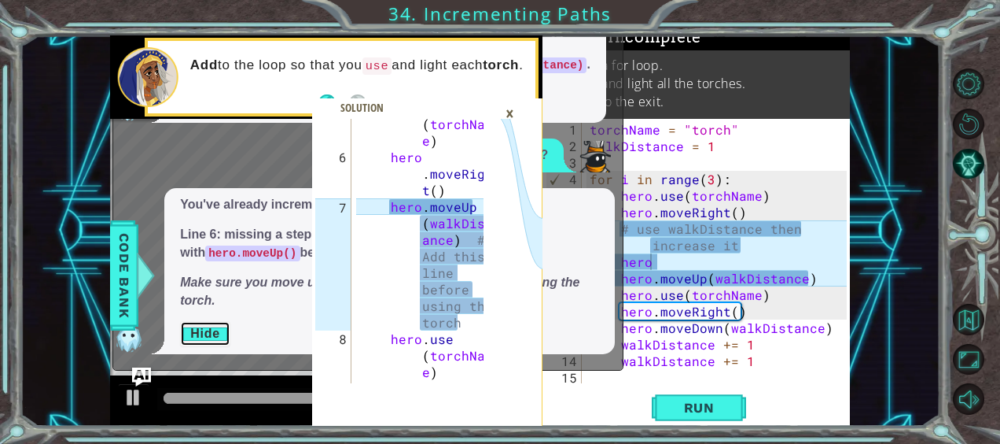
scroll to position [93, 0]
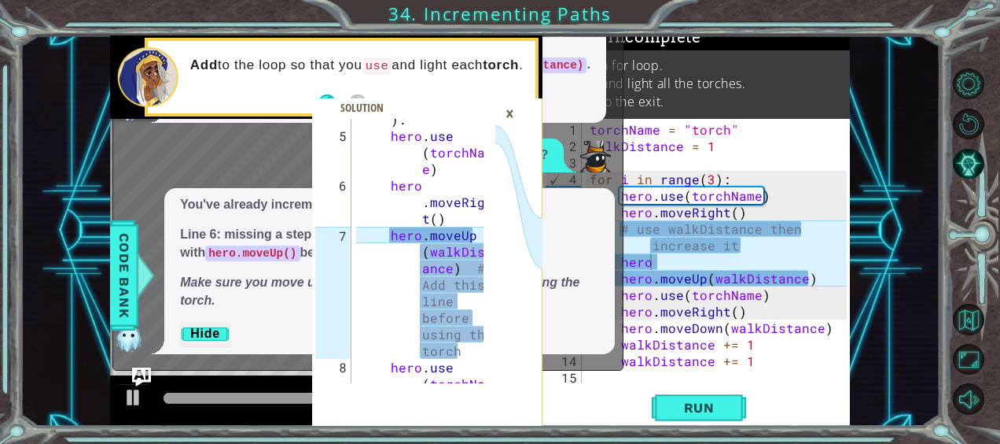
click at [664, 258] on div "torchName = "torch" walkDistance = 1 for i in range ( 3 ) : hero . use ( torchN…" at bounding box center [721, 269] width 268 height 297
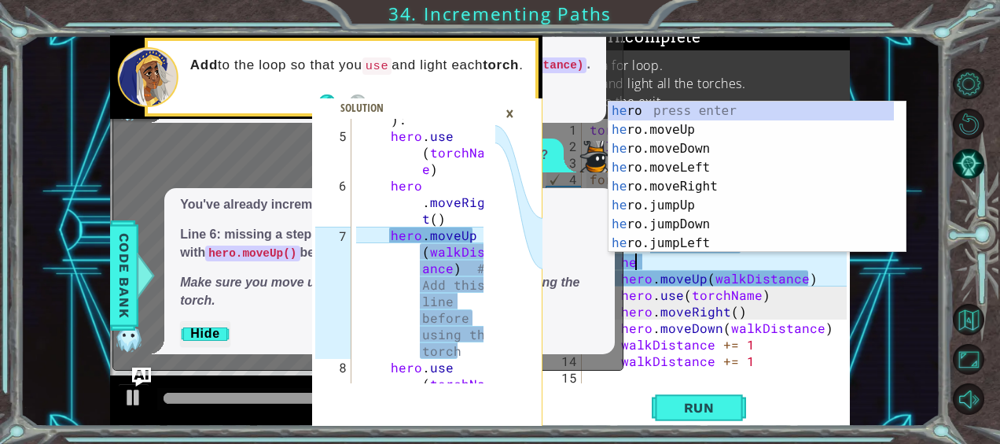
type textarea "h"
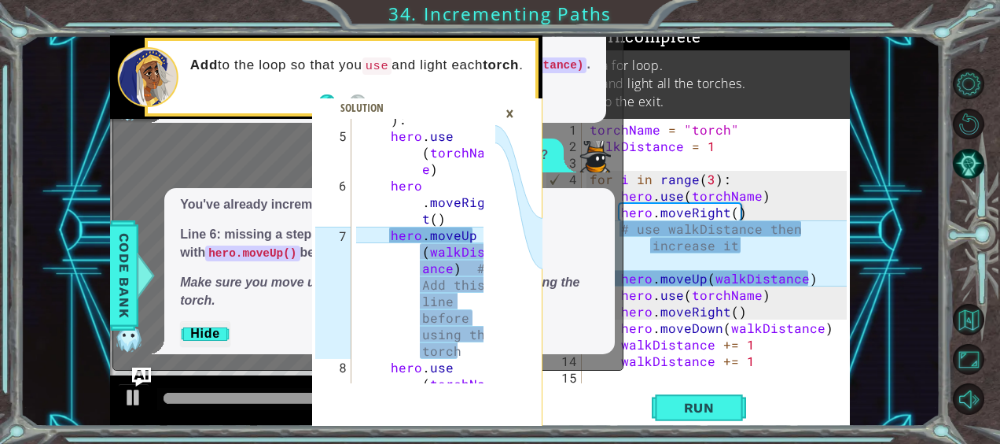
scroll to position [0, 0]
type textarea "# use walkDistance then increase it"
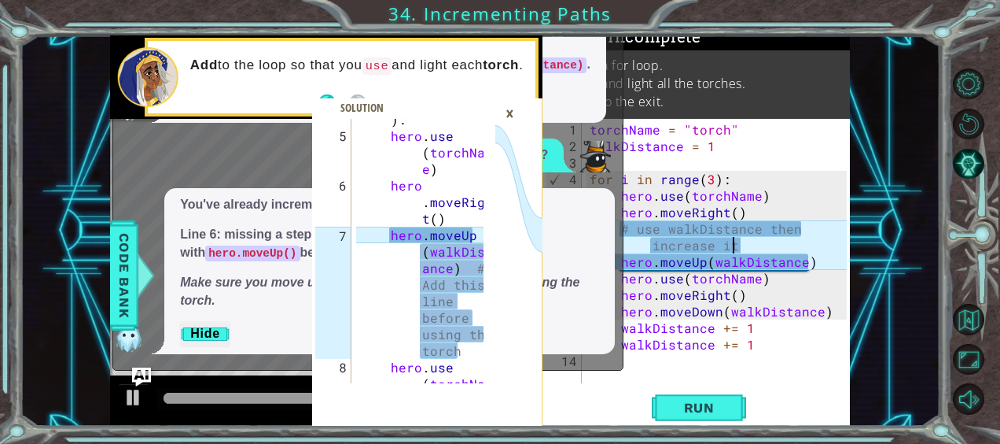
click at [765, 249] on div "torchName = "torch" walkDistance = 1 for i in range ( 3 ) : hero . use ( torchN…" at bounding box center [721, 269] width 268 height 297
click at [742, 249] on div "torchName = "torch" walkDistance = 1 for i in range ( 3 ) : hero . use ( torchN…" at bounding box center [721, 269] width 268 height 297
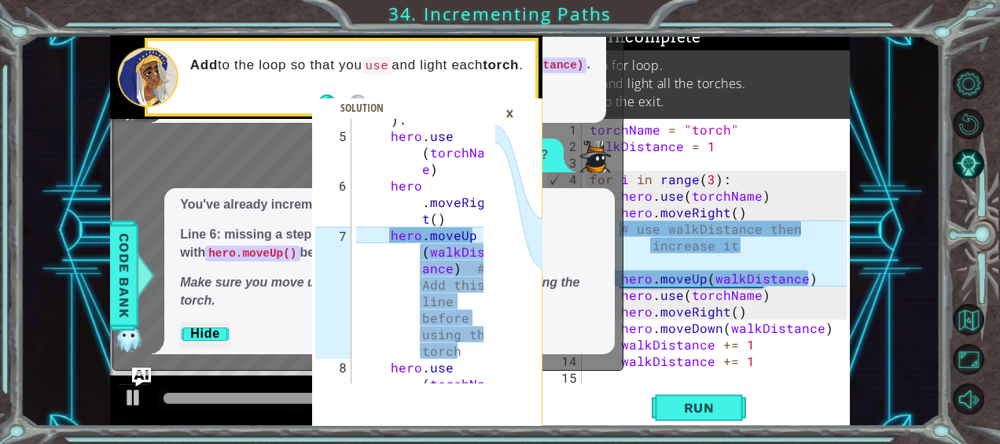
click at [661, 256] on div "torchName = "torch" walkDistance = 1 for i in range ( 3 ) : hero . use ( torchN…" at bounding box center [721, 269] width 268 height 297
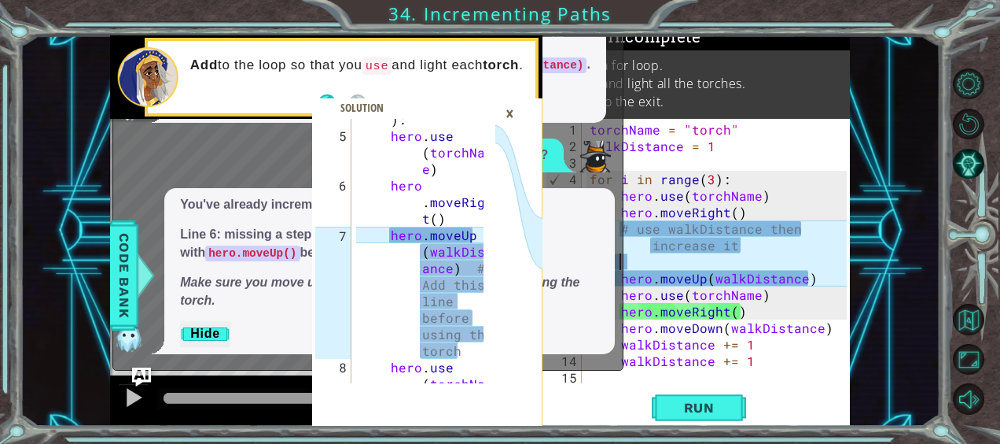
type textarea "h"
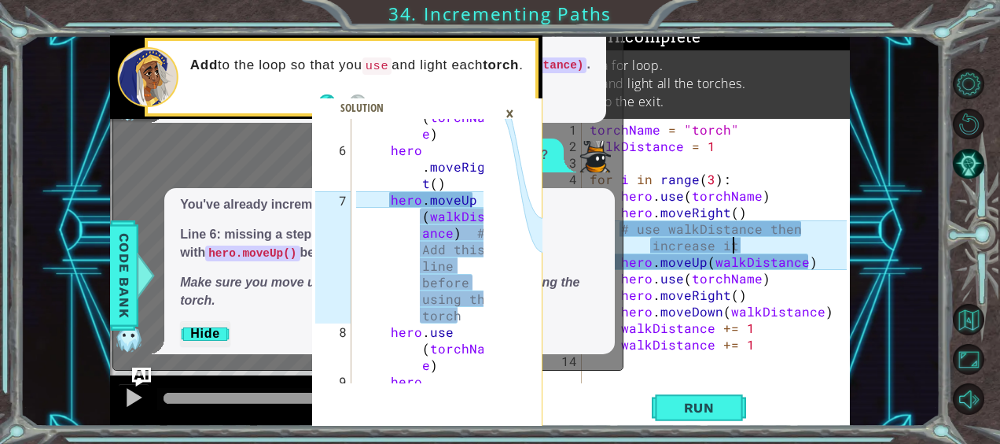
scroll to position [183, 0]
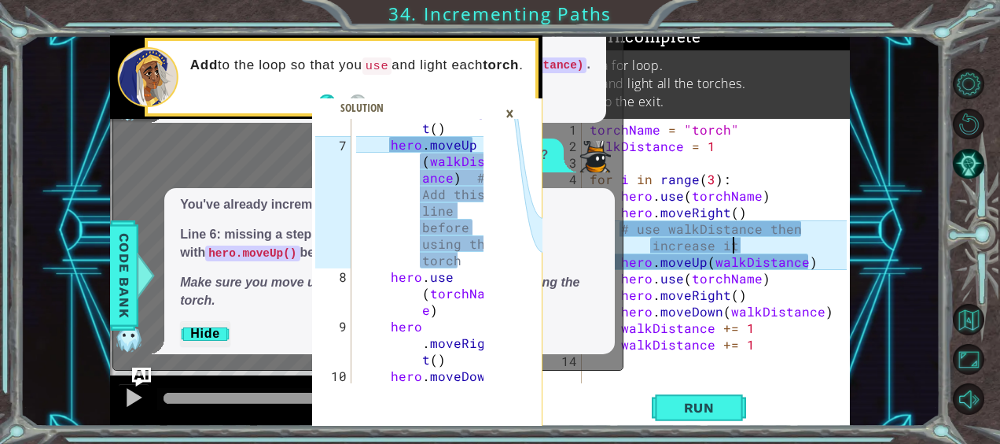
click at [138, 362] on div "x Can I get a hint? You need to use hero.moveDown(walkDistance) in the loop. Li…" at bounding box center [367, 135] width 511 height 472
click at [138, 374] on img "Ask AI" at bounding box center [141, 377] width 20 height 20
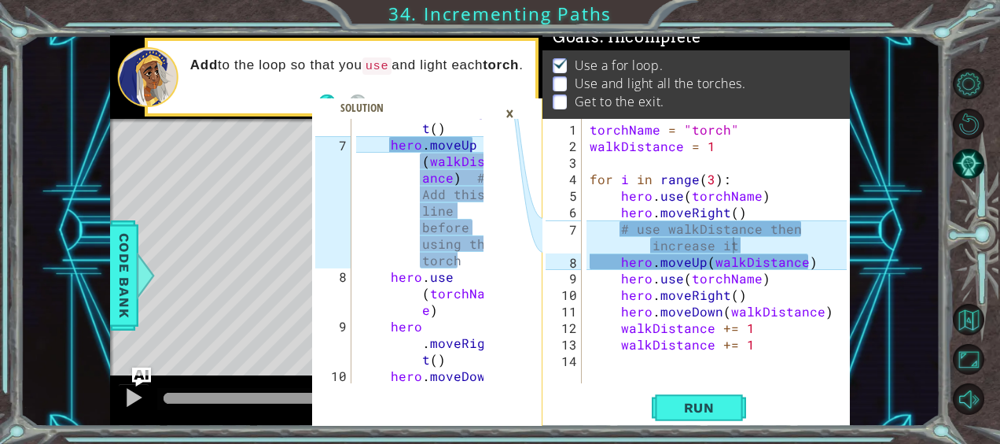
click at [618, 256] on div "torchName = "torch" walkDistance = 1 for i in range ( 3 ) : hero . use ( torchN…" at bounding box center [721, 269] width 268 height 297
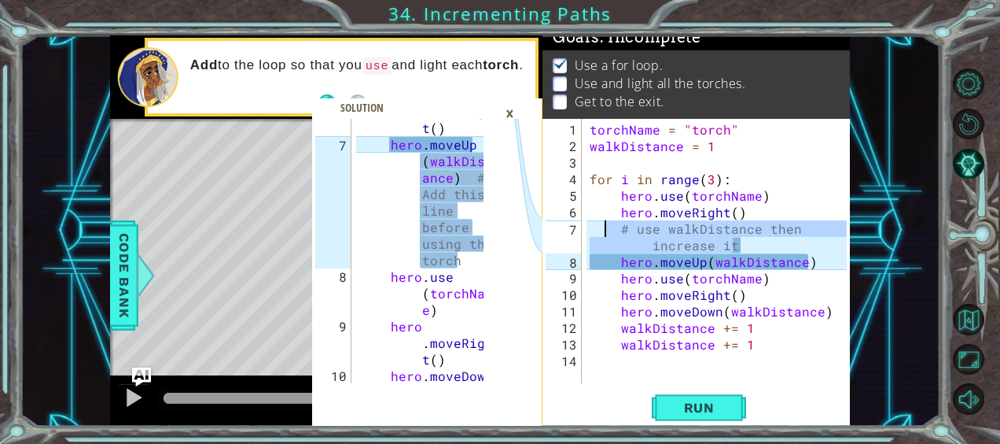
drag, startPoint x: 757, startPoint y: 241, endPoint x: 607, endPoint y: 224, distance: 151.1
click at [607, 224] on div "torchName = "torch" walkDistance = 1 for i in range ( 3 ) : hero . use ( torchN…" at bounding box center [721, 269] width 268 height 297
type textarea "# use walkDistance then increase it"
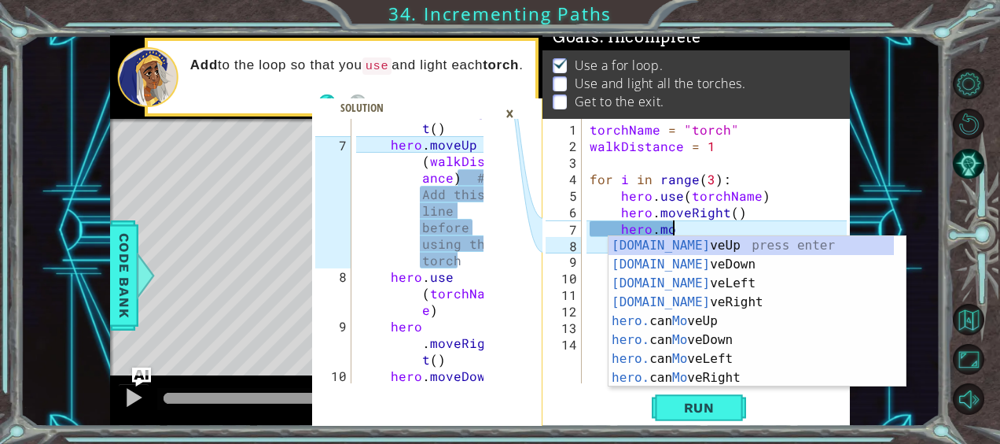
scroll to position [0, 5]
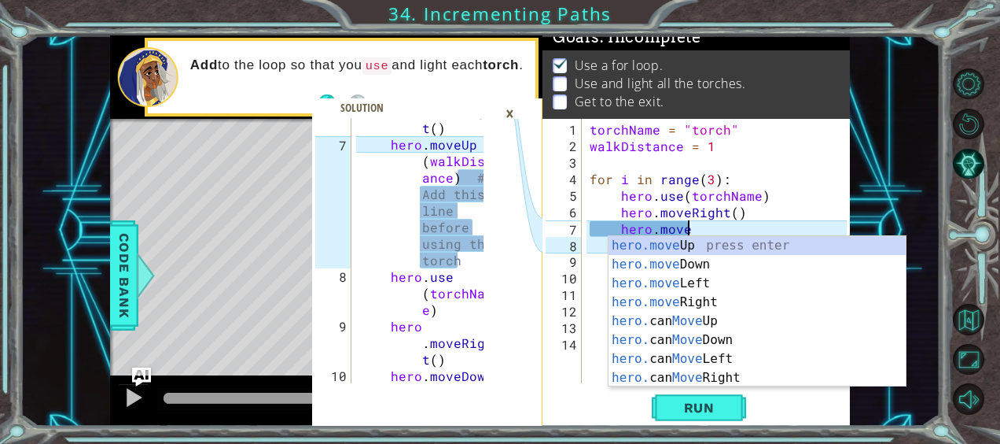
click at [677, 238] on div "hero.move Up press enter hero.move Down press enter hero.move Left press enter …" at bounding box center [758, 330] width 298 height 189
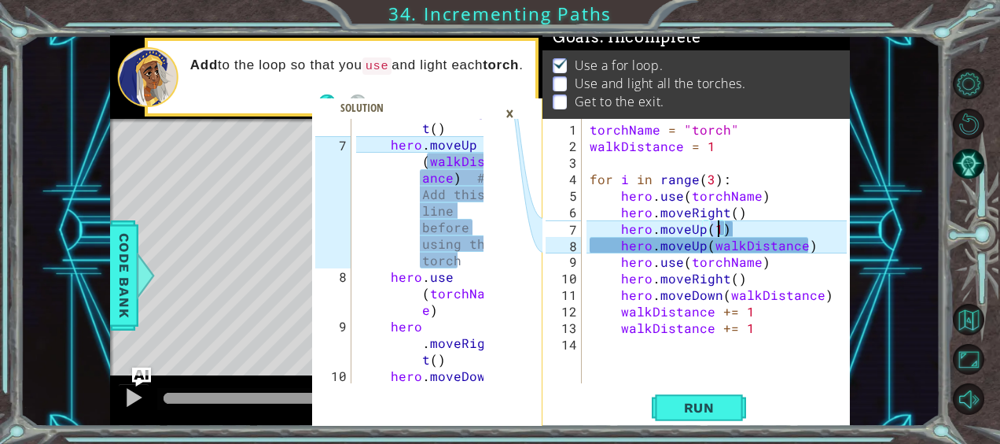
click at [739, 230] on div "torchName = "torch" walkDistance = 1 for i in range ( 3 ) : hero . use ( torchN…" at bounding box center [721, 269] width 268 height 297
click at [713, 231] on div "torchName = "torch" walkDistance = 1 for i in range ( 3 ) : hero . use ( torchN…" at bounding box center [721, 269] width 268 height 297
click at [722, 229] on div "torchName = "torch" walkDistance = 1 for i in range ( 3 ) : hero . use ( torchN…" at bounding box center [721, 269] width 268 height 297
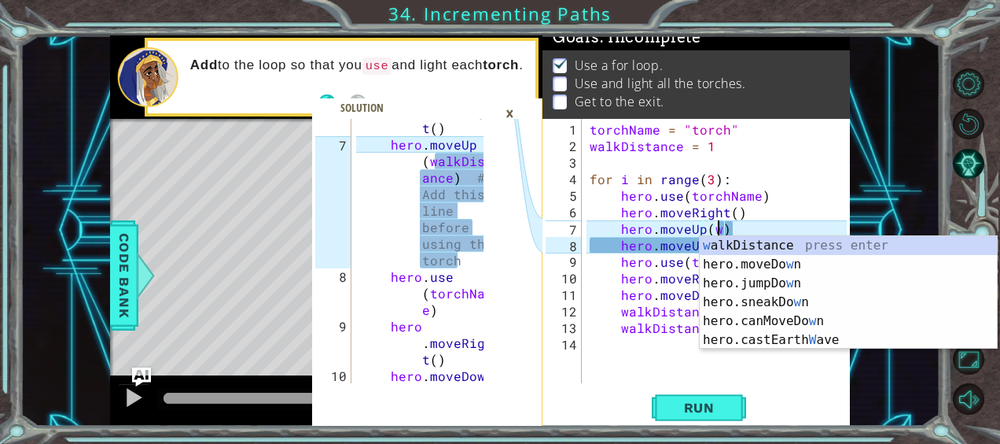
scroll to position [0, 8]
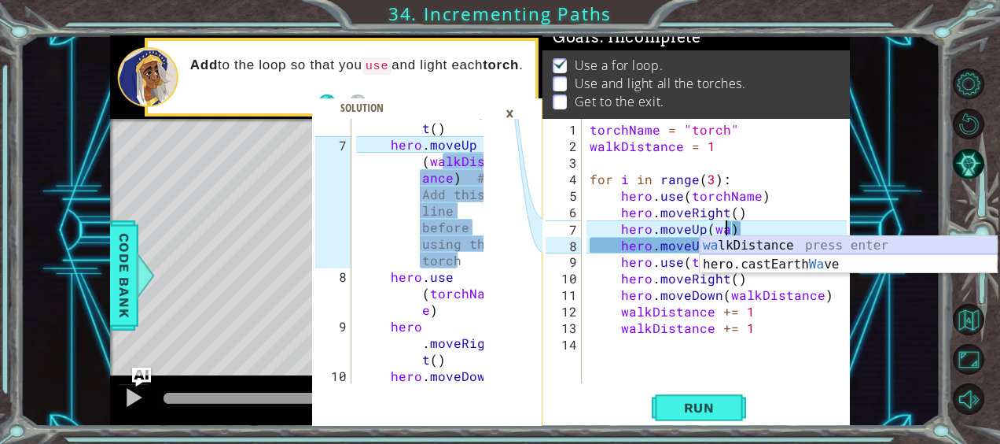
click at [734, 241] on div "wa lkDistance press enter hero.castEarth Wa ve press enter" at bounding box center [849, 274] width 298 height 76
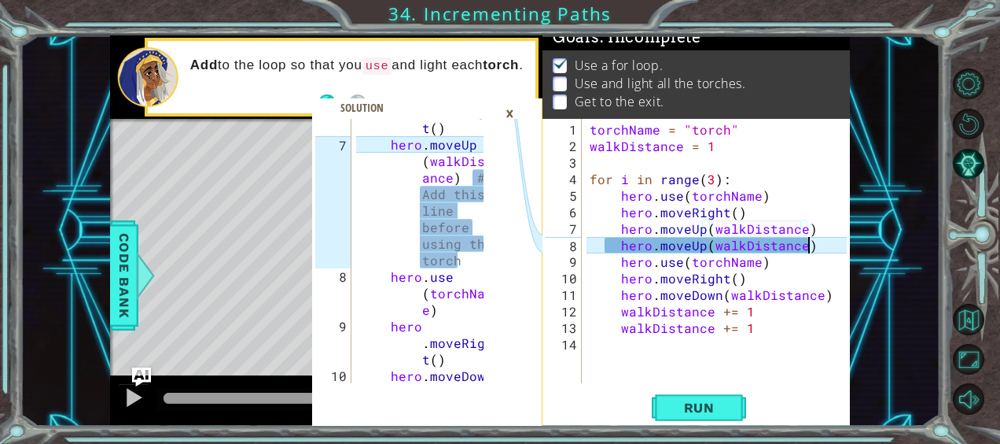
click at [806, 241] on div "torchName = "torch" walkDistance = 1 for i in range ( 3 ) : hero . use ( torchN…" at bounding box center [721, 269] width 268 height 297
click at [815, 245] on div "torchName = "torch" walkDistance = 1 for i in range ( 3 ) : hero . use ( torchN…" at bounding box center [721, 269] width 268 height 297
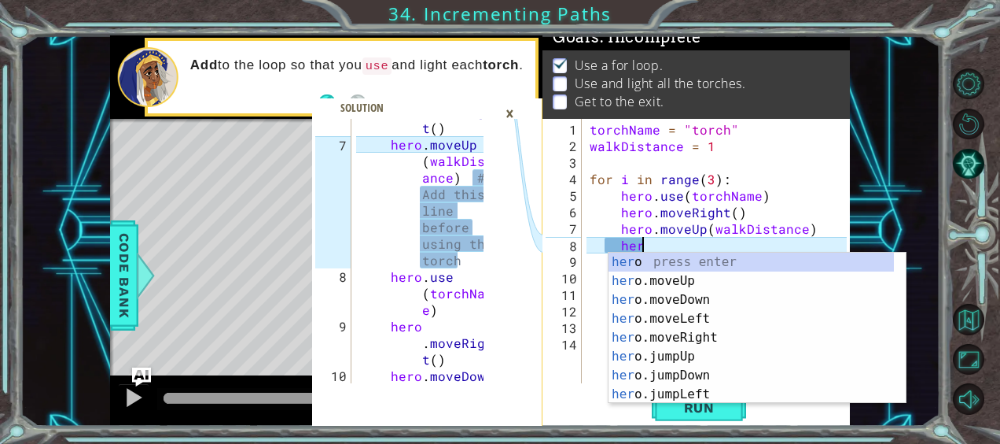
type textarea "h"
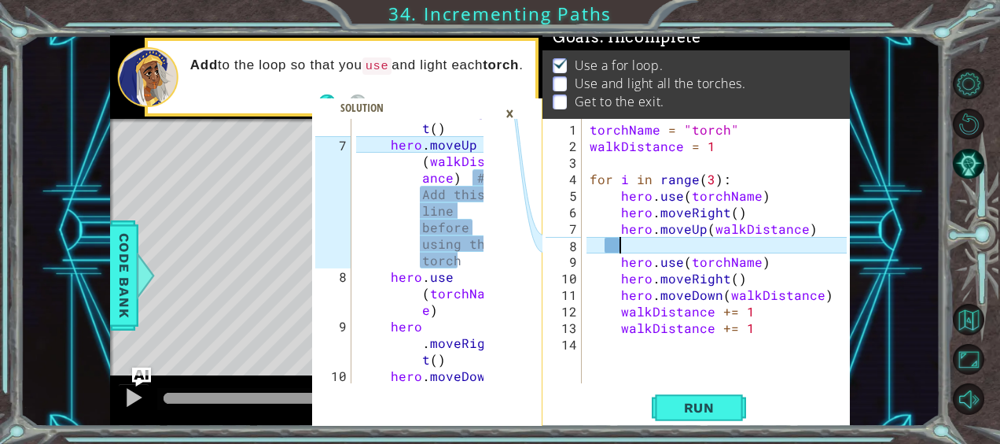
scroll to position [0, 0]
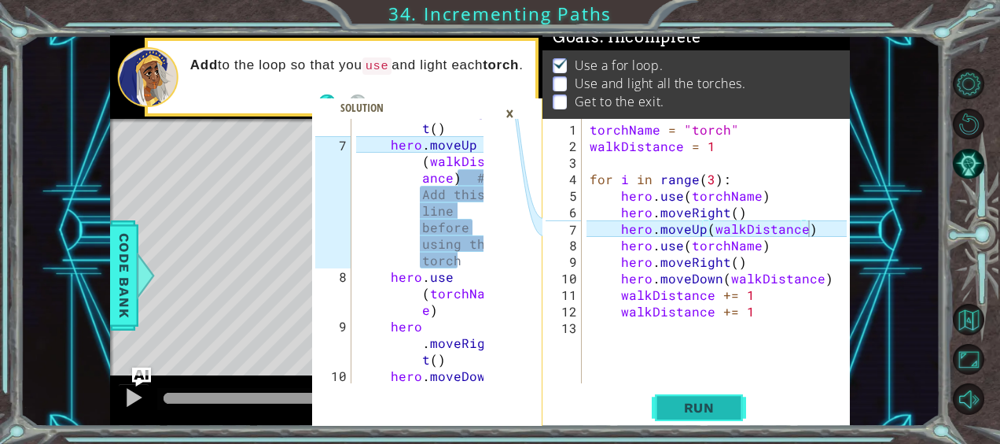
click at [680, 412] on span "Run" at bounding box center [700, 408] width 62 height 16
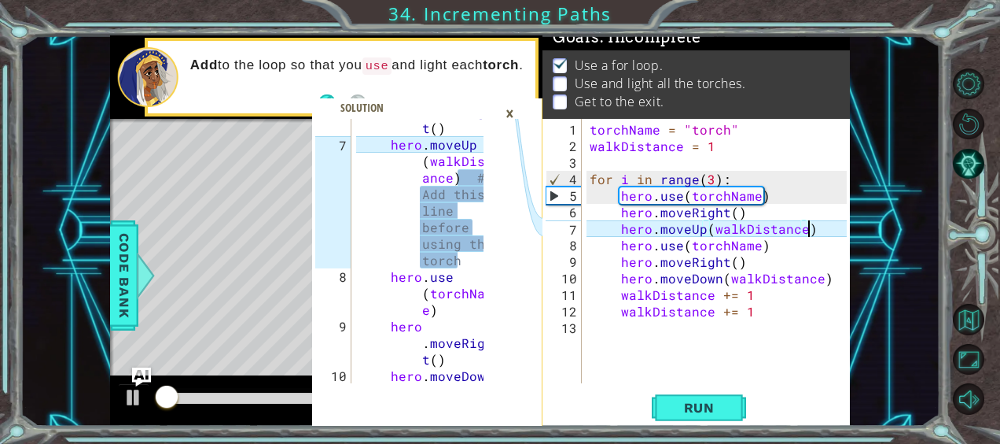
click at [513, 125] on div "×" at bounding box center [510, 113] width 24 height 27
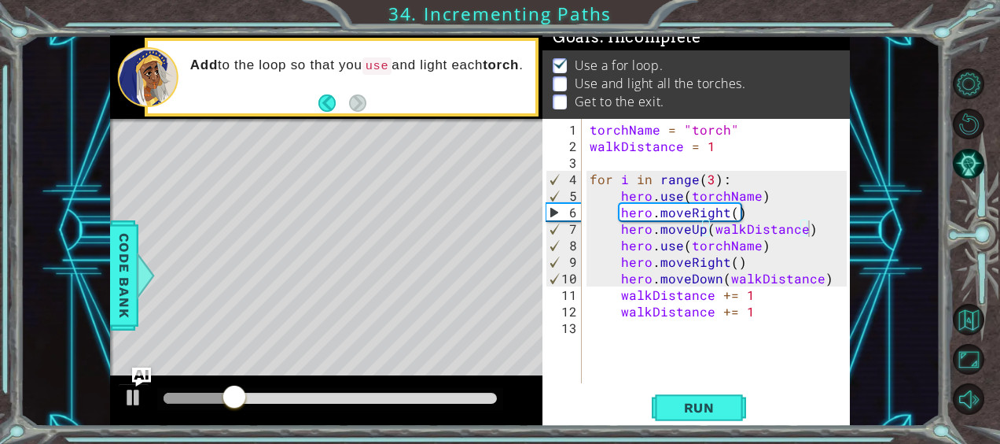
type textarea "hero.moveDown(walkDistance)"
click at [832, 280] on div "torchName = "torch" walkDistance = 1 for i in range ( 3 ) : hero . use ( torchN…" at bounding box center [721, 269] width 268 height 297
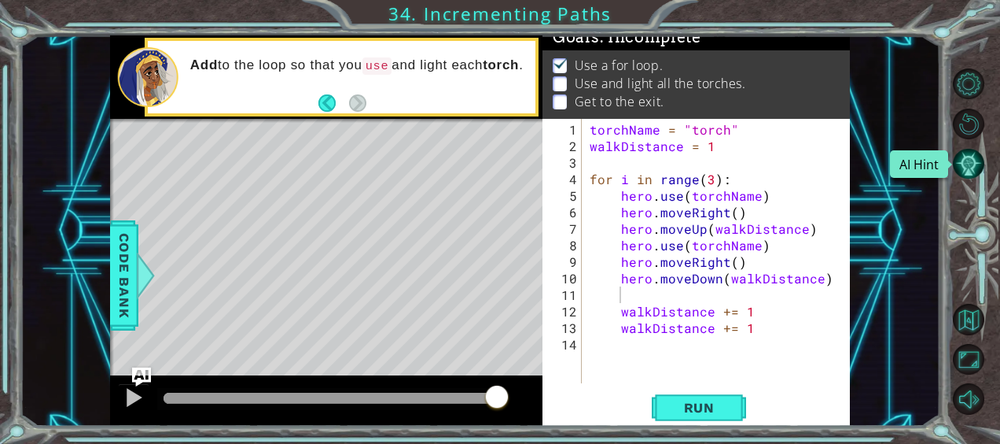
click at [973, 157] on button "AI Hint" at bounding box center [968, 163] width 31 height 31
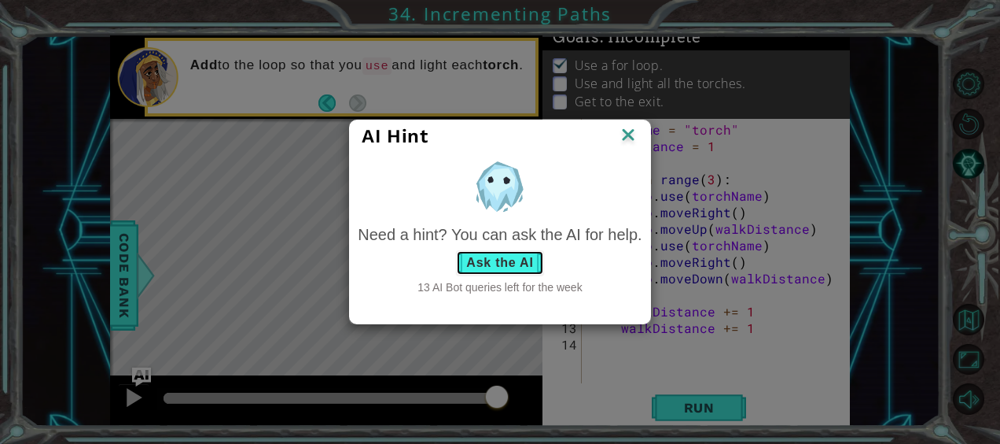
click at [519, 264] on button "Ask the AI" at bounding box center [499, 262] width 87 height 25
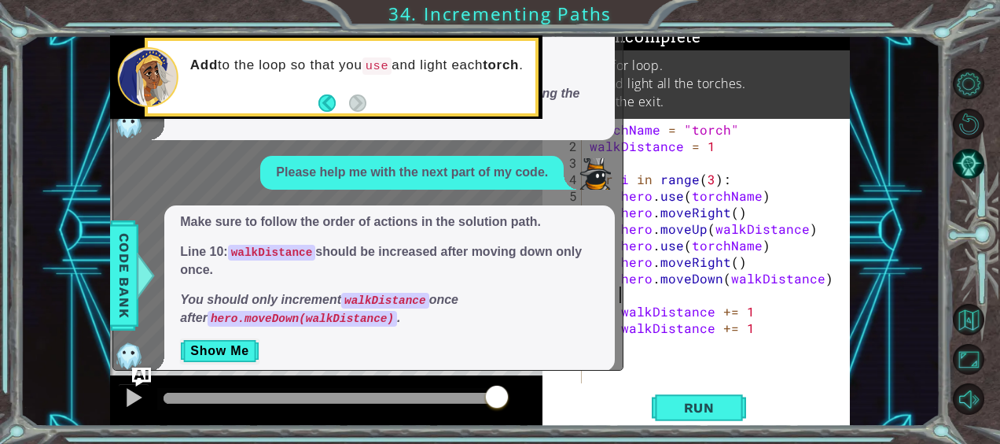
scroll to position [835, 0]
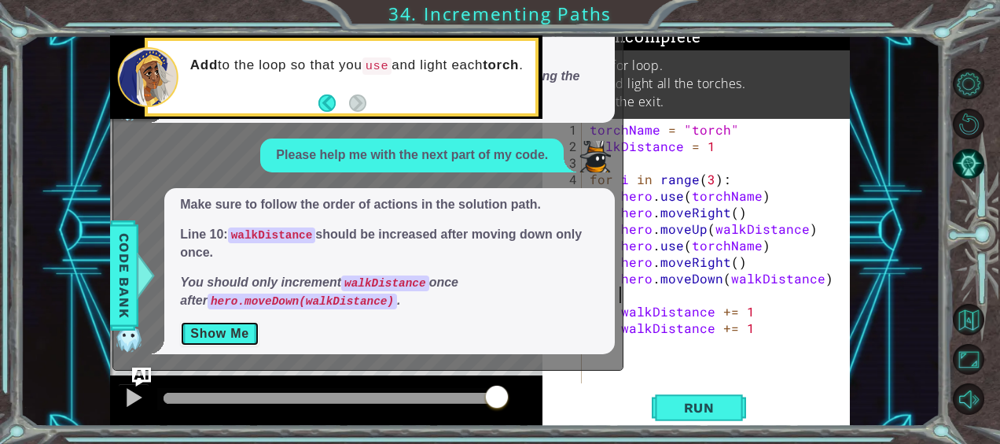
click at [238, 327] on button "Show Me" at bounding box center [219, 333] width 79 height 25
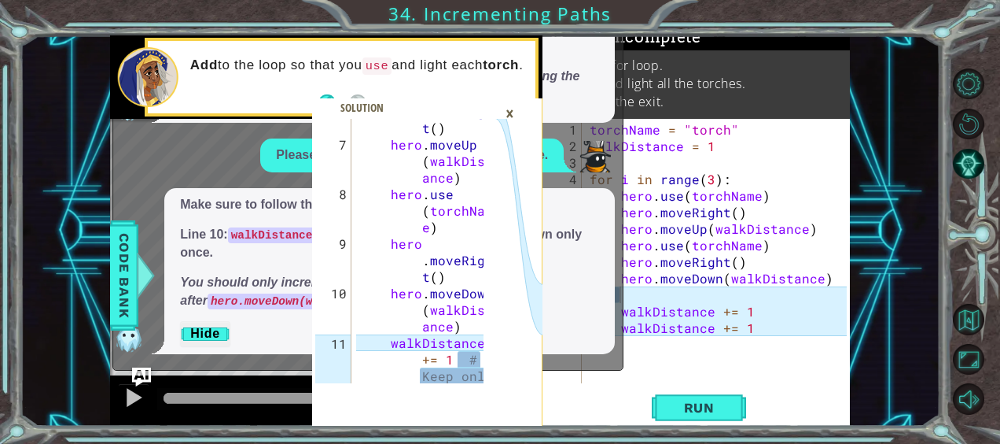
click at [633, 297] on div "torchName = "torch" walkDistance = 1 for i in range ( 3 ) : hero . use ( torchN…" at bounding box center [721, 269] width 268 height 297
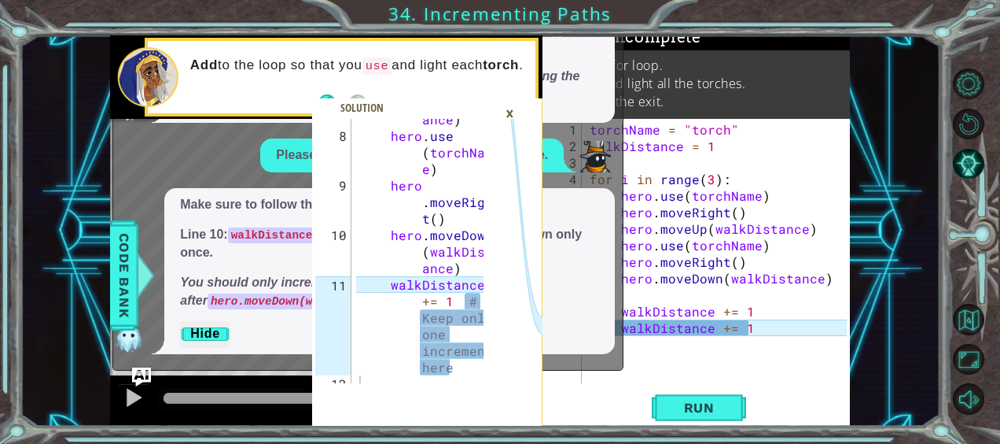
scroll to position [248, 0]
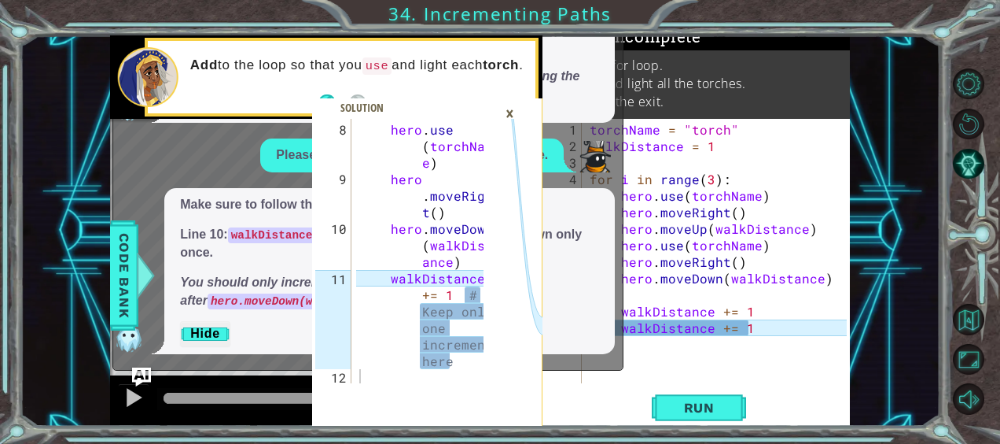
click at [631, 297] on div "torchName = "torch" walkDistance = 1 for i in range ( 3 ) : hero . use ( torchN…" at bounding box center [721, 269] width 268 height 297
type textarea "hero.moveDown(walkDistance)"
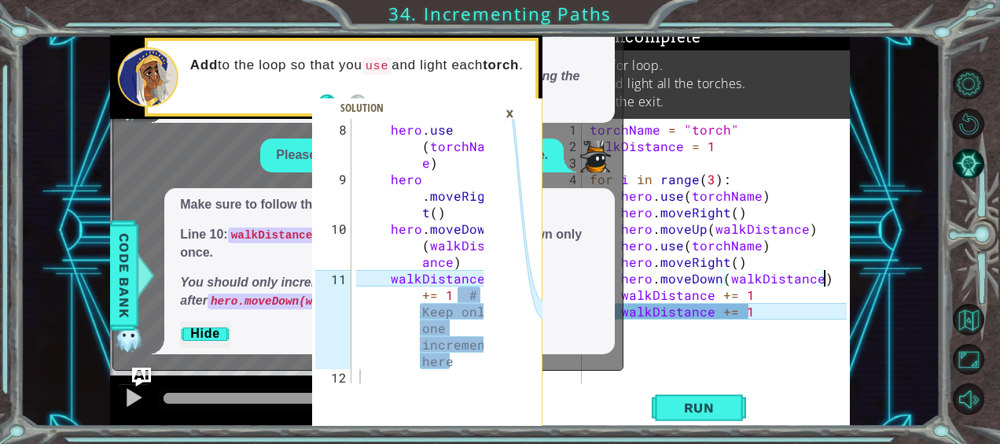
click at [764, 320] on div "torchName = "torch" walkDistance = 1 for i in range ( 3 ) : hero . use ( torchN…" at bounding box center [721, 269] width 268 height 297
drag, startPoint x: 764, startPoint y: 320, endPoint x: 750, endPoint y: 314, distance: 15.5
click at [750, 314] on div "torchName = "torch" walkDistance = 1 for i in range ( 3 ) : hero . use ( torchN…" at bounding box center [721, 269] width 268 height 297
type textarea "walkDistance += 1"
click at [750, 314] on div "torchName = "torch" walkDistance = 1 for i in range ( 3 ) : hero . use ( torchN…" at bounding box center [721, 269] width 268 height 297
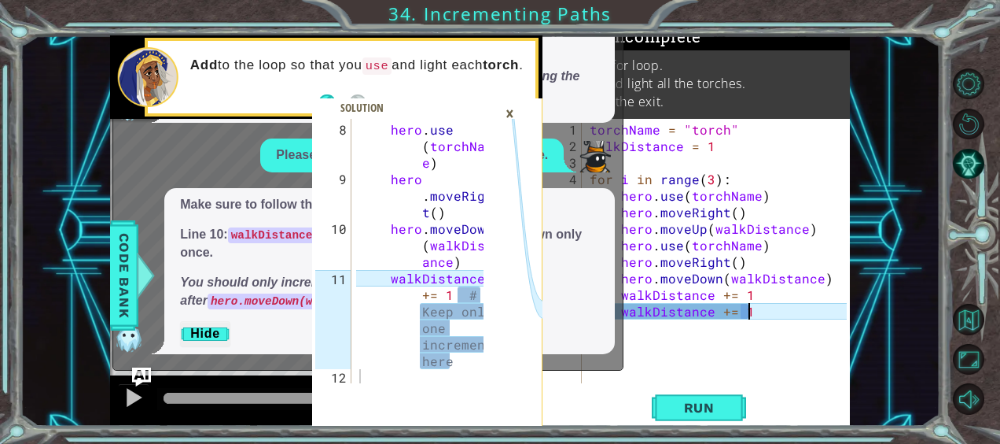
click at [503, 109] on div "×" at bounding box center [510, 113] width 24 height 27
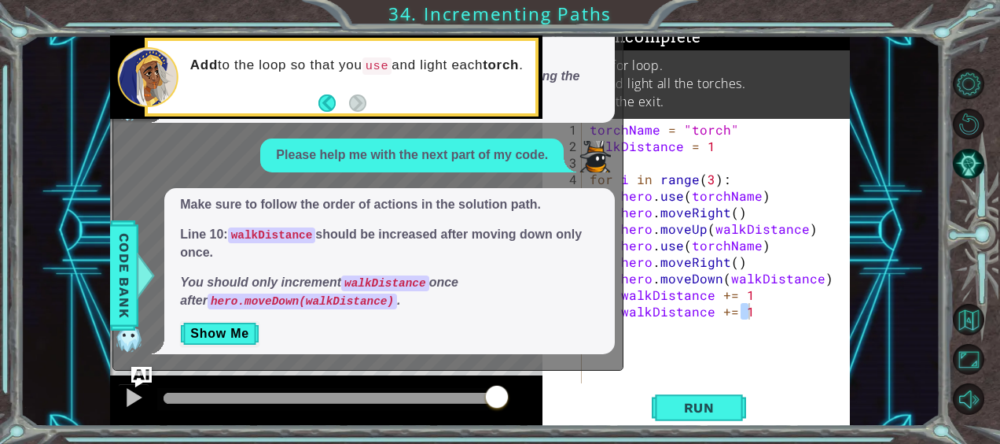
click at [139, 372] on img "Ask AI" at bounding box center [141, 377] width 20 height 20
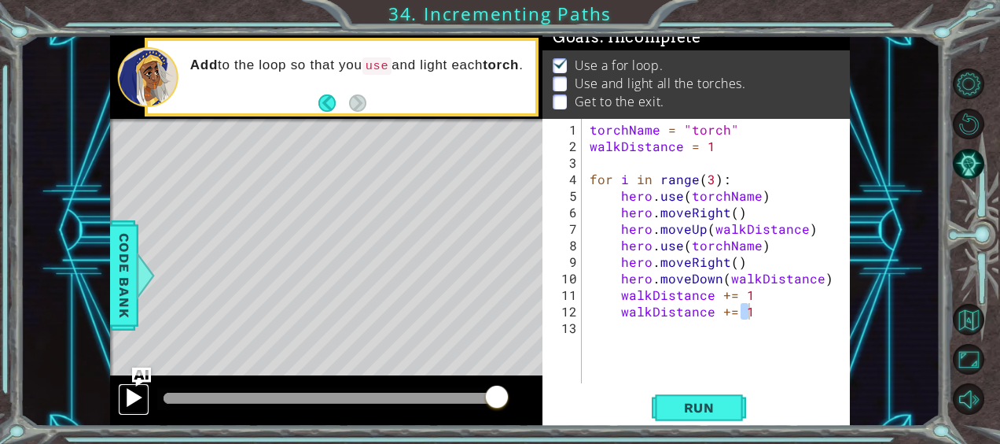
click at [120, 408] on button at bounding box center [133, 399] width 31 height 32
click at [0, 0] on div at bounding box center [0, 0] width 0 height 0
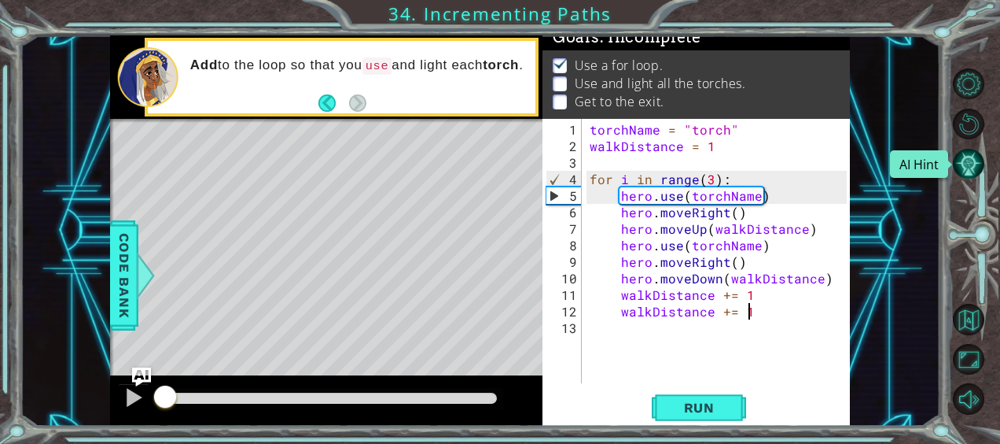
click at [967, 165] on button "AI Hint" at bounding box center [968, 163] width 31 height 31
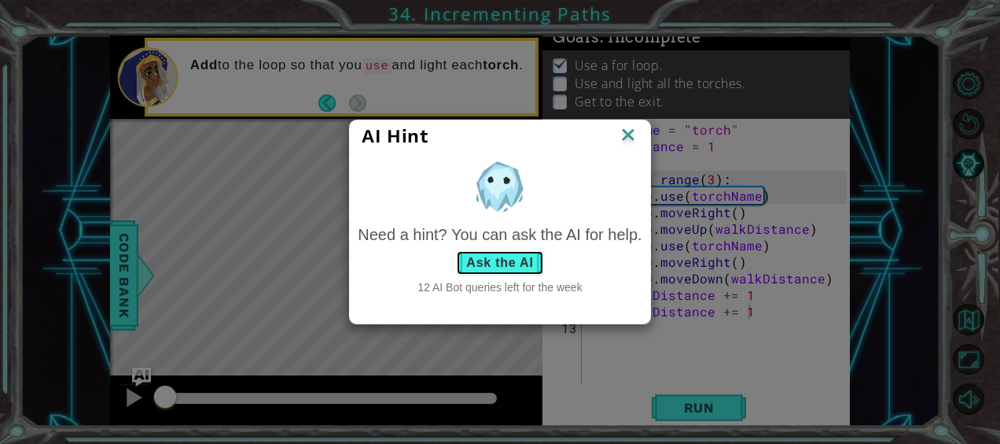
click at [501, 260] on button "Ask the AI" at bounding box center [499, 262] width 87 height 25
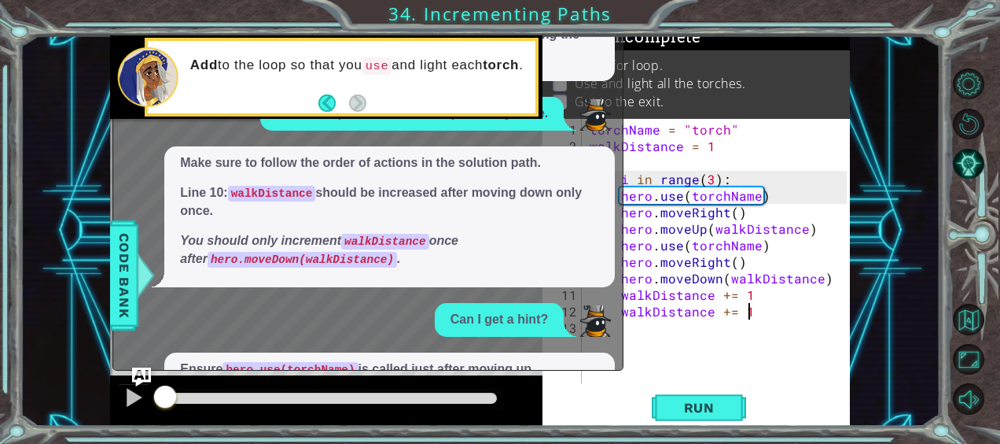
scroll to position [1023, 0]
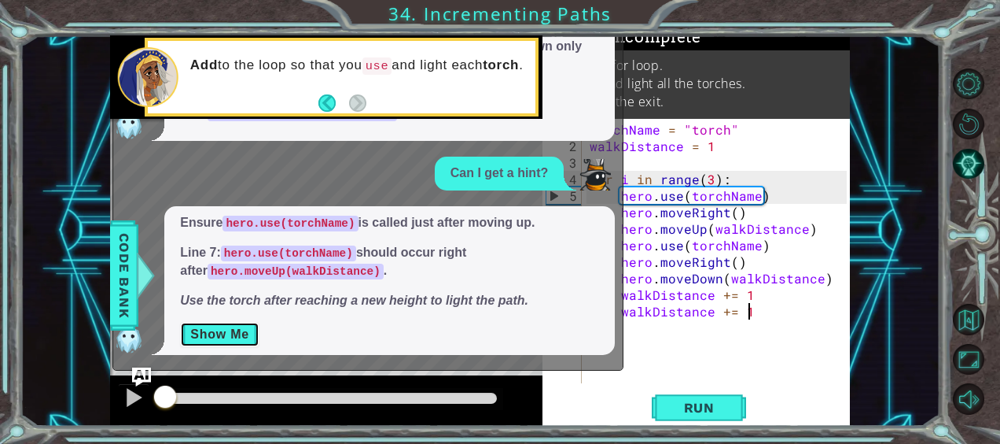
click at [244, 334] on button "Show Me" at bounding box center [219, 334] width 79 height 25
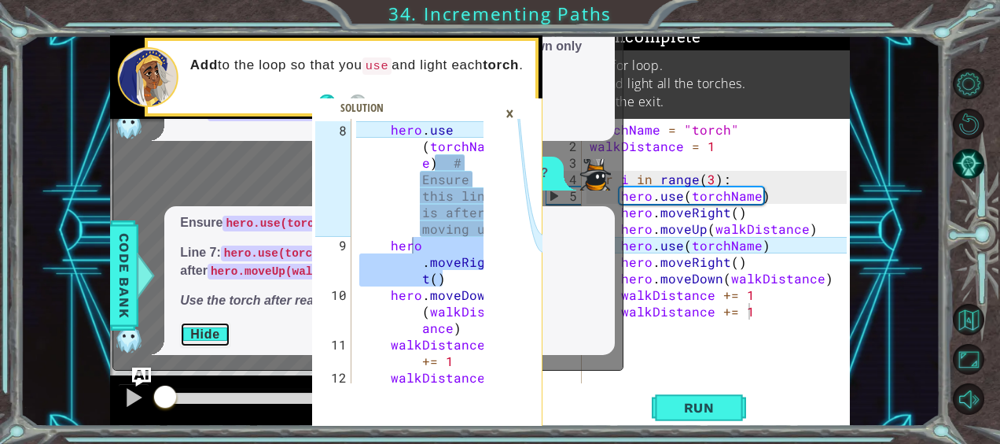
drag, startPoint x: 482, startPoint y: 271, endPoint x: 483, endPoint y: 244, distance: 27.5
click at [483, 244] on div at bounding box center [488, 143] width 16 height 545
click at [499, 264] on icon at bounding box center [519, 273] width 47 height 308
click at [514, 256] on icon at bounding box center [519, 273] width 47 height 308
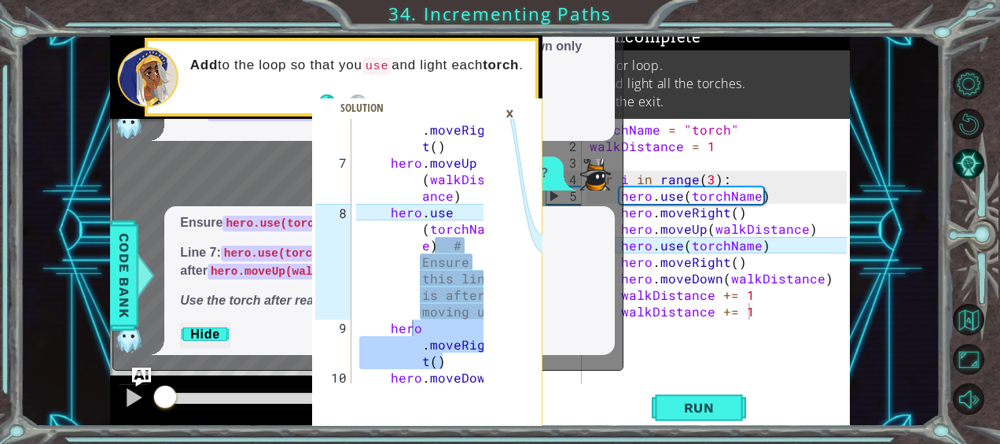
scroll to position [165, 0]
type textarea "hero.use(torchName) # Ensure this line is after moving up"
click at [373, 272] on div "hero . moveRigh t ( ) hero . moveUp ( walkDist ance ) hero . use ( torchNam e )…" at bounding box center [423, 286] width 135 height 363
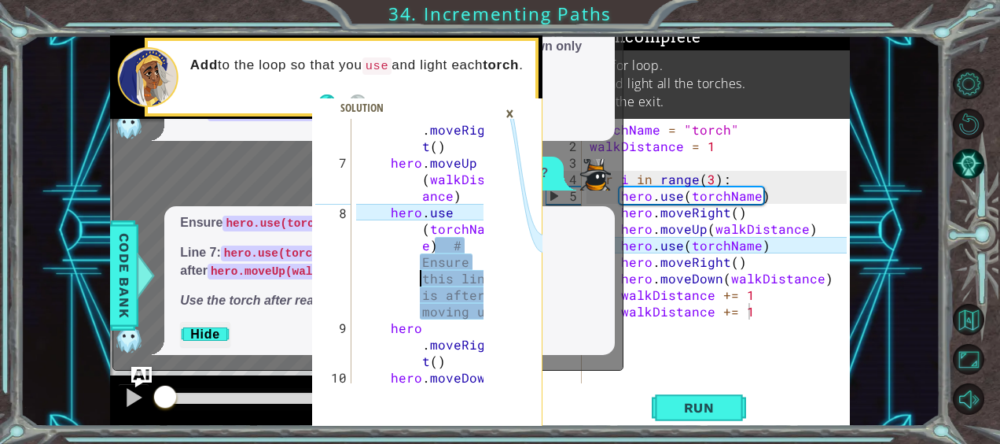
click at [144, 372] on img "Ask AI" at bounding box center [141, 377] width 20 height 20
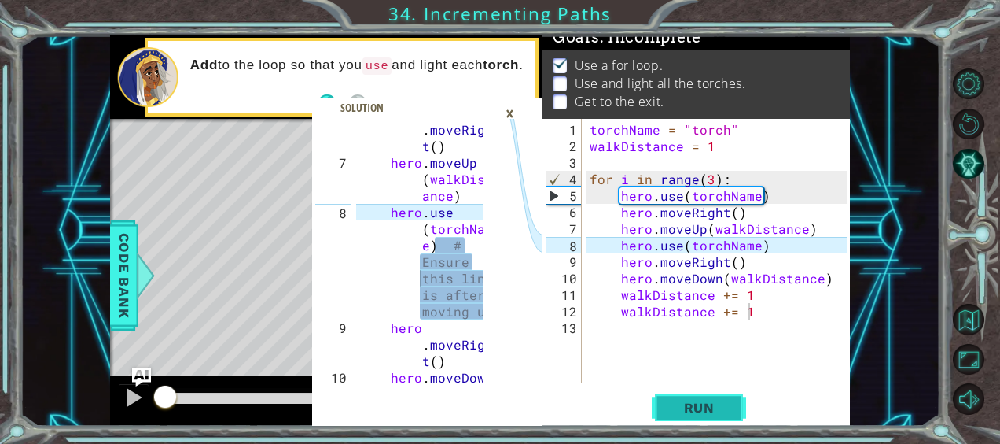
click at [675, 415] on button "Run" at bounding box center [699, 407] width 94 height 31
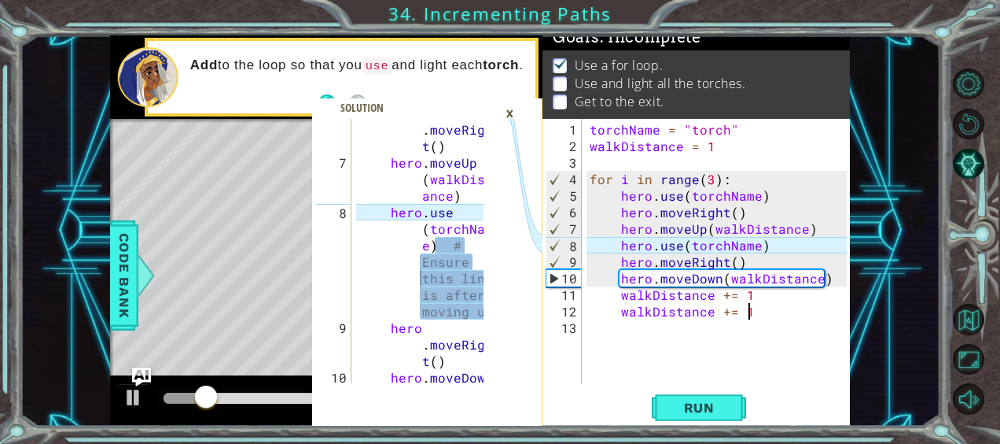
click at [511, 115] on div "×" at bounding box center [510, 113] width 24 height 27
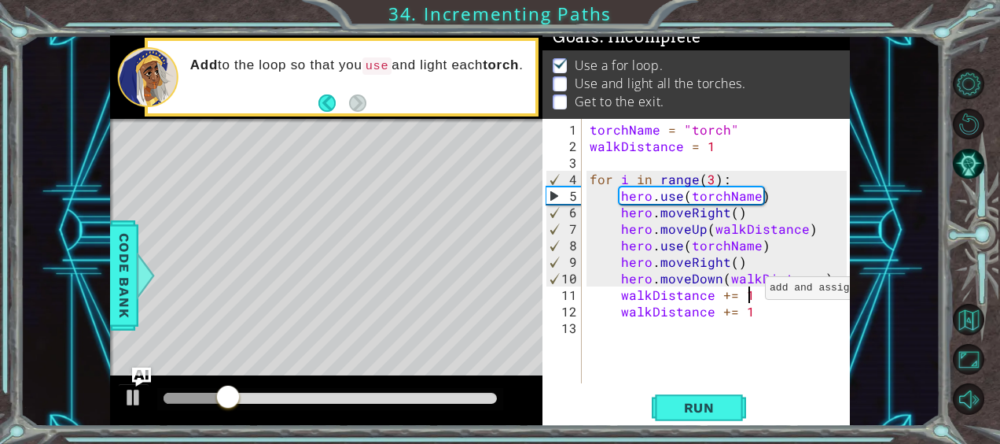
click at [746, 294] on div "torchName = "torch" walkDistance = 1 for i in range ( 3 ) : hero . use ( torchN…" at bounding box center [721, 269] width 268 height 297
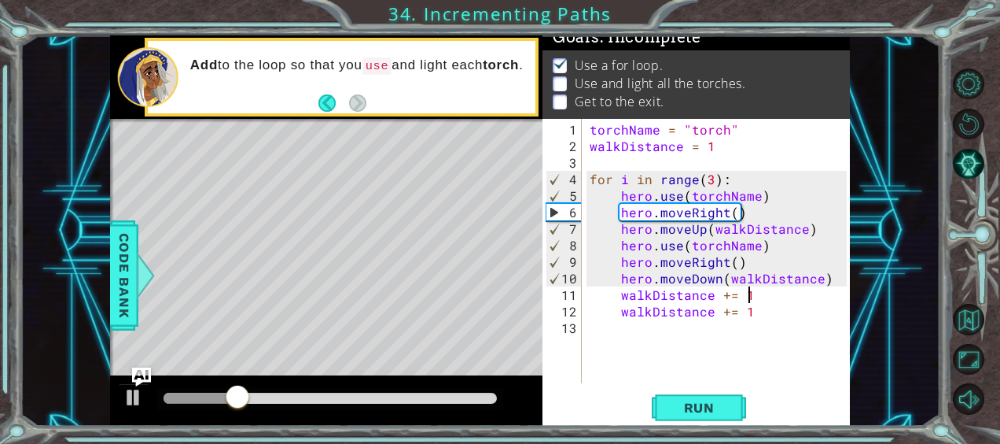
click at [763, 310] on div "torchName = "torch" walkDistance = 1 for i in range ( 3 ) : hero . use ( torchN…" at bounding box center [721, 269] width 268 height 297
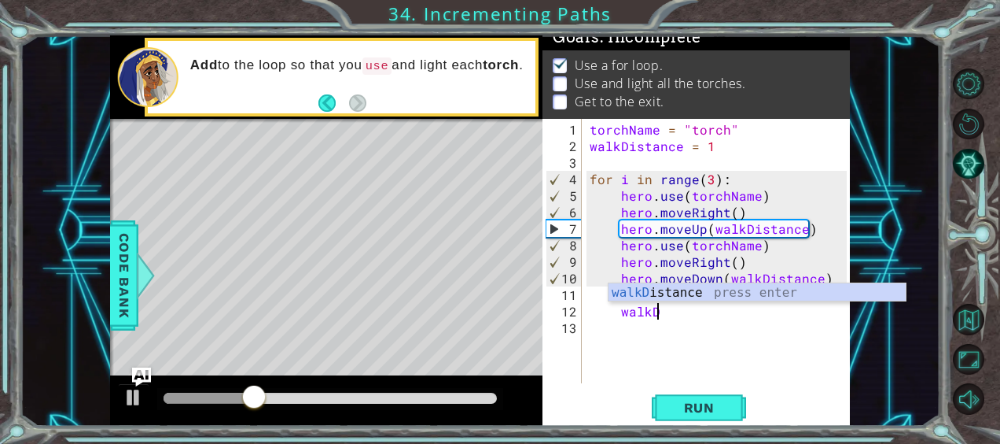
type textarea "w"
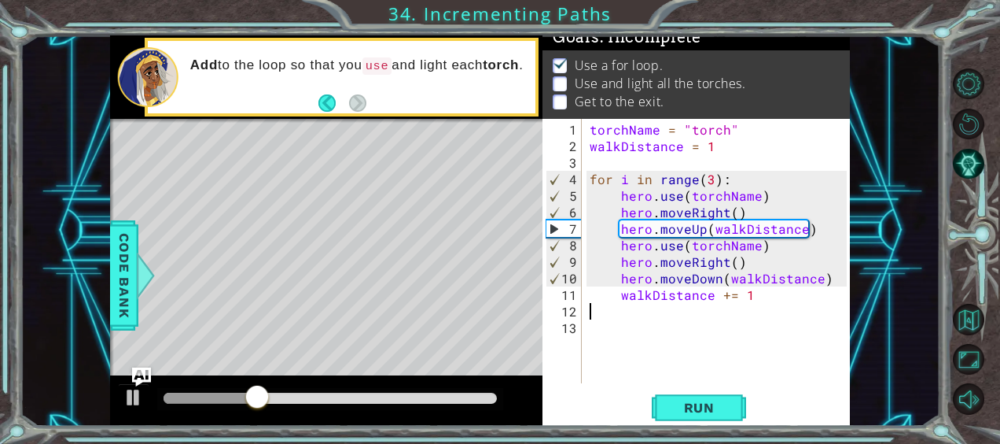
type textarea "walkDistance += 1"
click at [720, 401] on span "Run" at bounding box center [700, 408] width 62 height 16
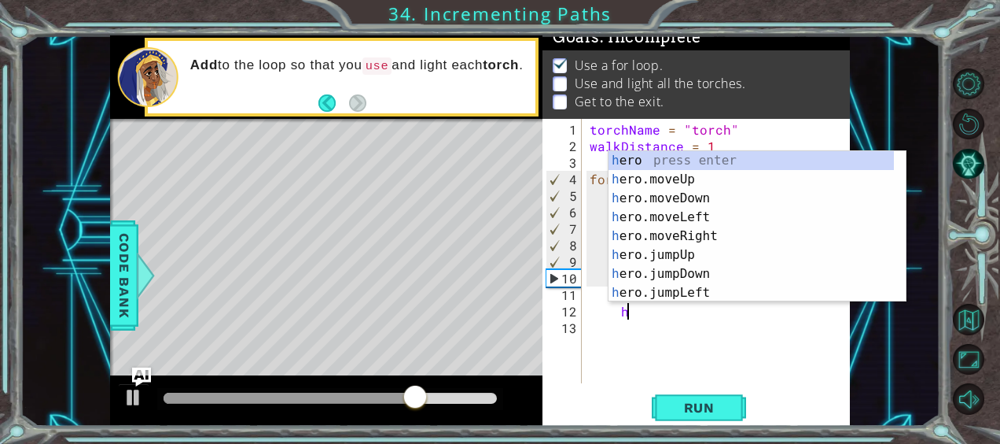
scroll to position [0, 2]
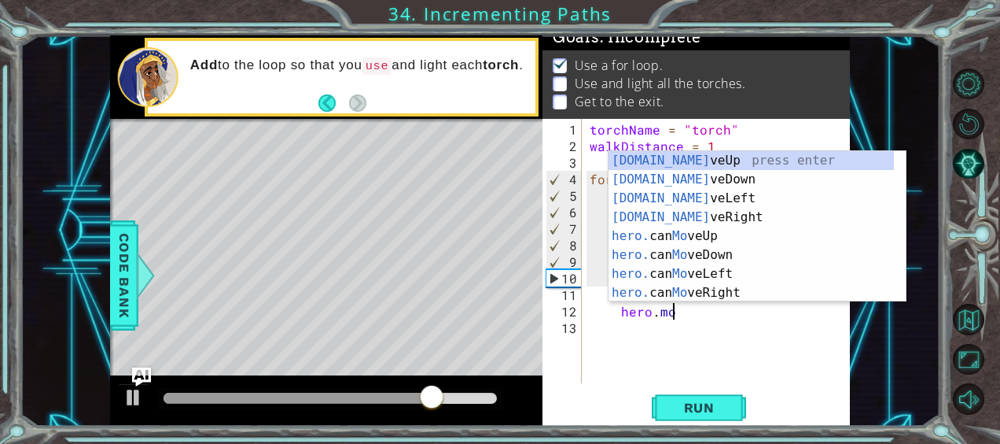
type textarea "hero.move"
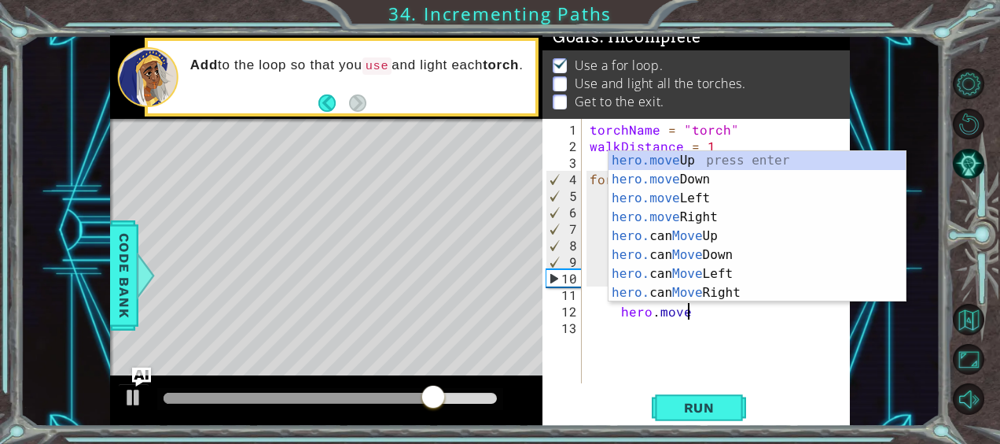
scroll to position [0, 5]
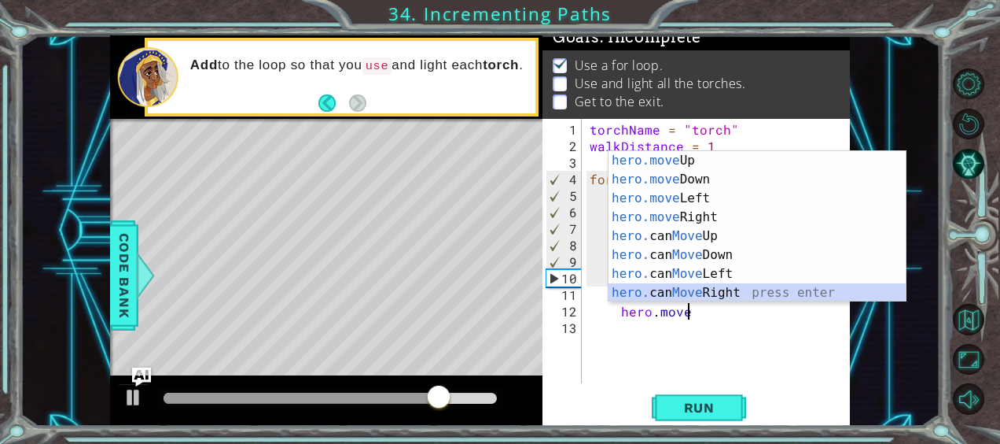
click at [818, 300] on div "hero.move Up press enter hero.move Down press enter hero.move Left press enter …" at bounding box center [758, 245] width 298 height 189
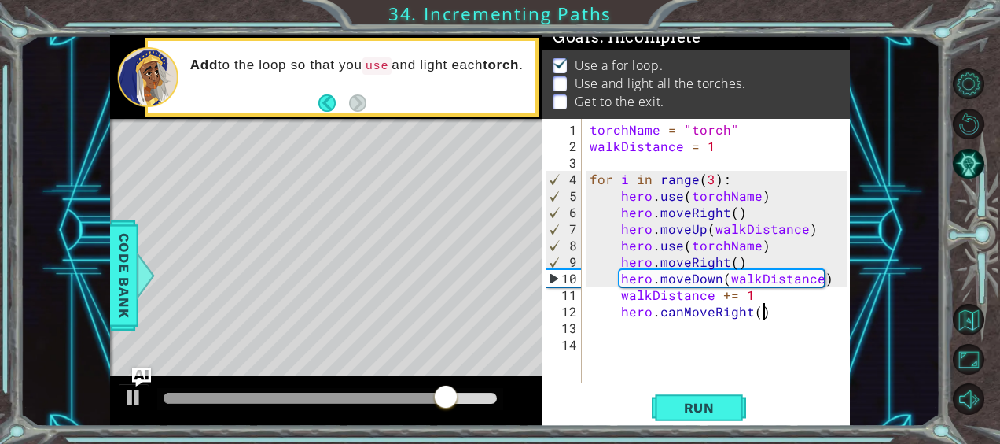
click at [768, 310] on div "torchName = "torch" walkDistance = 1 for i in range ( 3 ) : hero . use ( torchN…" at bounding box center [721, 269] width 268 height 297
click at [717, 308] on div "torchName = "torch" walkDistance = 1 for i in range ( 3 ) : hero . use ( torchN…" at bounding box center [721, 269] width 268 height 297
click at [711, 315] on div "torchName = "torch" walkDistance = 1 for i in range ( 3 ) : hero . use ( torchN…" at bounding box center [721, 269] width 268 height 297
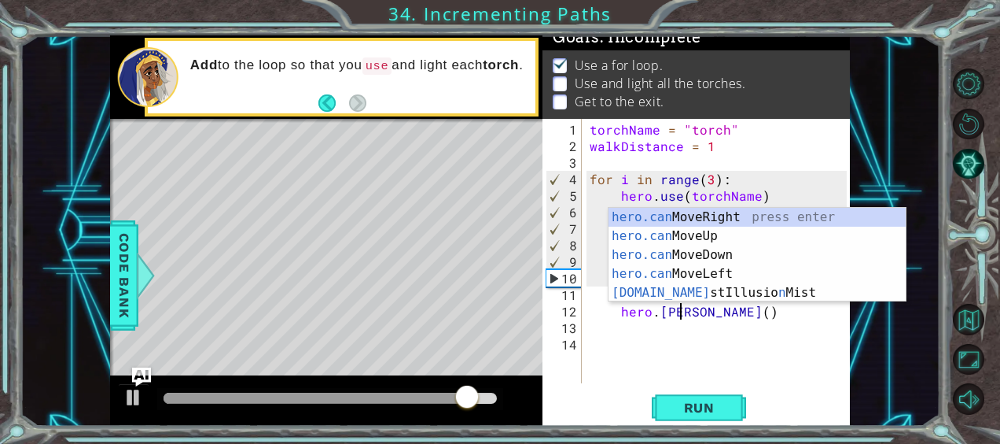
click at [722, 316] on div "torchName = "torch" walkDistance = 1 for i in range ( 3 ) : hero . use ( torchN…" at bounding box center [721, 269] width 268 height 297
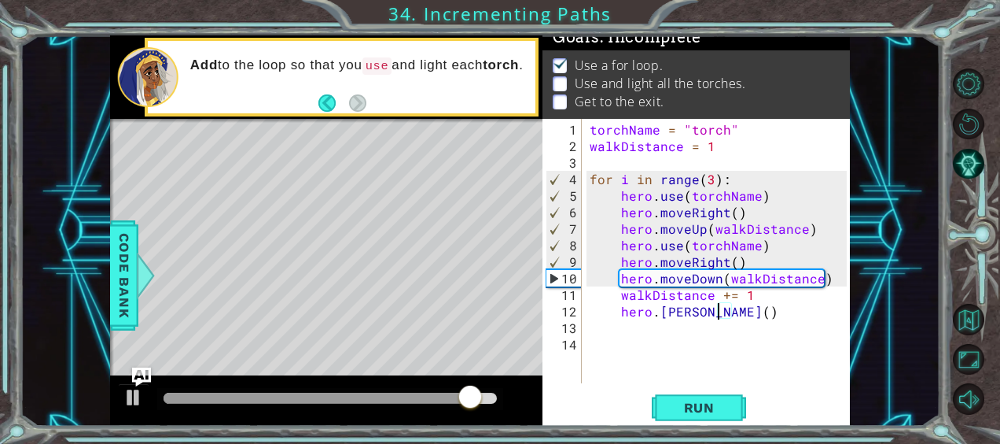
click at [723, 313] on div "torchName = "torch" walkDistance = 1 for i in range ( 3 ) : hero . use ( torchN…" at bounding box center [721, 269] width 268 height 297
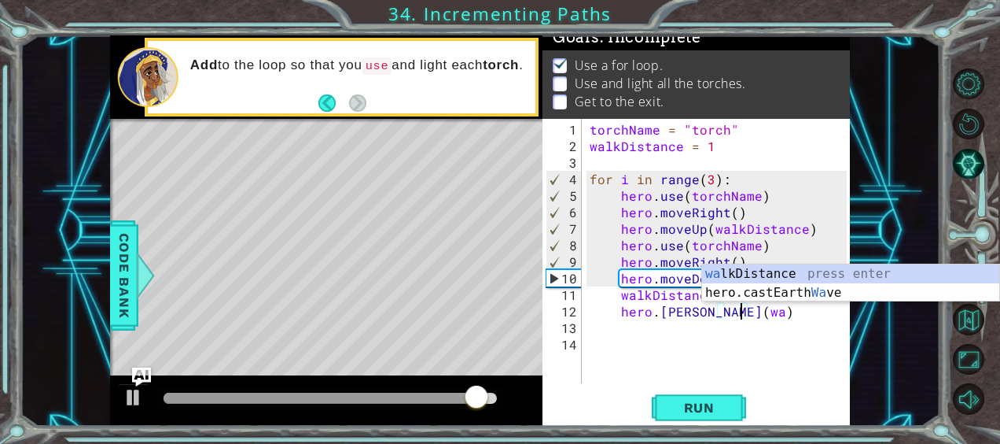
scroll to position [0, 9]
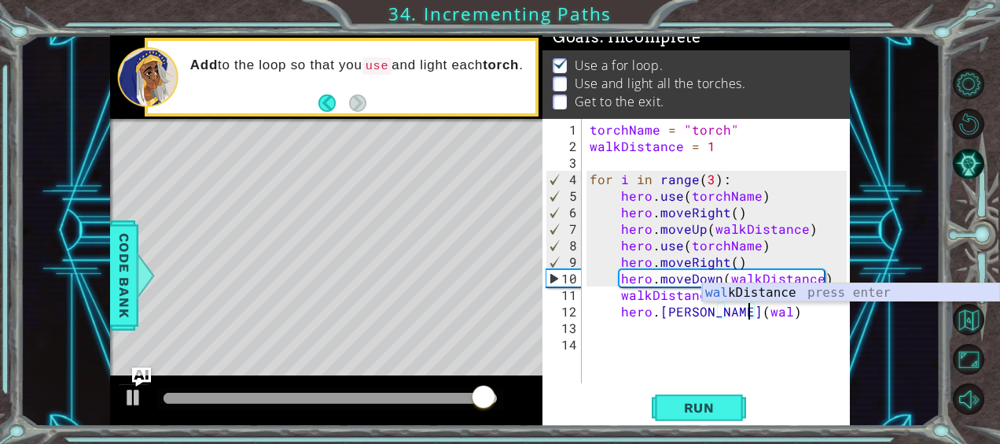
click at [750, 293] on div "wal kDistance press enter" at bounding box center [851, 311] width 298 height 57
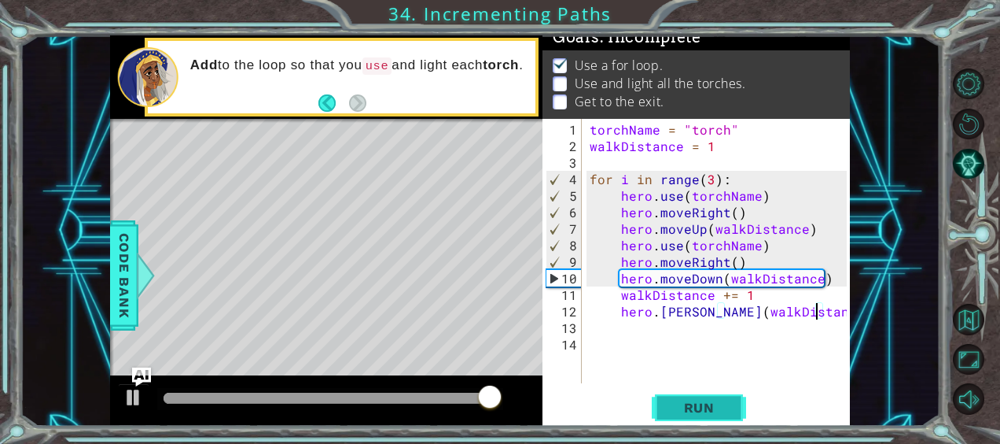
click at [686, 407] on span "Run" at bounding box center [700, 408] width 62 height 16
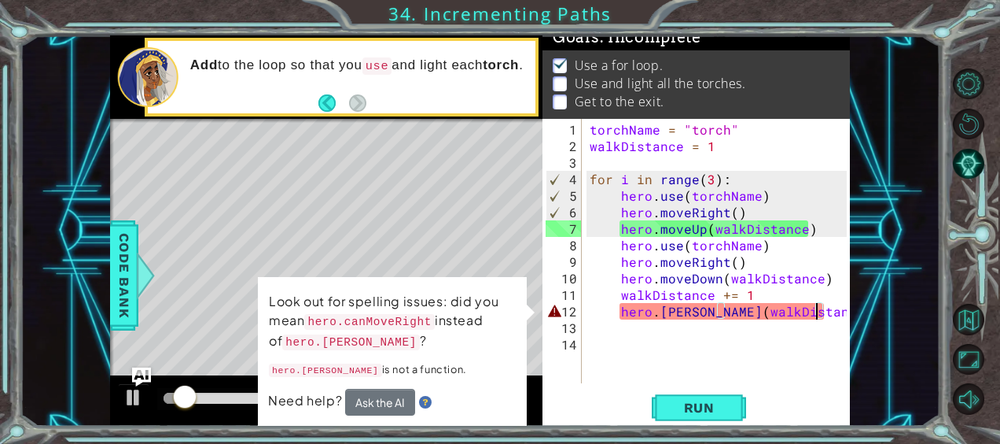
click at [620, 312] on div "torchName = "torch" walkDistance = 1 for i in range ( 3 ) : hero . use ( torchN…" at bounding box center [721, 269] width 268 height 297
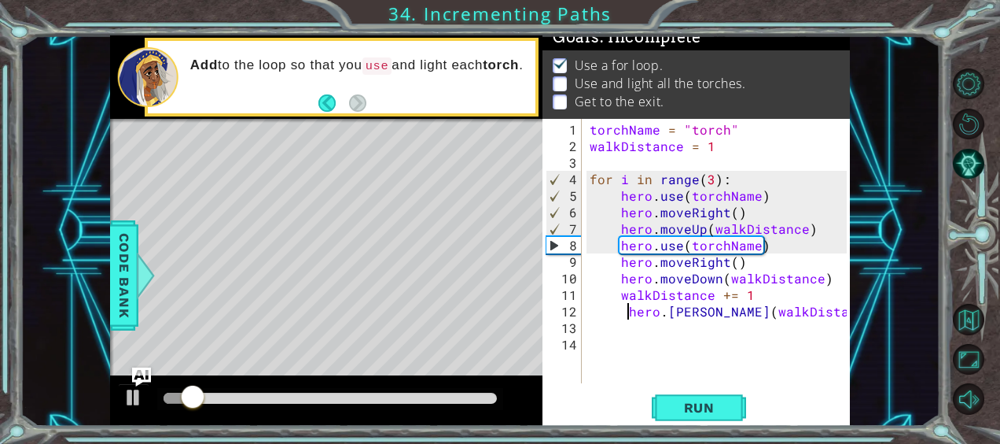
type textarea "hero.[PERSON_NAME](walkDistance)"
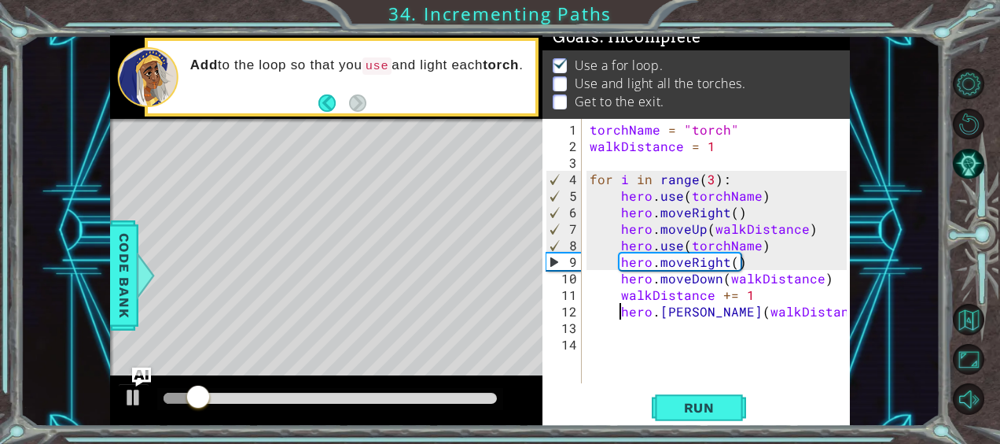
click at [698, 380] on div "torchName = "torch" walkDistance = 1 for i in range ( 3 ) : hero . use ( torchN…" at bounding box center [721, 269] width 268 height 297
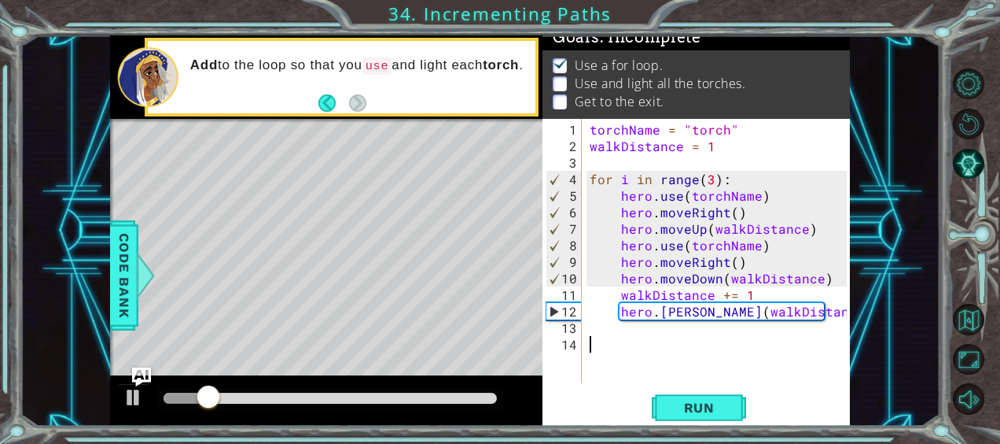
click at [683, 312] on div "torchName = "torch" walkDistance = 1 for i in range ( 3 ) : hero . use ( torchN…" at bounding box center [721, 269] width 268 height 297
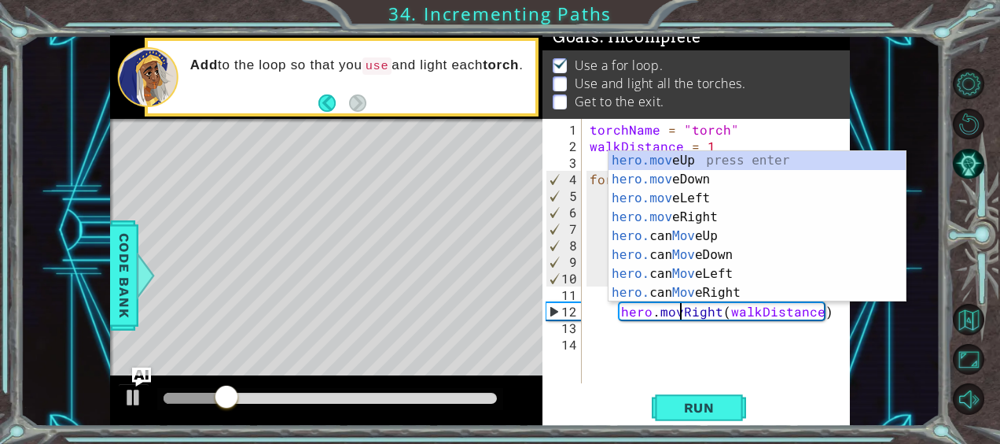
scroll to position [0, 6]
type textarea "hero.moveRight(walkDistance)"
click at [670, 395] on button "Run" at bounding box center [699, 407] width 94 height 31
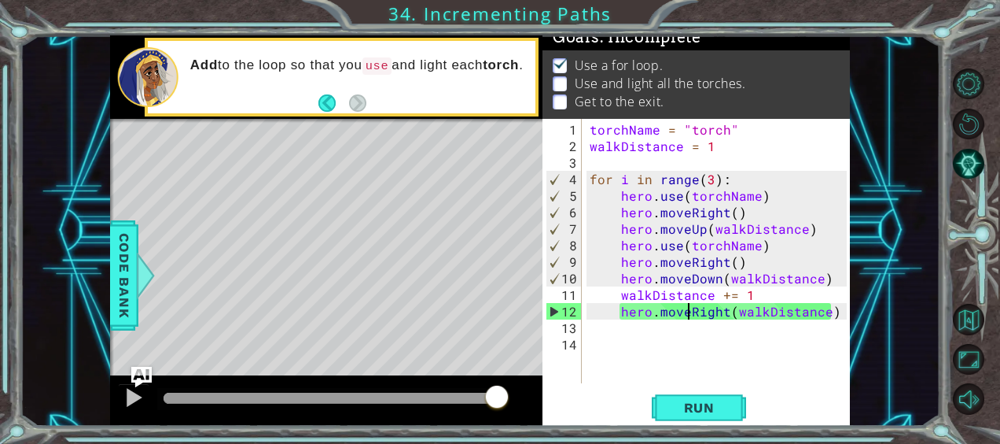
click at [142, 374] on img "Ask AI" at bounding box center [141, 377] width 20 height 20
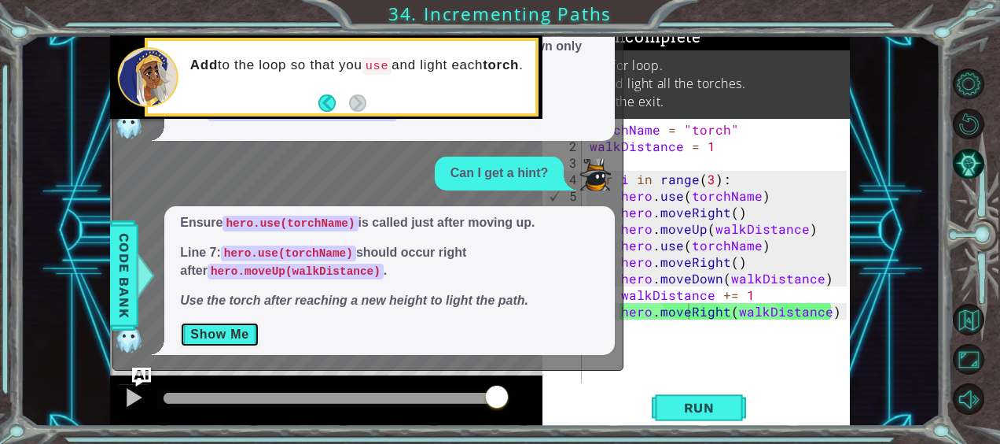
click at [239, 326] on button "Show Me" at bounding box center [219, 334] width 79 height 25
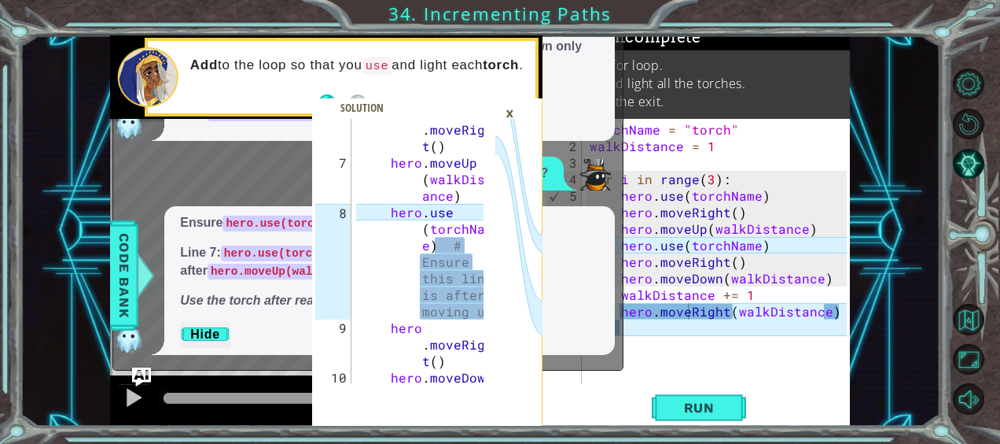
click at [506, 115] on div "×" at bounding box center [510, 113] width 24 height 27
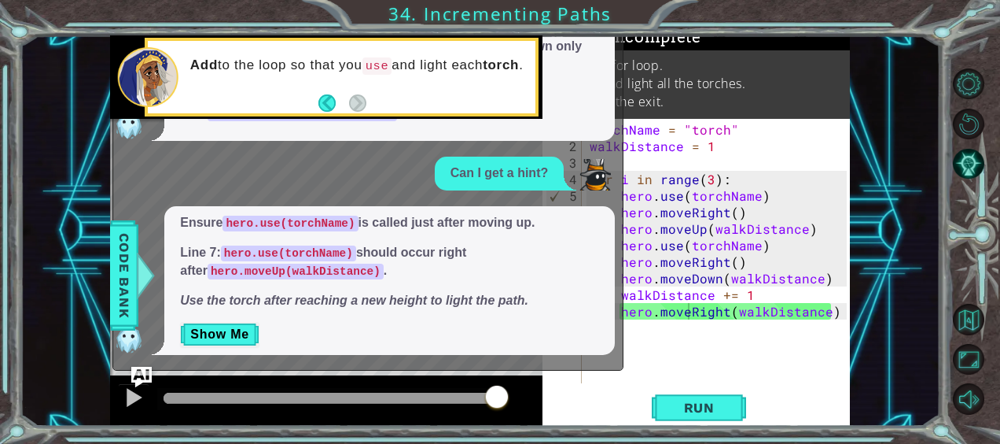
click at [142, 370] on img "Ask AI" at bounding box center [141, 377] width 20 height 20
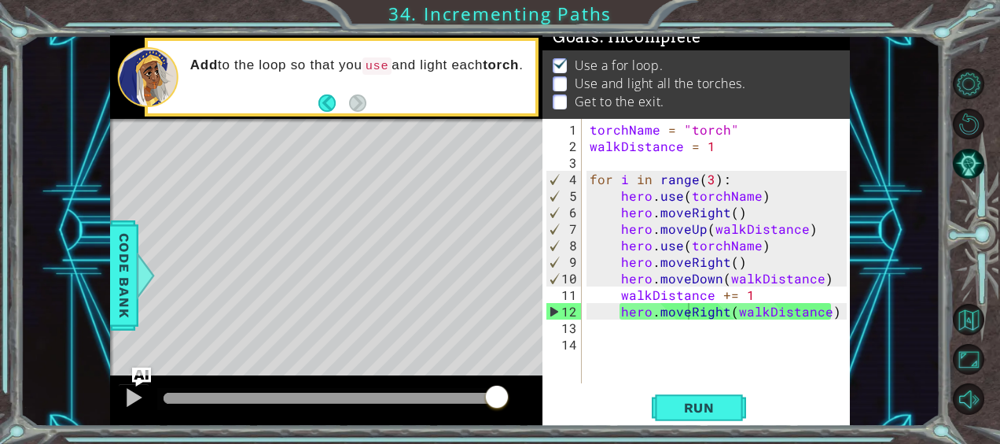
click at [970, 146] on div at bounding box center [978, 241] width 45 height 355
click at [967, 156] on button "AI Hint" at bounding box center [968, 163] width 31 height 31
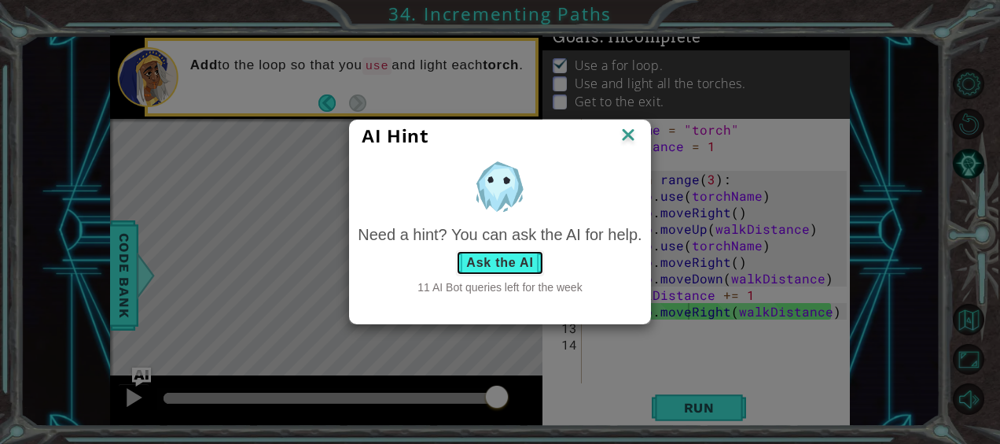
click at [480, 261] on button "Ask the AI" at bounding box center [499, 262] width 87 height 25
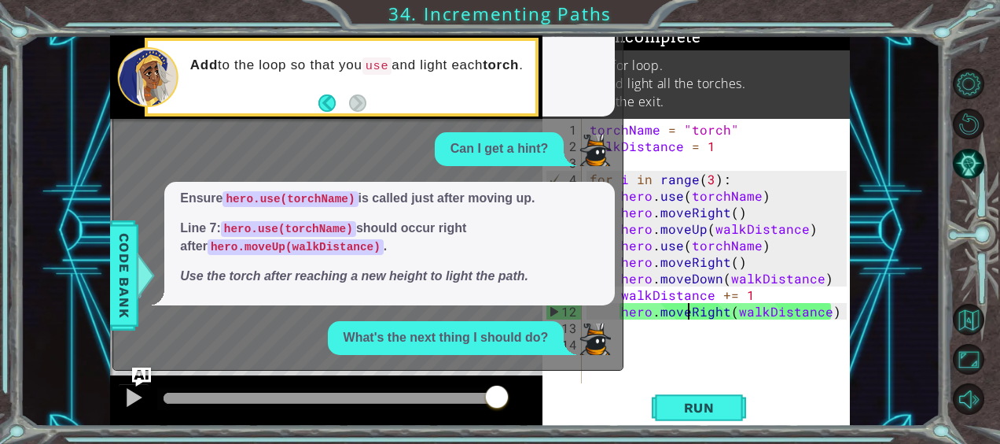
scroll to position [1193, 0]
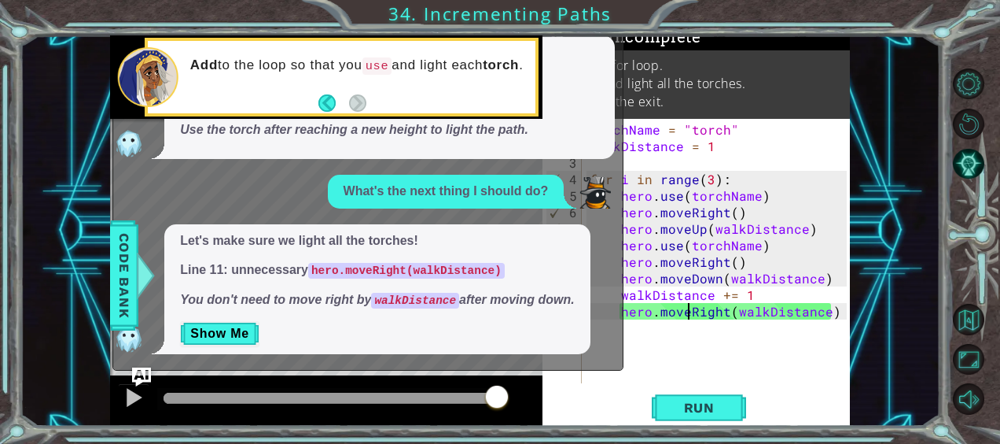
click at [823, 317] on div "torchName = "torch" walkDistance = 1 for i in range ( 3 ) : hero . use ( torchN…" at bounding box center [721, 269] width 268 height 297
click at [824, 311] on div "torchName = "torch" walkDistance = 1 for i in range ( 3 ) : hero . use ( torchN…" at bounding box center [721, 269] width 268 height 297
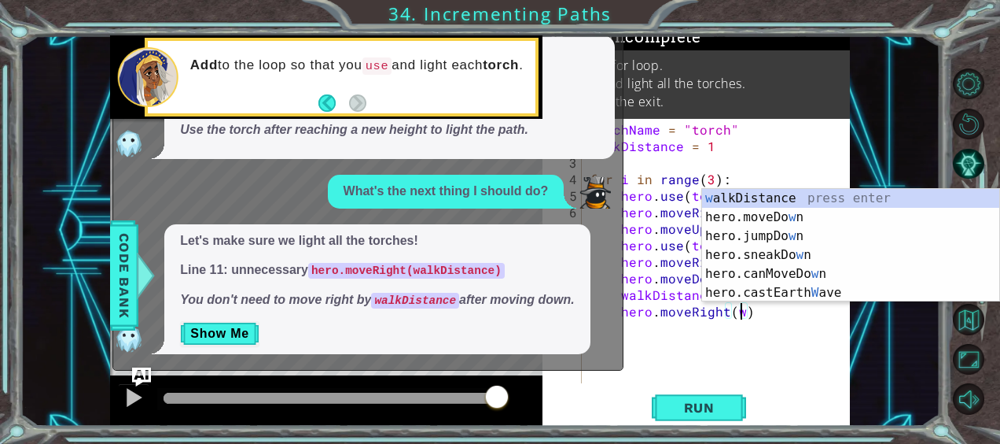
type textarea "hero.moveRight()"
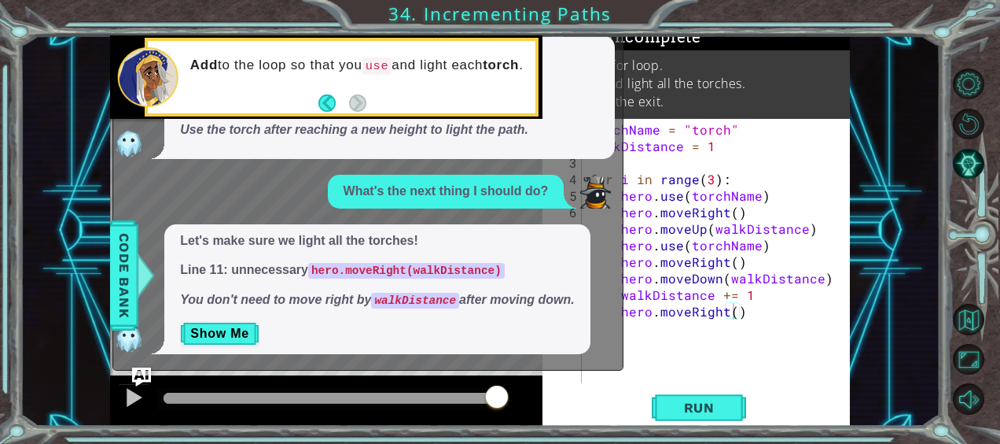
click at [697, 385] on div "hero.moveRight() 1 2 3 4 5 6 7 8 9 10 11 12 13 14 torchName = "torch" walkDista…" at bounding box center [697, 273] width 308 height 308
click at [696, 404] on span "Run" at bounding box center [700, 408] width 62 height 16
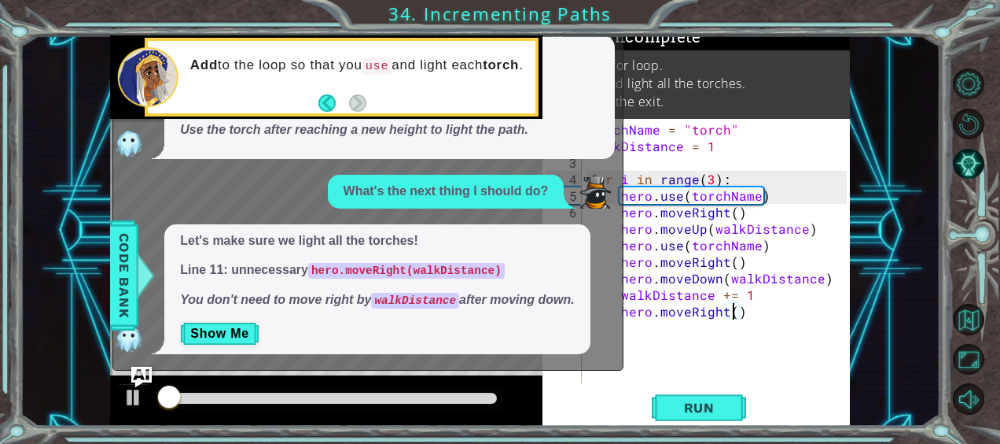
click at [138, 370] on img "Ask AI" at bounding box center [141, 377] width 20 height 20
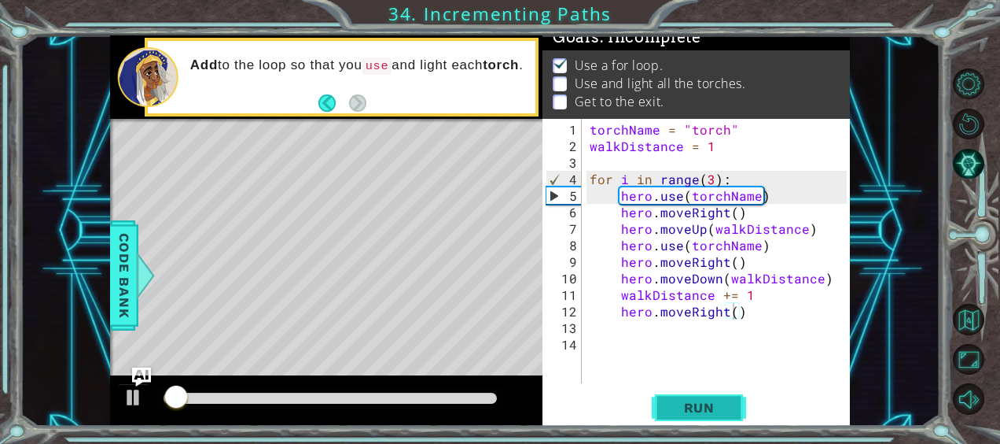
click at [723, 401] on span "Run" at bounding box center [700, 408] width 62 height 16
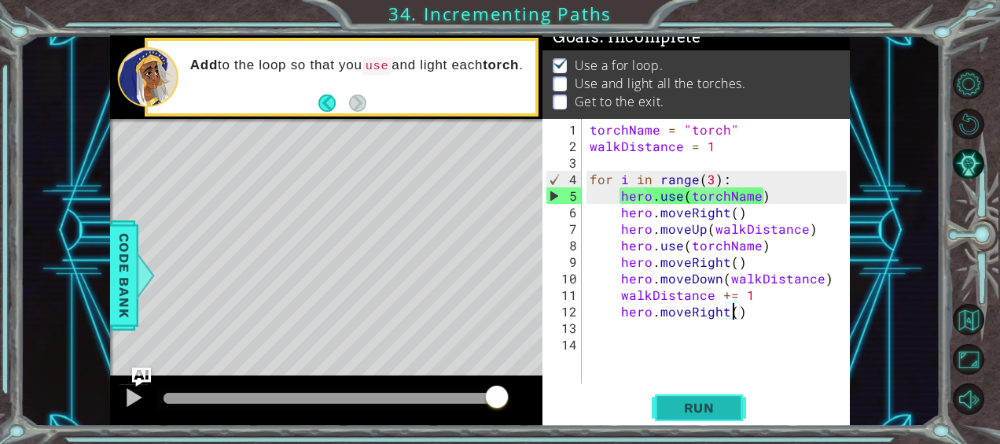
click at [723, 401] on span "Run" at bounding box center [700, 408] width 62 height 16
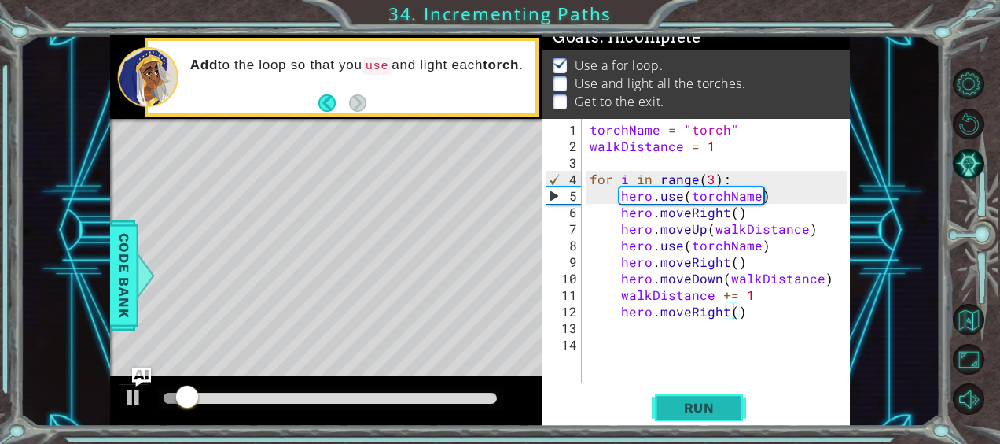
click at [722, 398] on button "Run" at bounding box center [699, 407] width 94 height 31
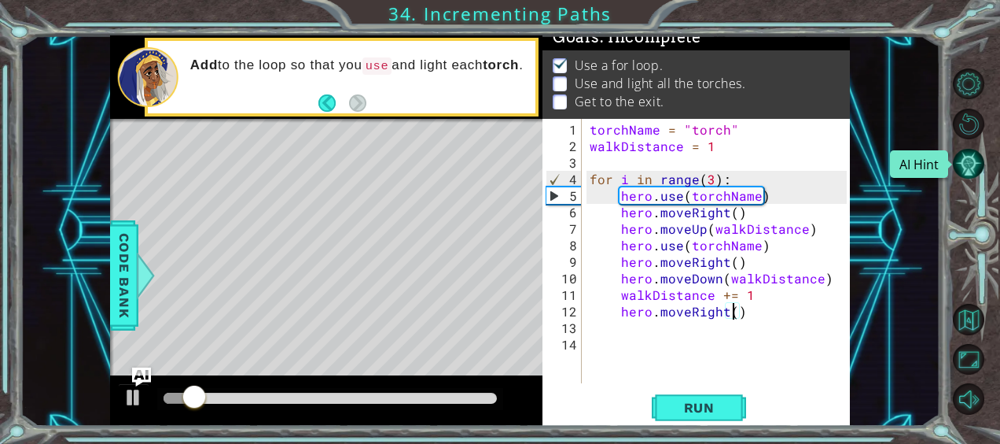
click at [966, 162] on button "AI Hint" at bounding box center [968, 163] width 31 height 31
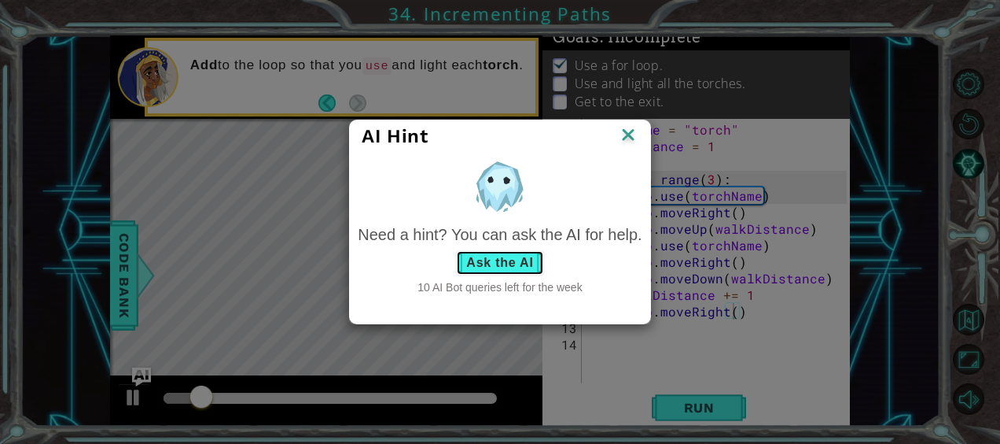
click at [470, 267] on button "Ask the AI" at bounding box center [499, 262] width 87 height 25
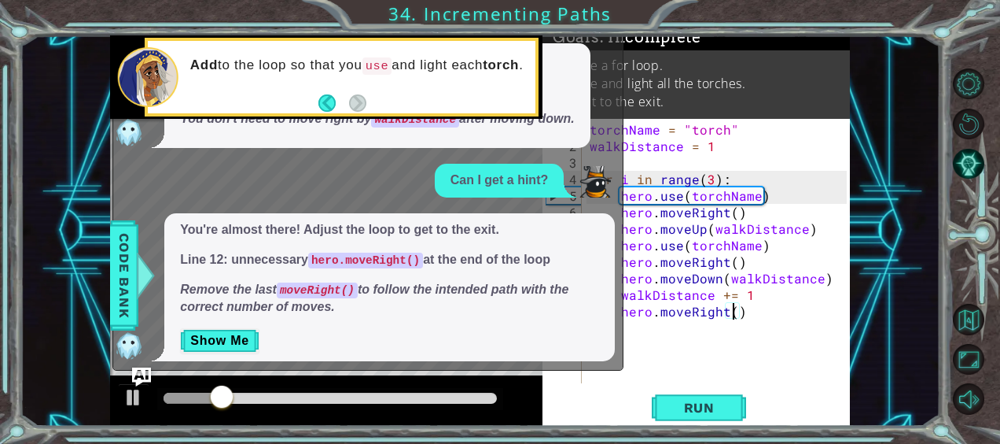
scroll to position [1381, 0]
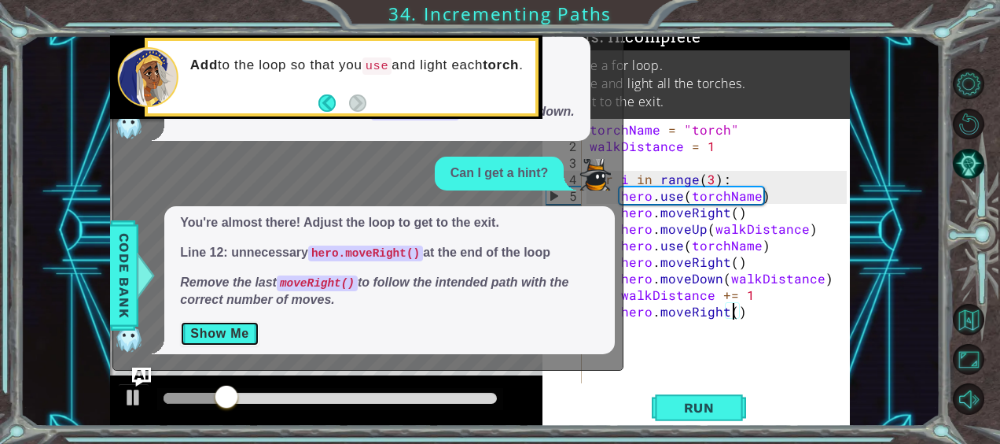
click at [247, 340] on button "Show Me" at bounding box center [219, 333] width 79 height 25
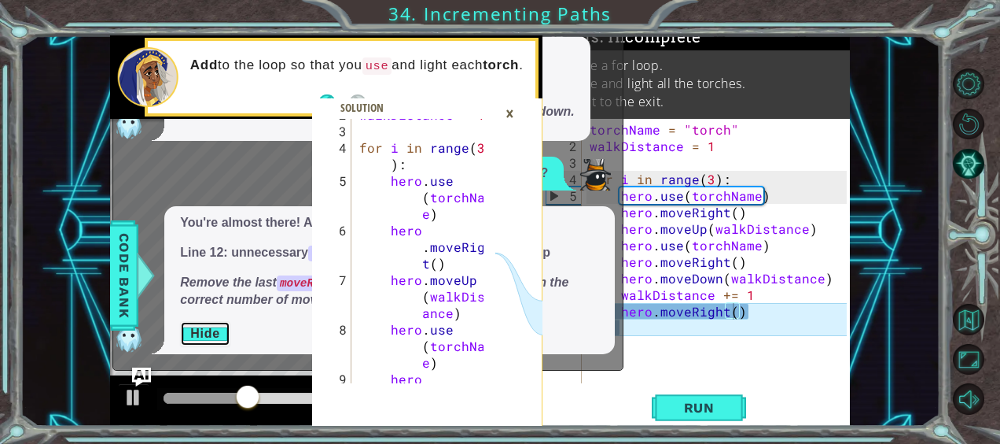
scroll to position [182, 0]
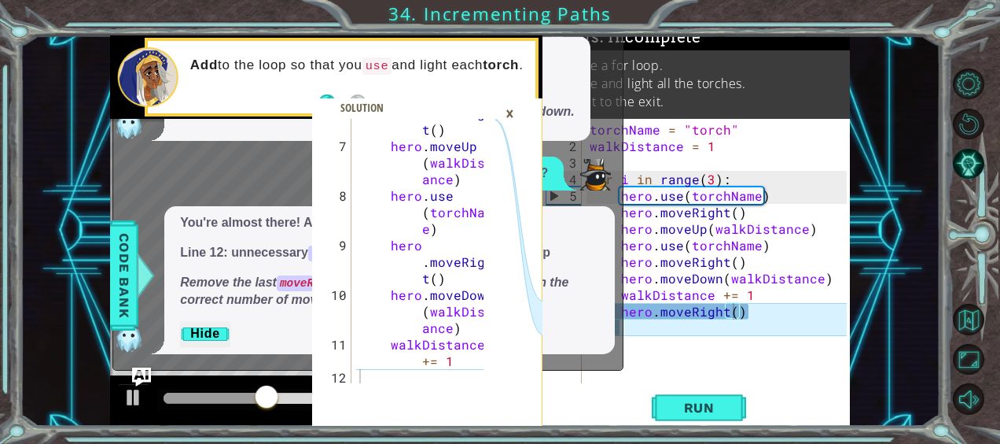
click at [754, 313] on div "torchName = "torch" walkDistance = 1 for i in range ( 3 ) : hero . use ( torchN…" at bounding box center [721, 269] width 268 height 297
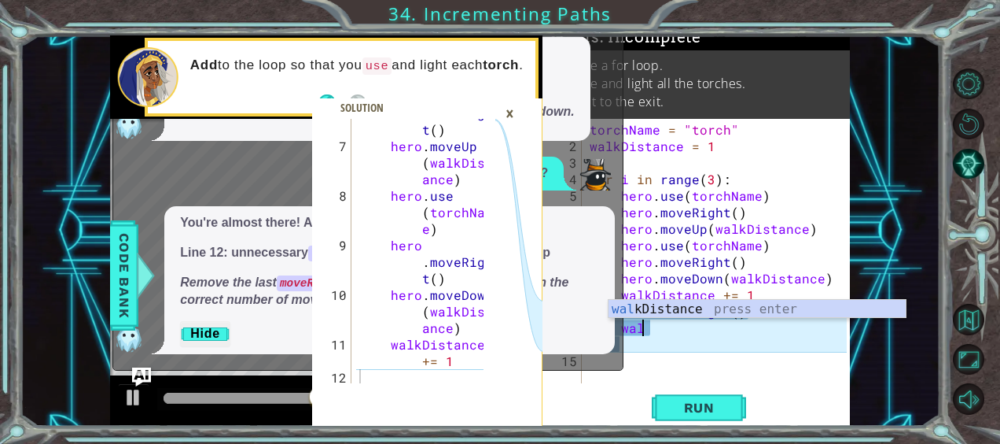
scroll to position [0, 3]
click at [735, 310] on div "walk Distance press enter" at bounding box center [758, 328] width 298 height 57
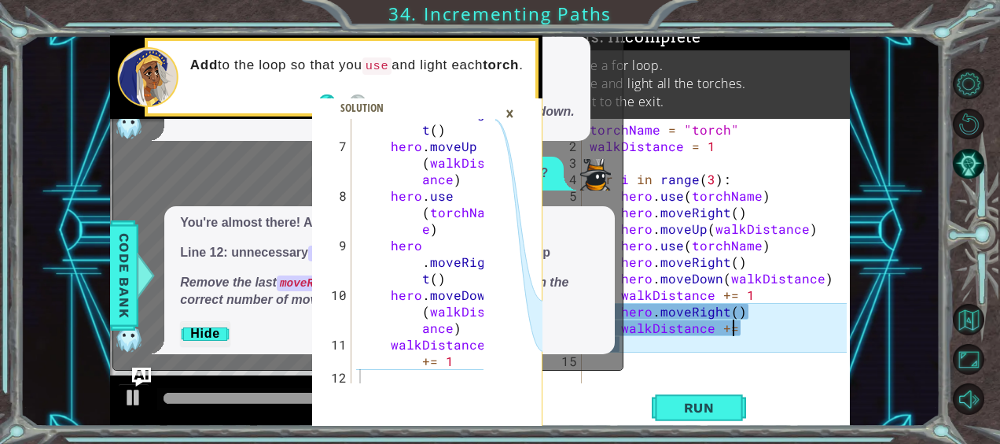
scroll to position [0, 8]
type textarea "walkDistance +=1"
click at [513, 112] on div "×" at bounding box center [510, 113] width 24 height 27
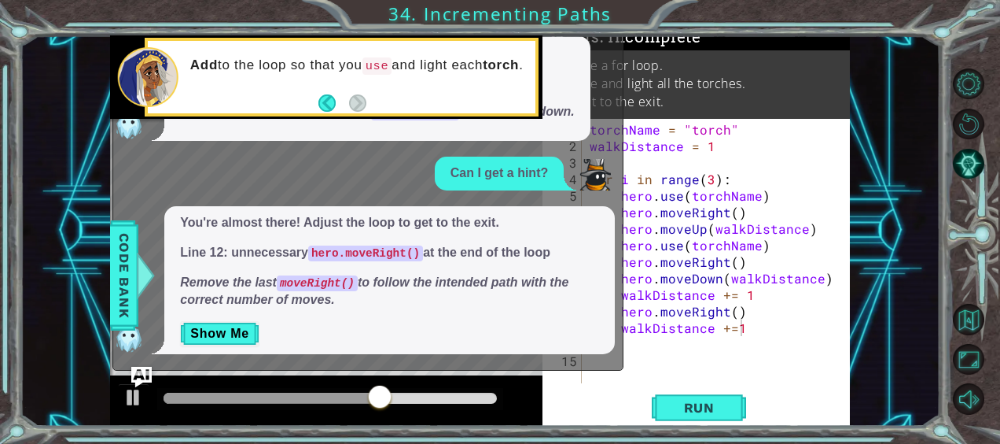
click at [140, 371] on img "Ask AI" at bounding box center [141, 377] width 20 height 20
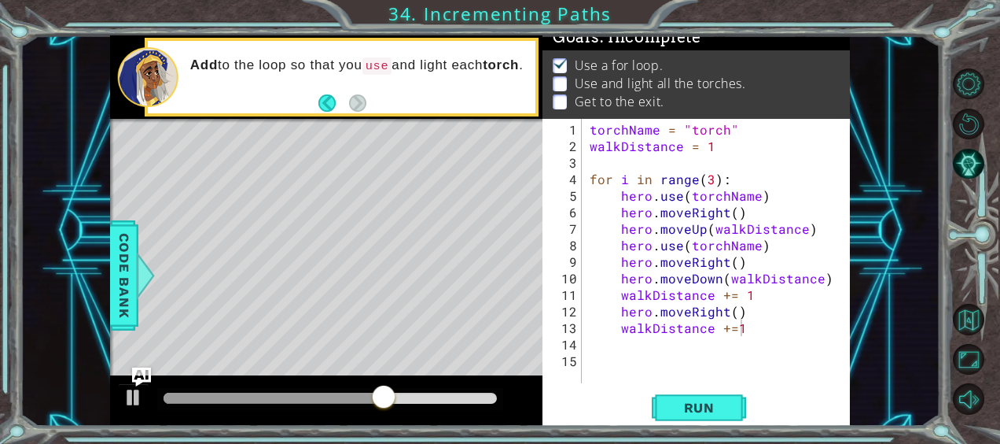
click at [651, 404] on div "Run" at bounding box center [700, 407] width 308 height 31
click at [687, 400] on span "Run" at bounding box center [700, 408] width 62 height 16
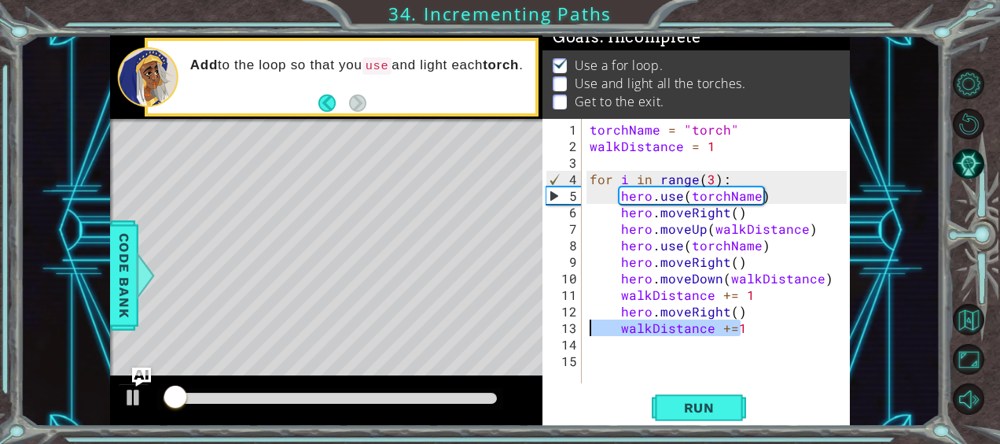
drag, startPoint x: 754, startPoint y: 321, endPoint x: 578, endPoint y: 323, distance: 176.2
click at [578, 323] on div "walkDistance +=1 1 2 3 4 5 6 7 8 9 10 11 12 13 14 15 torchName = "torch" walkDi…" at bounding box center [695, 251] width 304 height 264
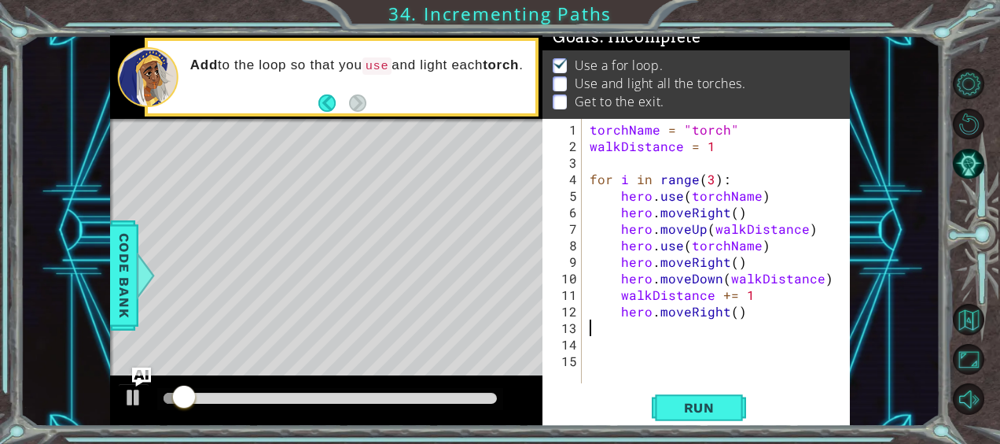
click at [711, 391] on div "1 2 3 4 5 6 7 8 9 10 11 12 13 14 15 torchName = "torch" walkDistance = 1 for i …" at bounding box center [697, 273] width 308 height 308
click at [706, 400] on span "Run" at bounding box center [700, 408] width 62 height 16
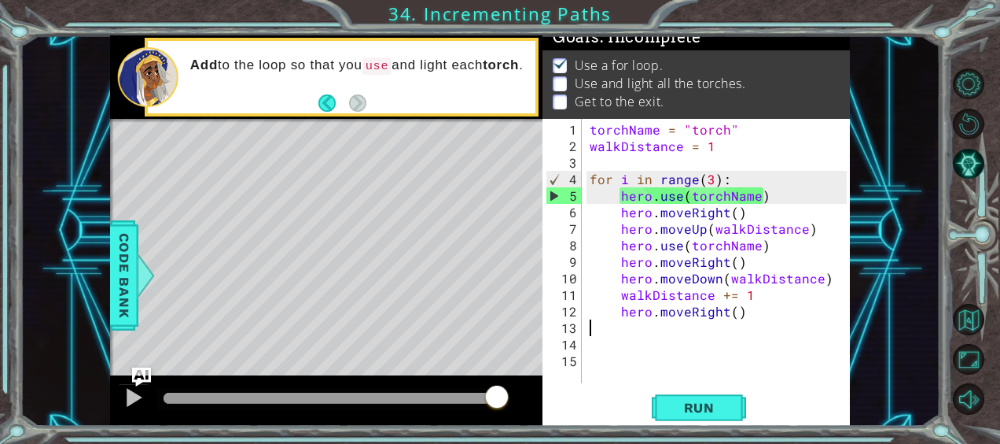
click at [619, 332] on div "torchName = "torch" walkDistance = 1 for i in range ( 3 ) : hero . use ( torchN…" at bounding box center [721, 269] width 268 height 297
click at [702, 427] on div "hero.use(torchName) # Ensure this line is after moving up 6 7 8 9 10 11 12 hero…" at bounding box center [500, 222] width 1000 height 444
click at [686, 414] on span "Run" at bounding box center [700, 408] width 62 height 16
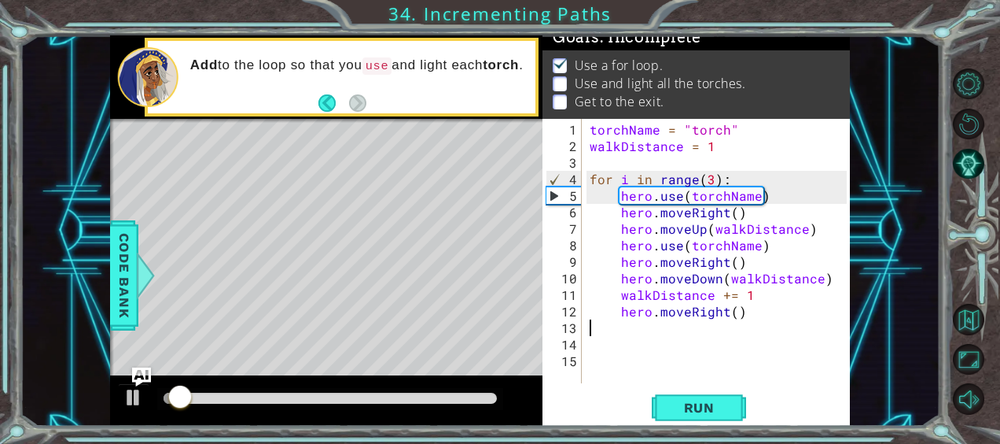
click at [748, 319] on div "torchName = "torch" walkDistance = 1 for i in range ( 3 ) : hero . use ( torchN…" at bounding box center [721, 269] width 268 height 297
click at [741, 313] on div "torchName = "torch" walkDistance = 1 for i in range ( 3 ) : hero . use ( torchN…" at bounding box center [721, 269] width 268 height 297
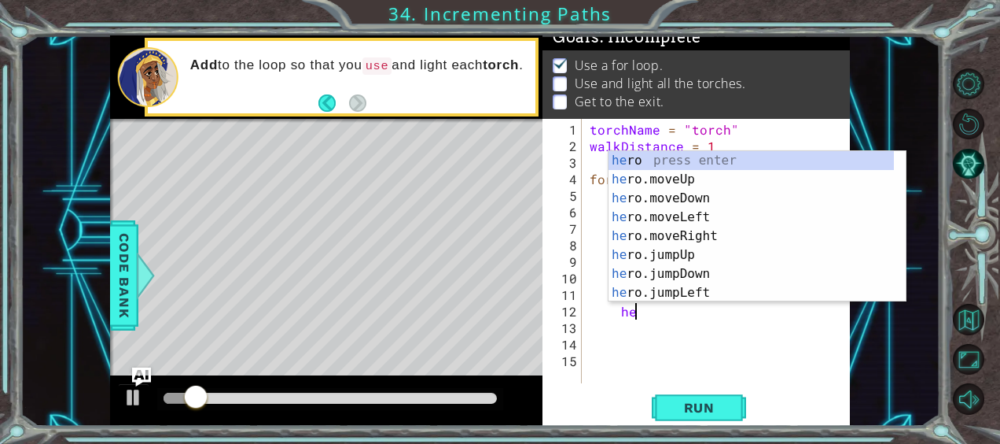
type textarea "h"
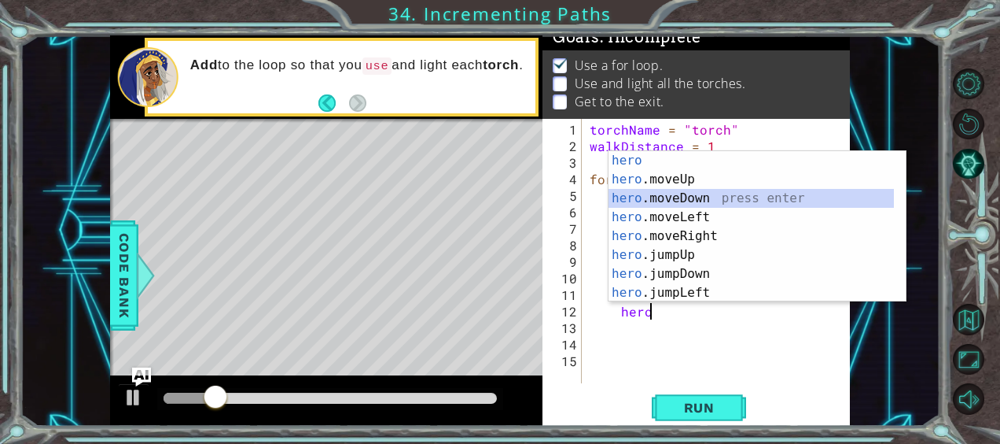
click at [722, 198] on div "hero press enter hero .moveUp press enter hero .moveDown press enter hero .move…" at bounding box center [752, 245] width 286 height 189
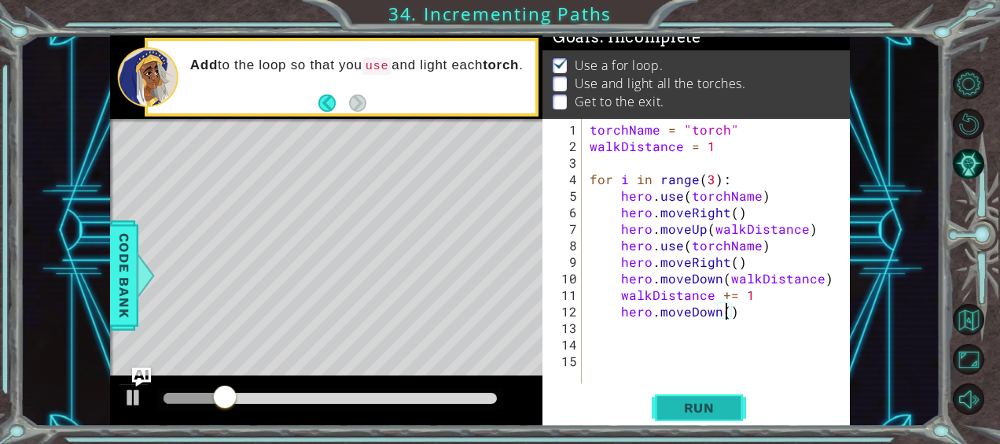
type textarea "hero.moveDown()"
click at [683, 403] on span "Run" at bounding box center [700, 408] width 62 height 16
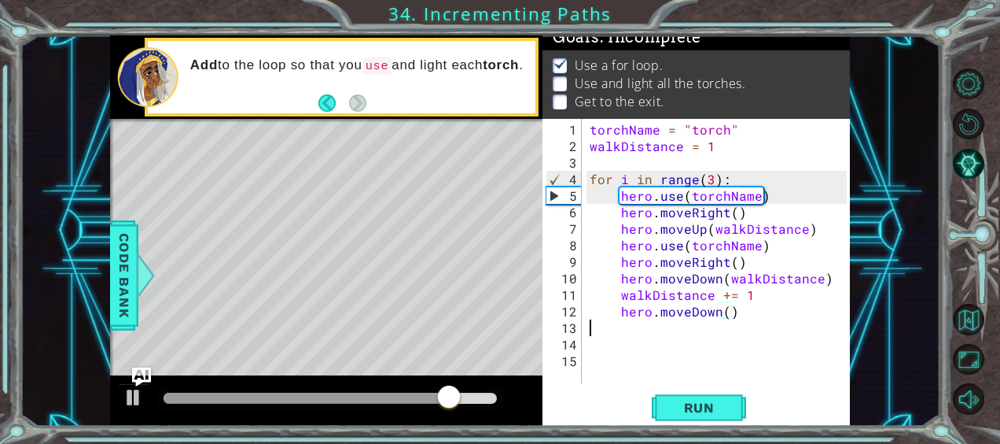
click at [742, 326] on div "torchName = "torch" walkDistance = 1 for i in range ( 3 ) : hero . use ( torchN…" at bounding box center [721, 269] width 268 height 297
click at [742, 325] on div "torchName = "torch" walkDistance = 1 for i in range ( 3 ) : hero . use ( torchN…" at bounding box center [721, 269] width 268 height 297
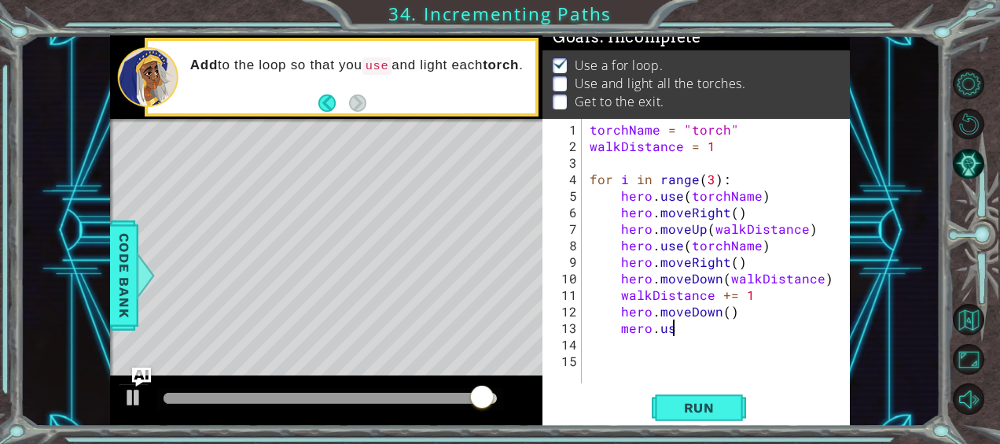
scroll to position [0, 5]
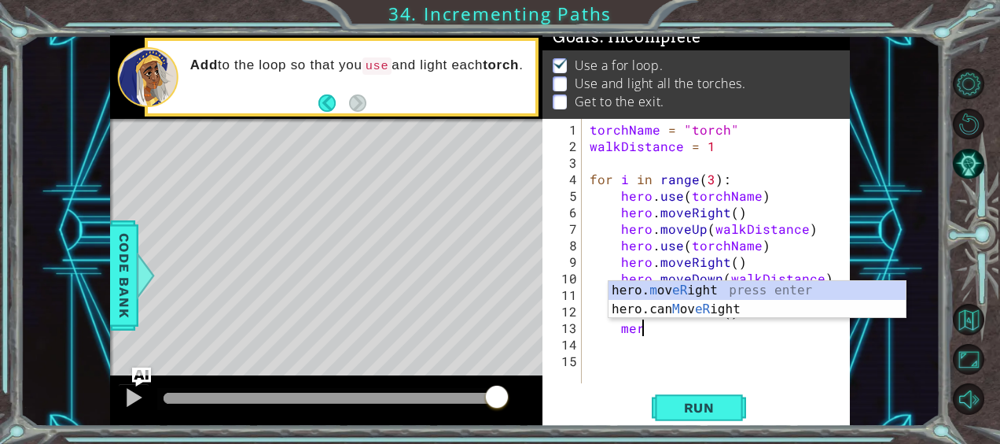
type textarea "m"
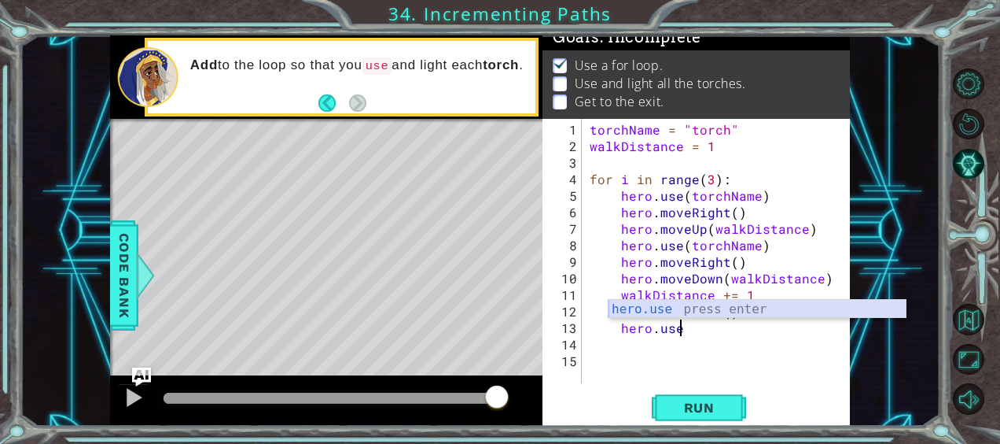
click at [703, 310] on div "hero.use press enter" at bounding box center [758, 328] width 298 height 57
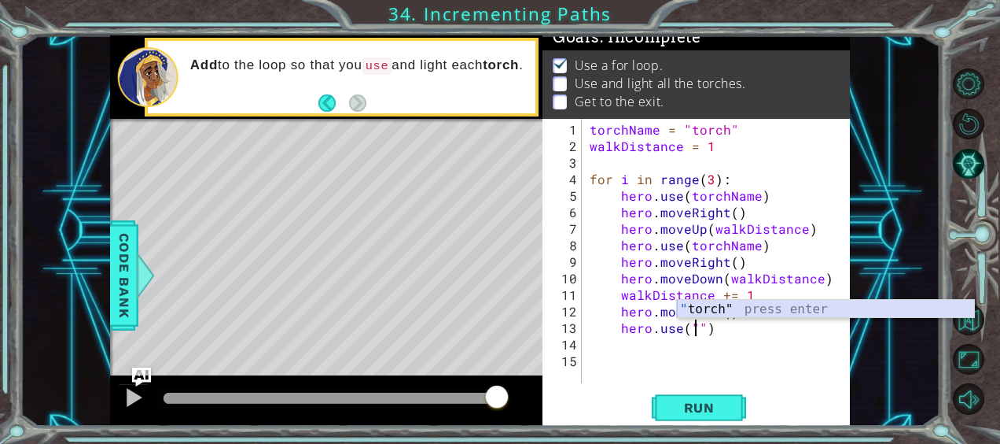
click at [708, 315] on div "" torch" press enter" at bounding box center [826, 328] width 298 height 57
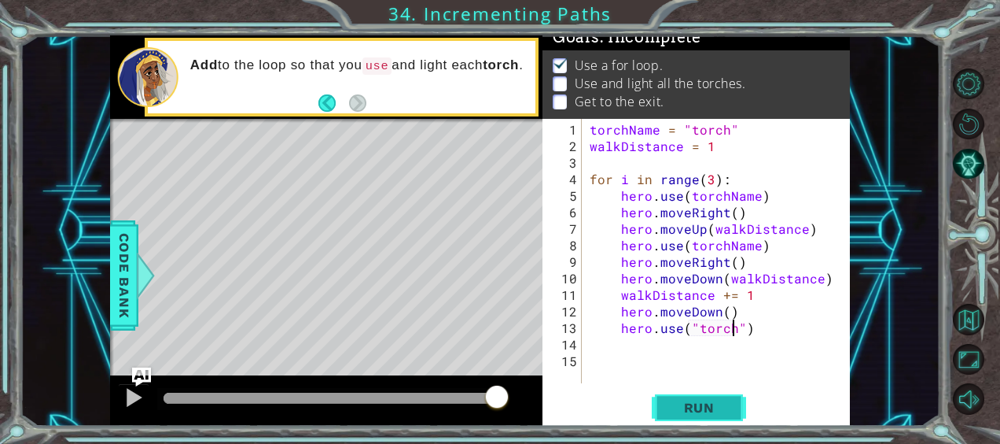
type textarea "hero.use("torch")"
click at [719, 398] on button "Run" at bounding box center [699, 407] width 94 height 31
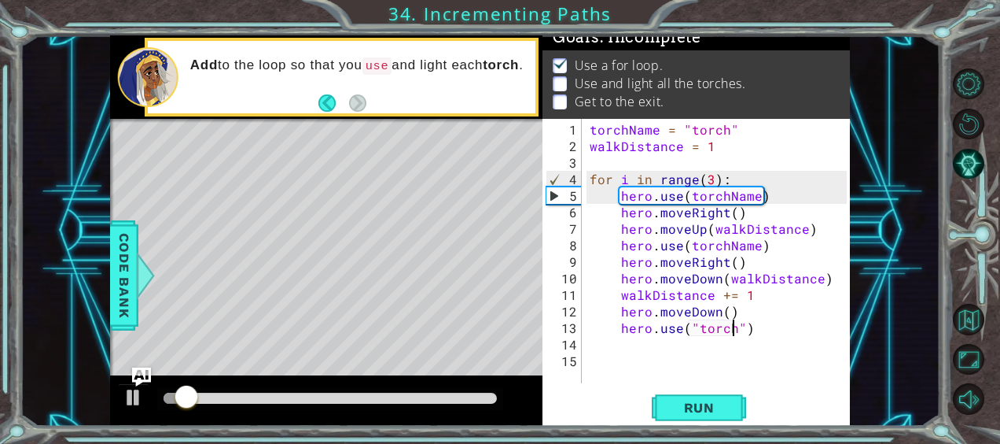
click at [396, 395] on div at bounding box center [330, 397] width 333 height 11
click at [114, 395] on div at bounding box center [326, 400] width 433 height 50
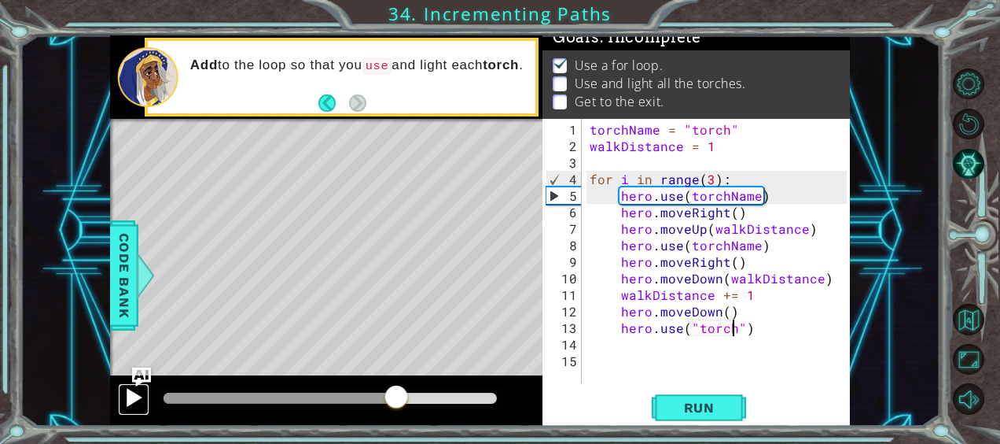
click at [137, 395] on div at bounding box center [133, 397] width 20 height 20
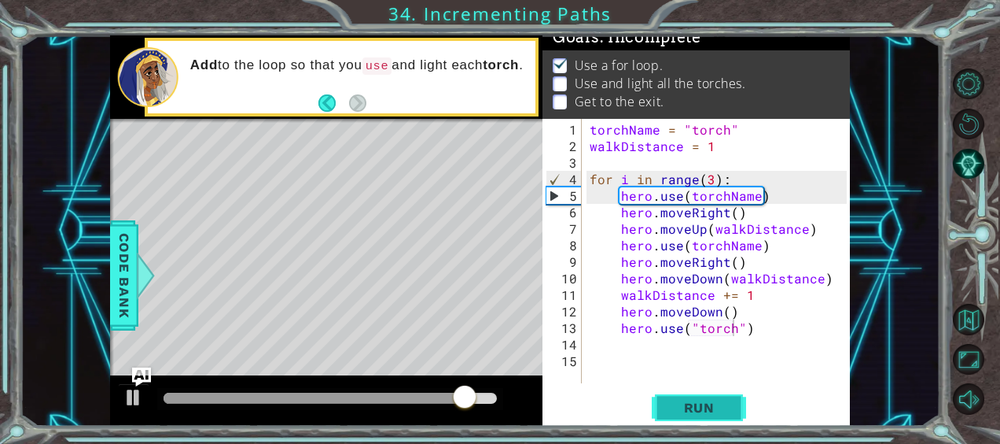
click at [698, 403] on span "Run" at bounding box center [700, 408] width 62 height 16
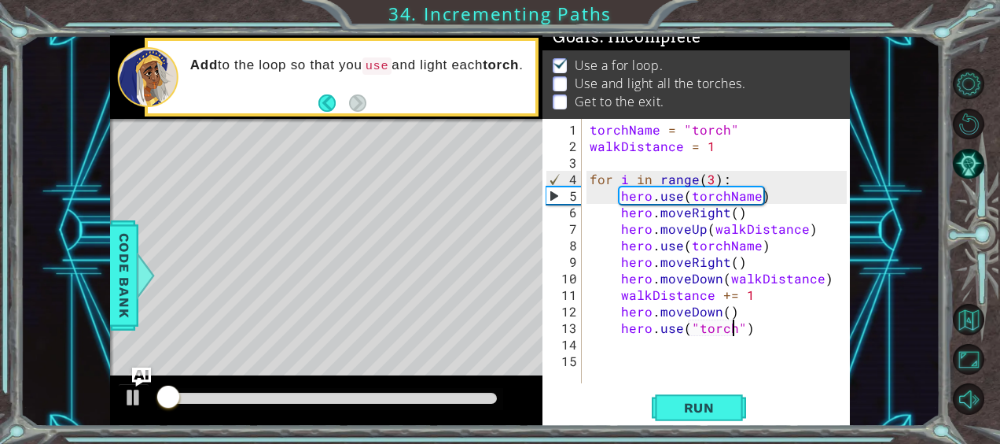
click at [764, 335] on div "torchName = "torch" walkDistance = 1 for i in range ( 3 ) : hero . use ( torchN…" at bounding box center [721, 269] width 268 height 297
